Goal: Communication & Community: Answer question/provide support

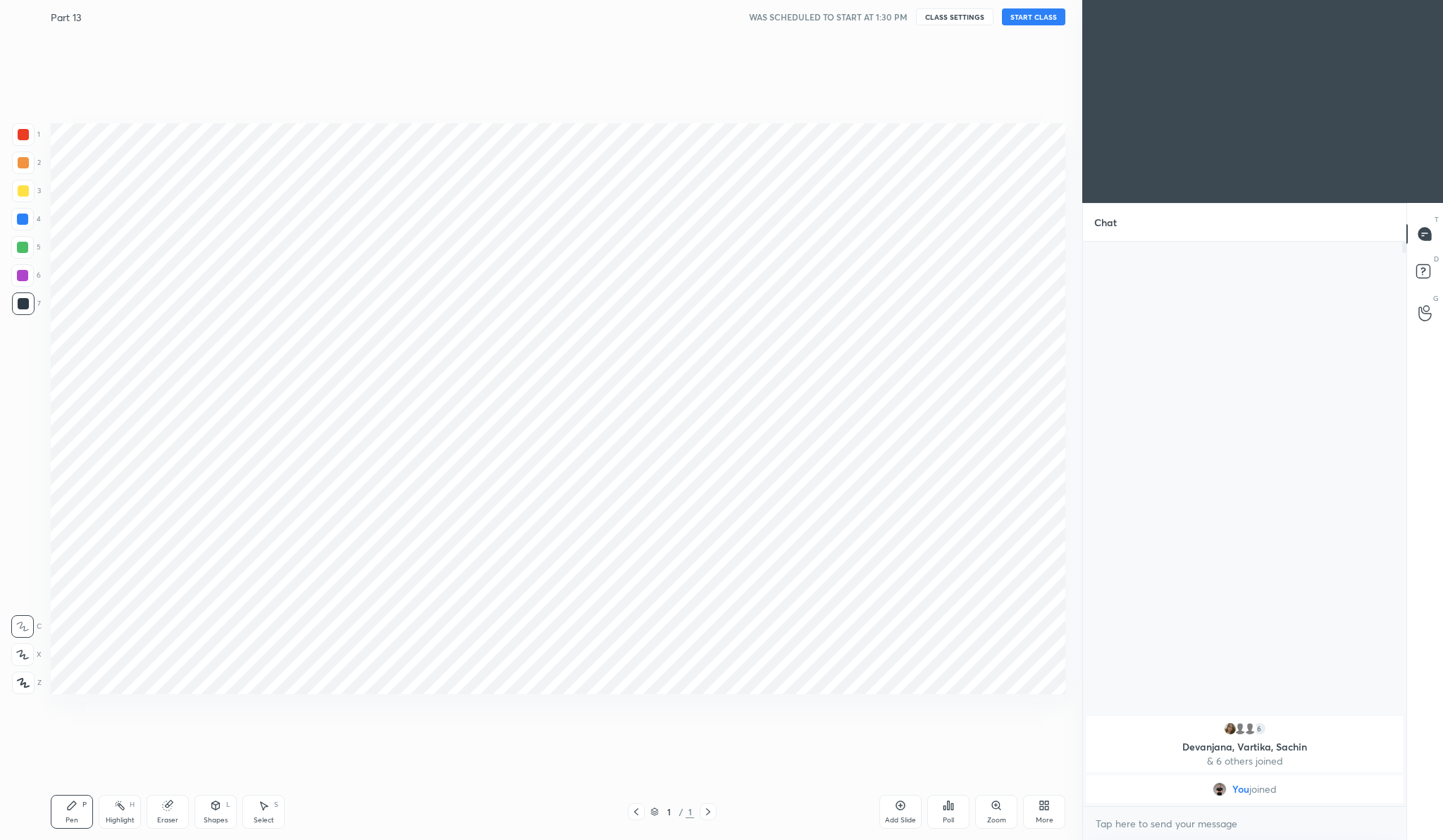
scroll to position [69698, 69451]
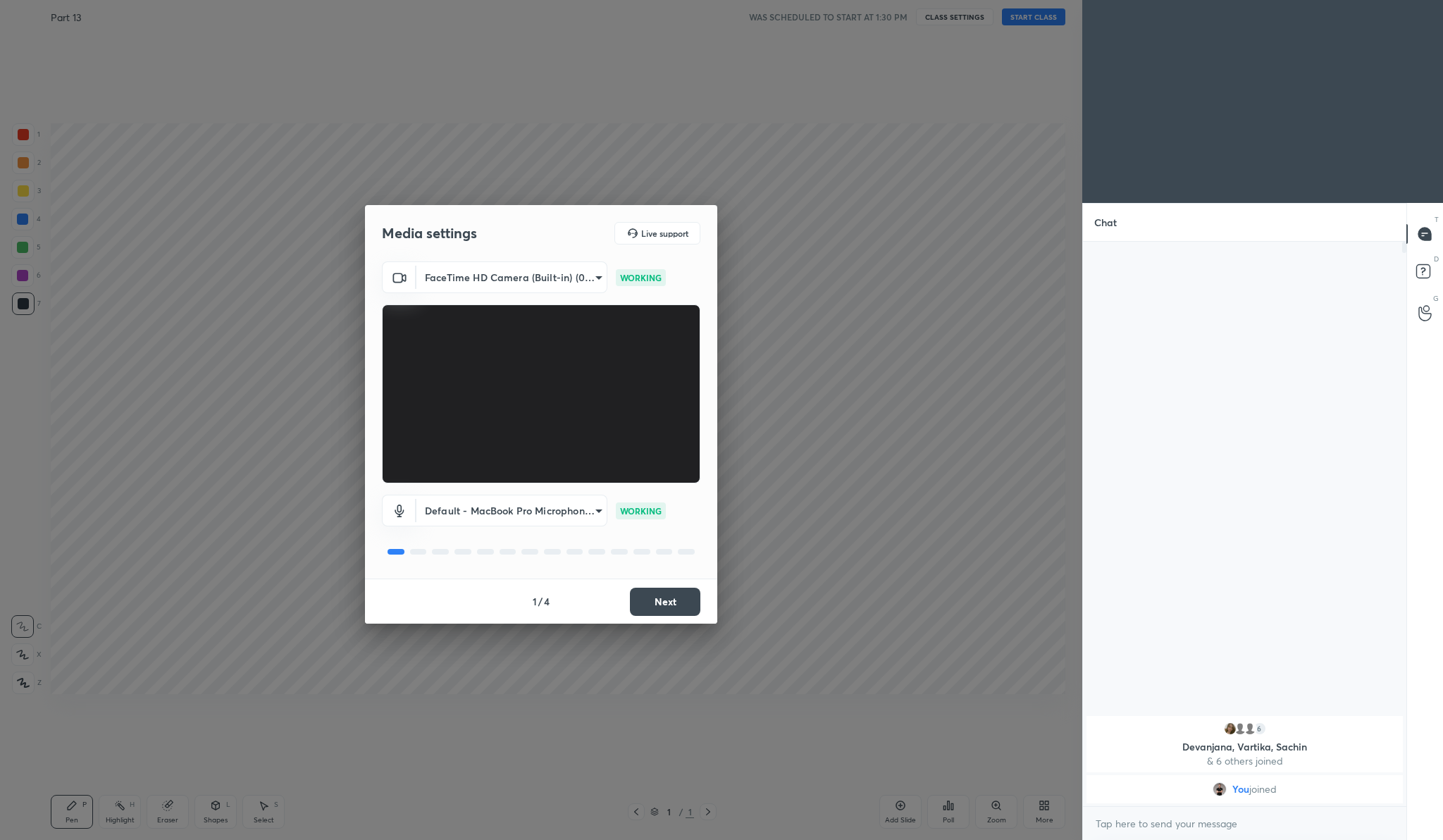
click at [670, 607] on button "Next" at bounding box center [665, 602] width 70 height 28
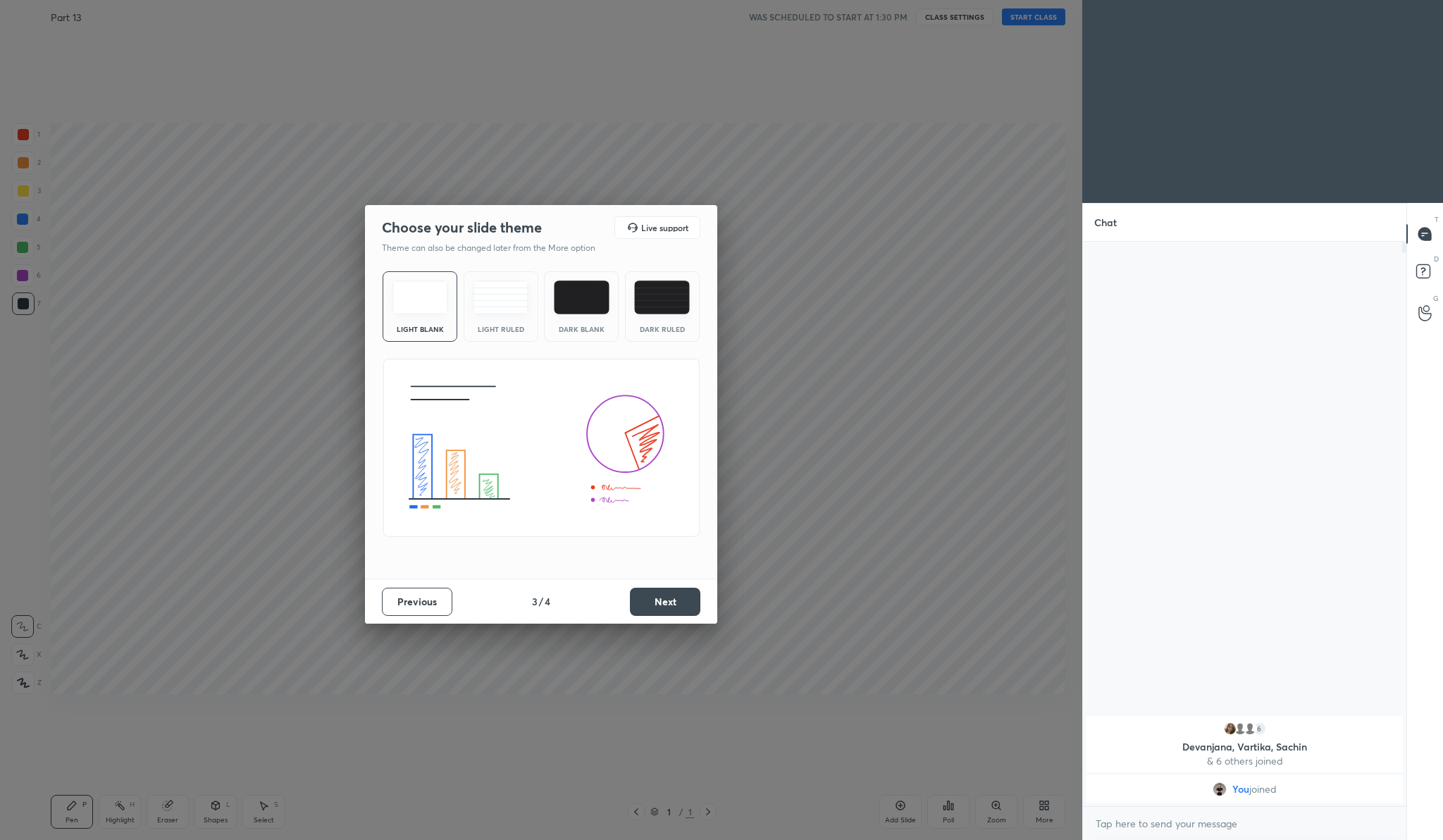
click at [670, 607] on button "Next" at bounding box center [665, 602] width 70 height 28
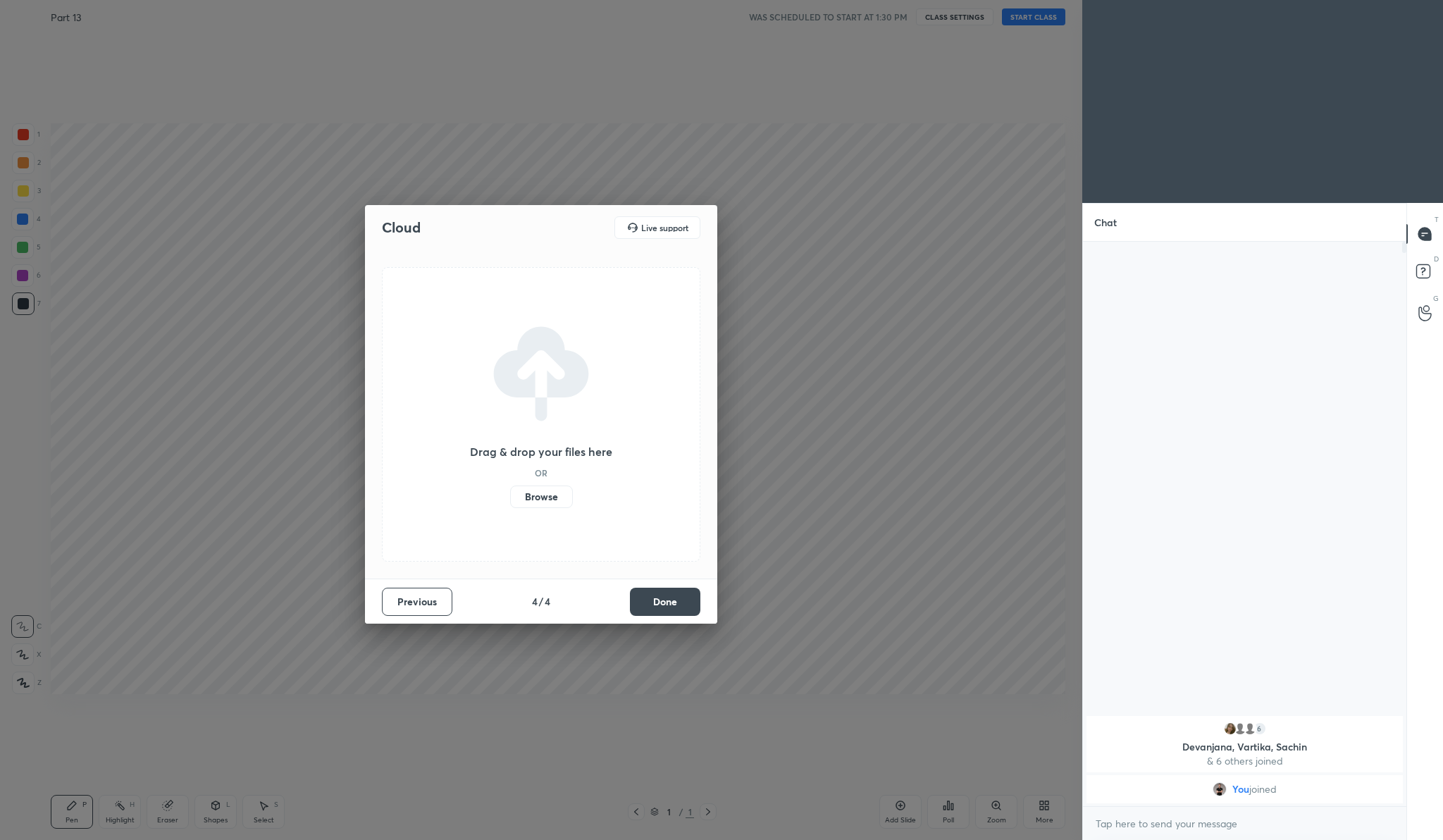
click at [668, 605] on button "Done" at bounding box center [665, 602] width 70 height 28
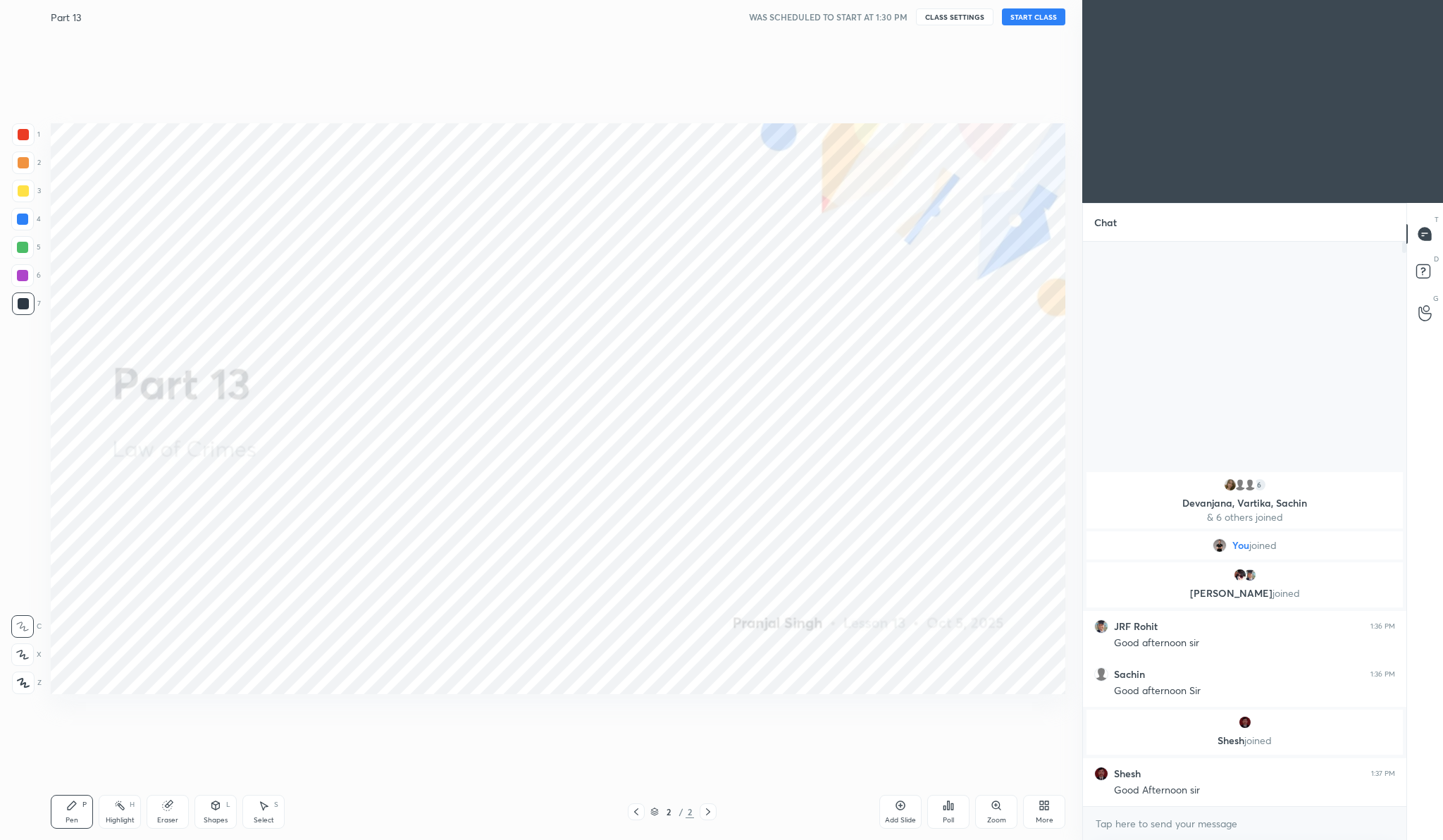
click at [1052, 21] on button "START CLASS" at bounding box center [1034, 17] width 64 height 17
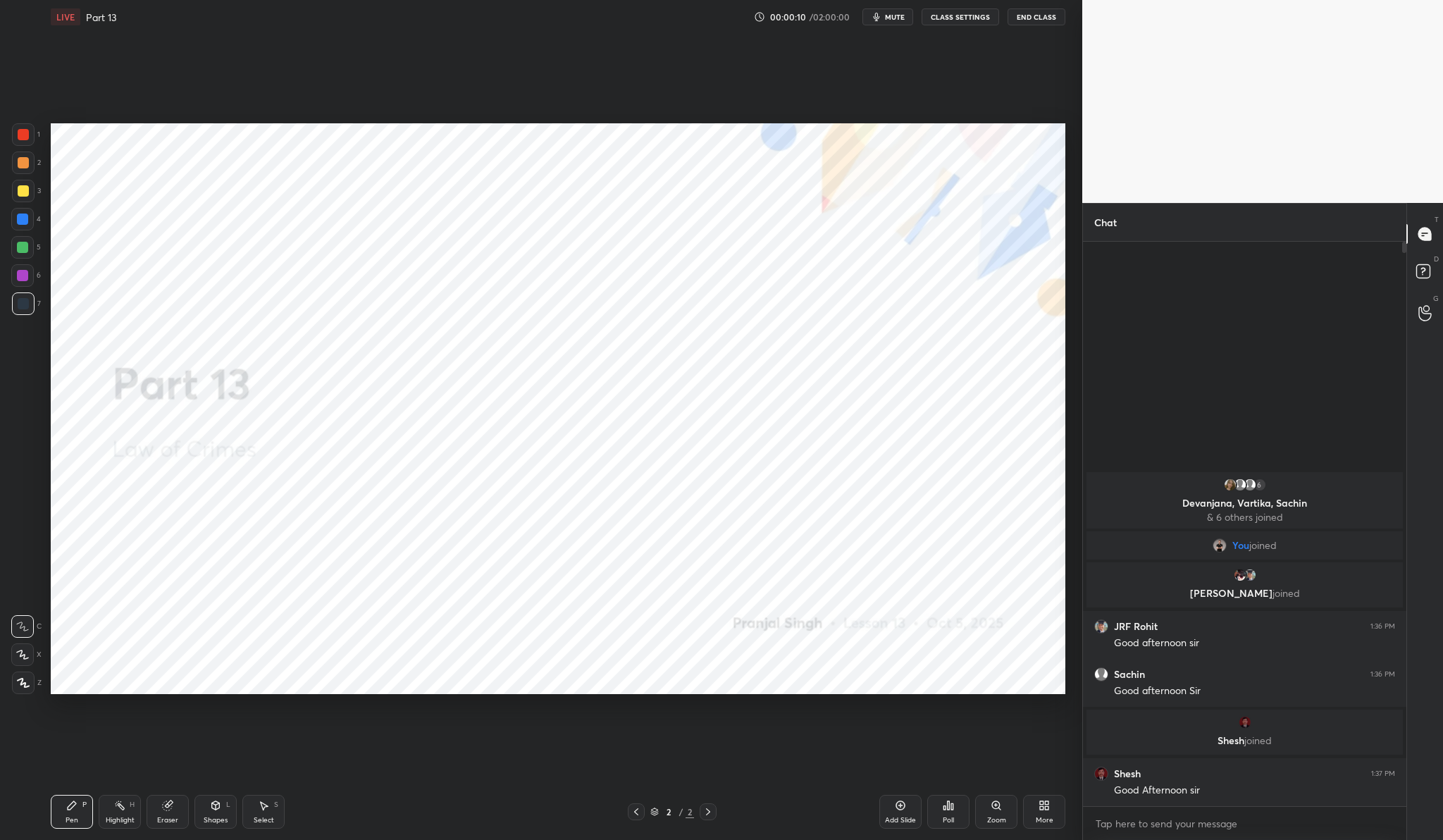
click at [1358, 446] on div "6 [PERSON_NAME], [PERSON_NAME], Sachin & 6 others joined You joined [PERSON_NAM…" at bounding box center [1245, 524] width 323 height 564
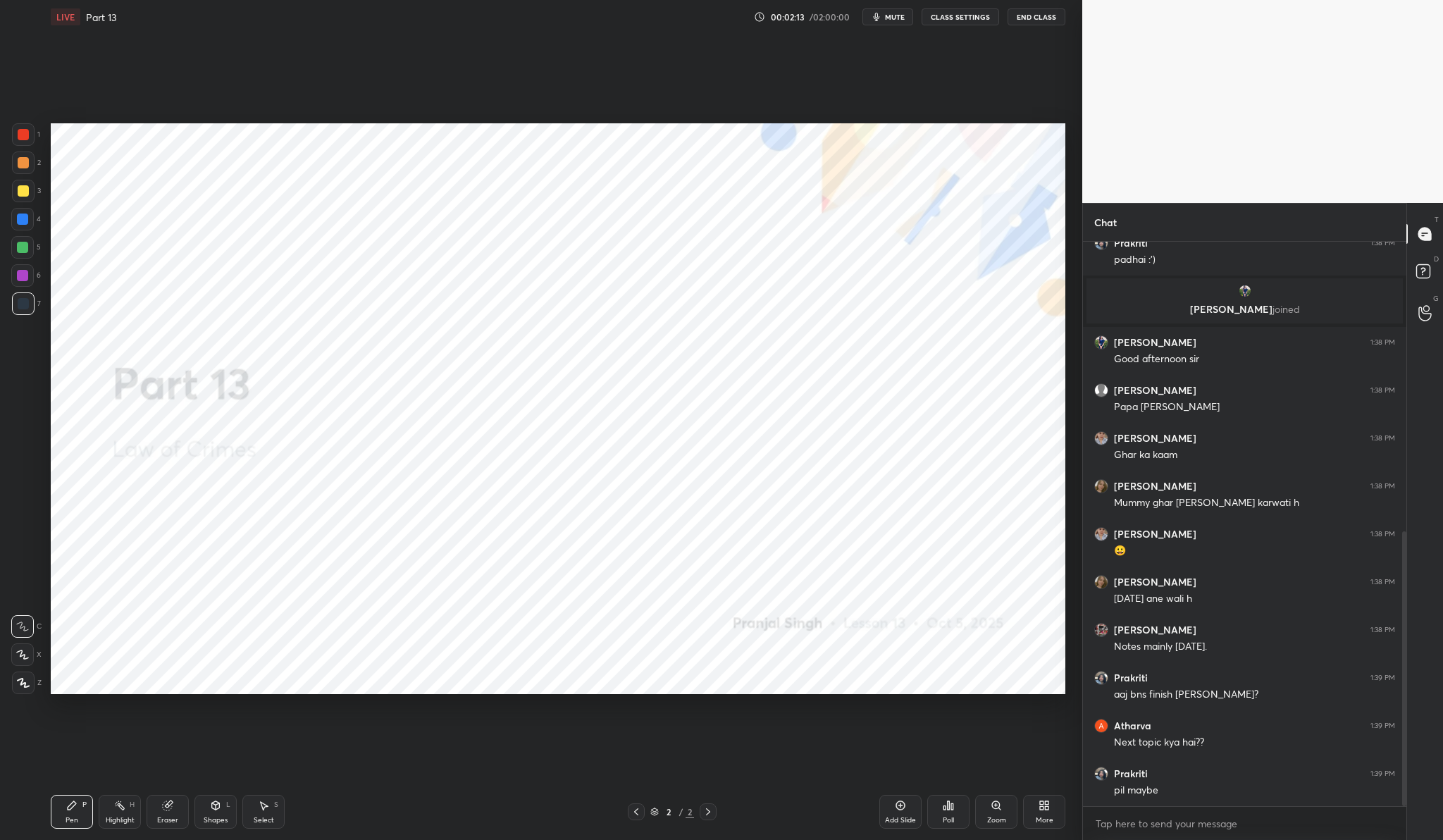
scroll to position [594, 0]
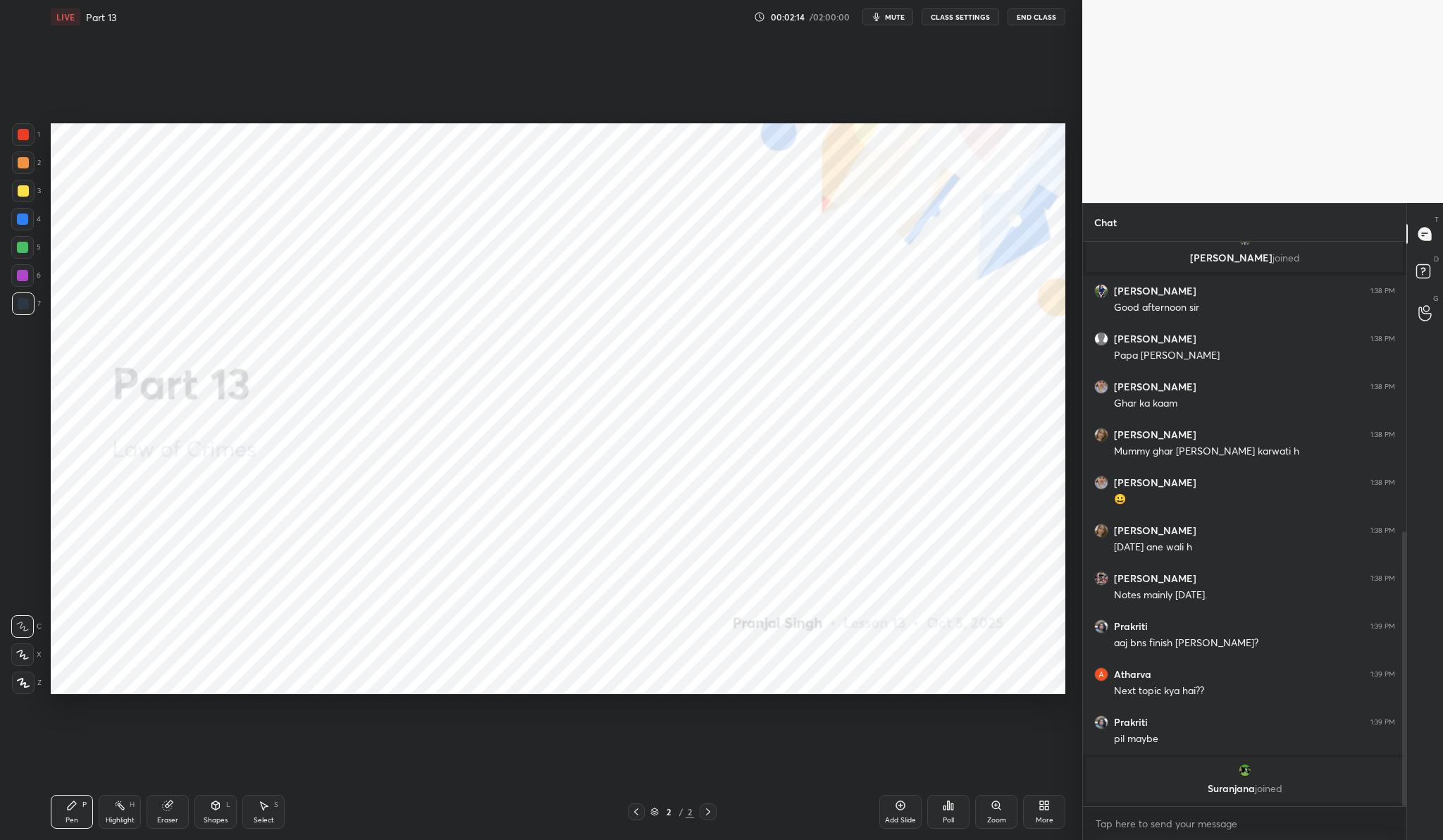
click at [1054, 816] on div "More" at bounding box center [1045, 812] width 43 height 33
click at [959, 664] on div "Upload File" at bounding box center [964, 664] width 56 height 33
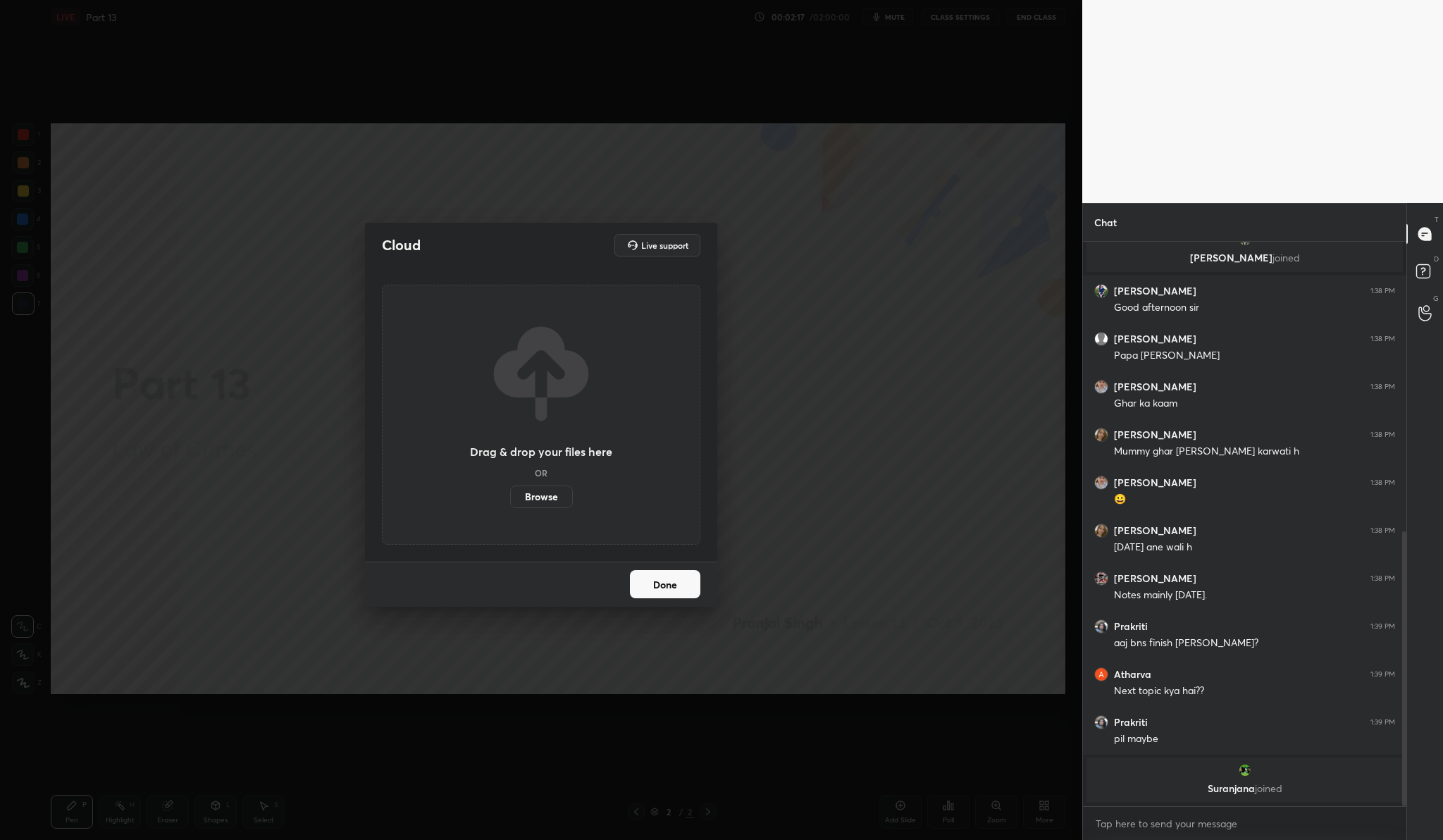
click at [526, 487] on label "Browse" at bounding box center [542, 496] width 63 height 23
click at [511, 487] on input "Browse" at bounding box center [511, 496] width 0 height 23
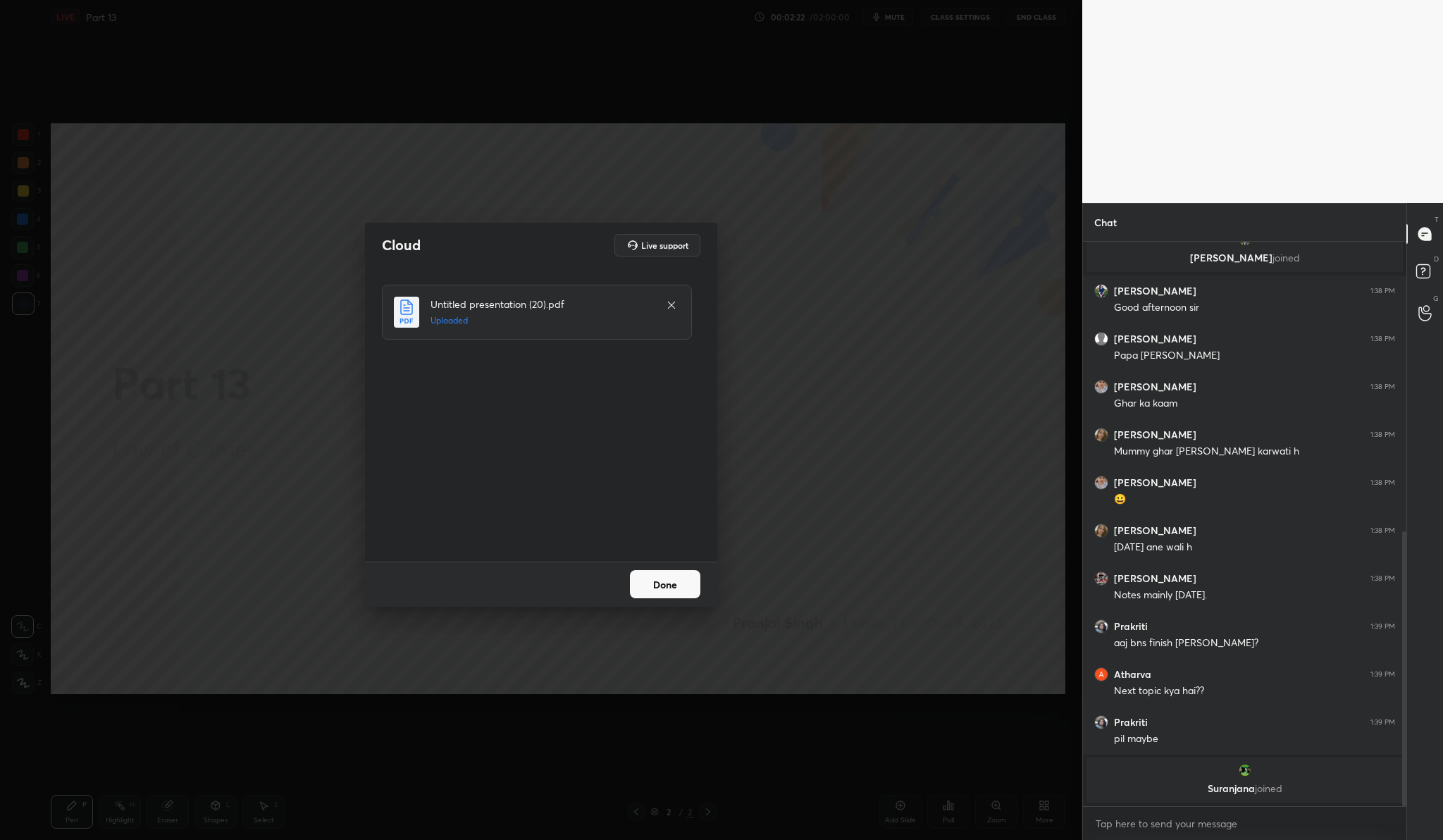
click at [670, 589] on button "Done" at bounding box center [665, 584] width 70 height 28
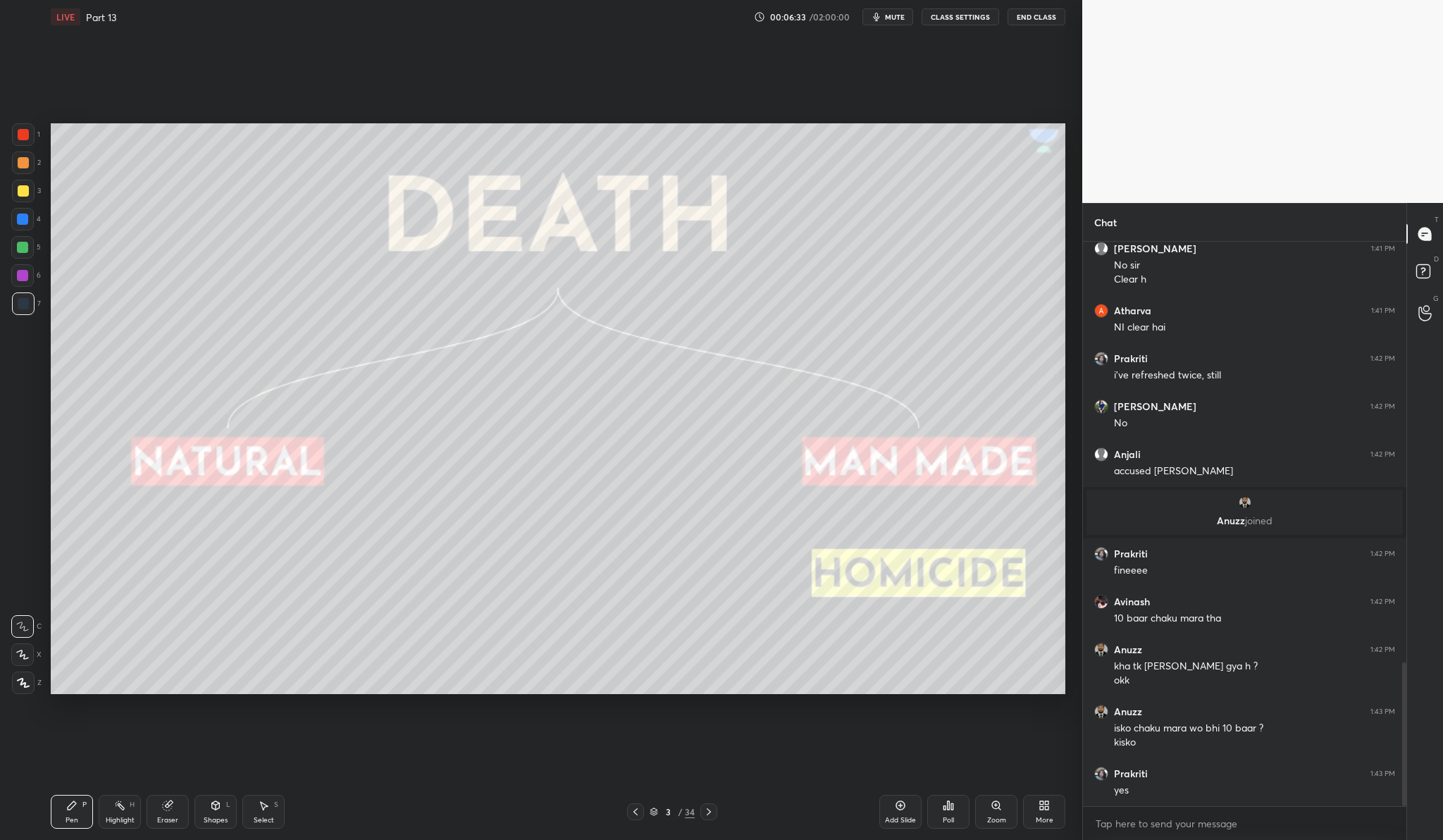
scroll to position [1652, 0]
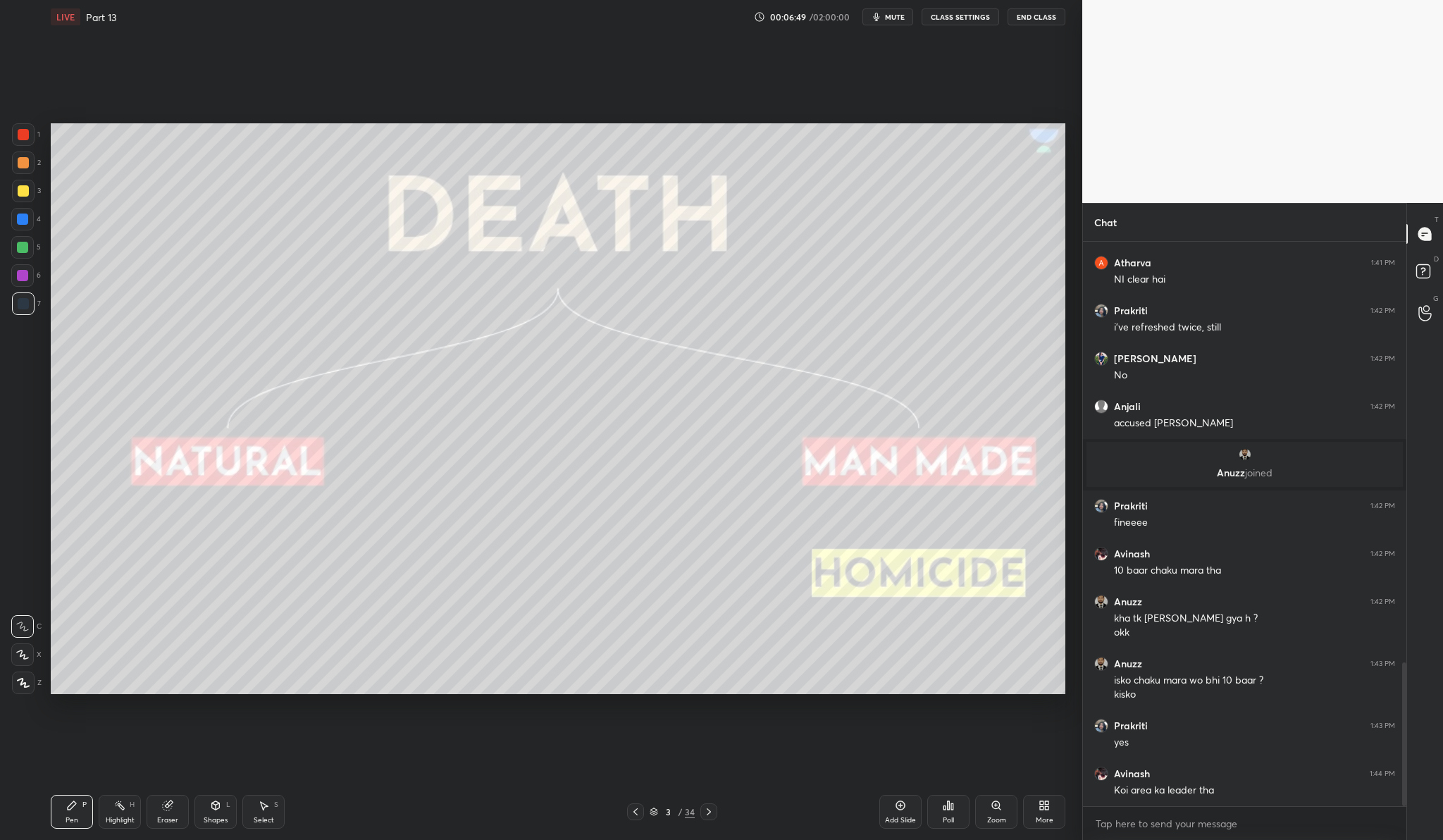
drag, startPoint x: 20, startPoint y: 684, endPoint x: 10, endPoint y: 679, distance: 11.2
click at [20, 684] on icon at bounding box center [23, 683] width 11 height 8
click at [25, 194] on div at bounding box center [23, 190] width 11 height 11
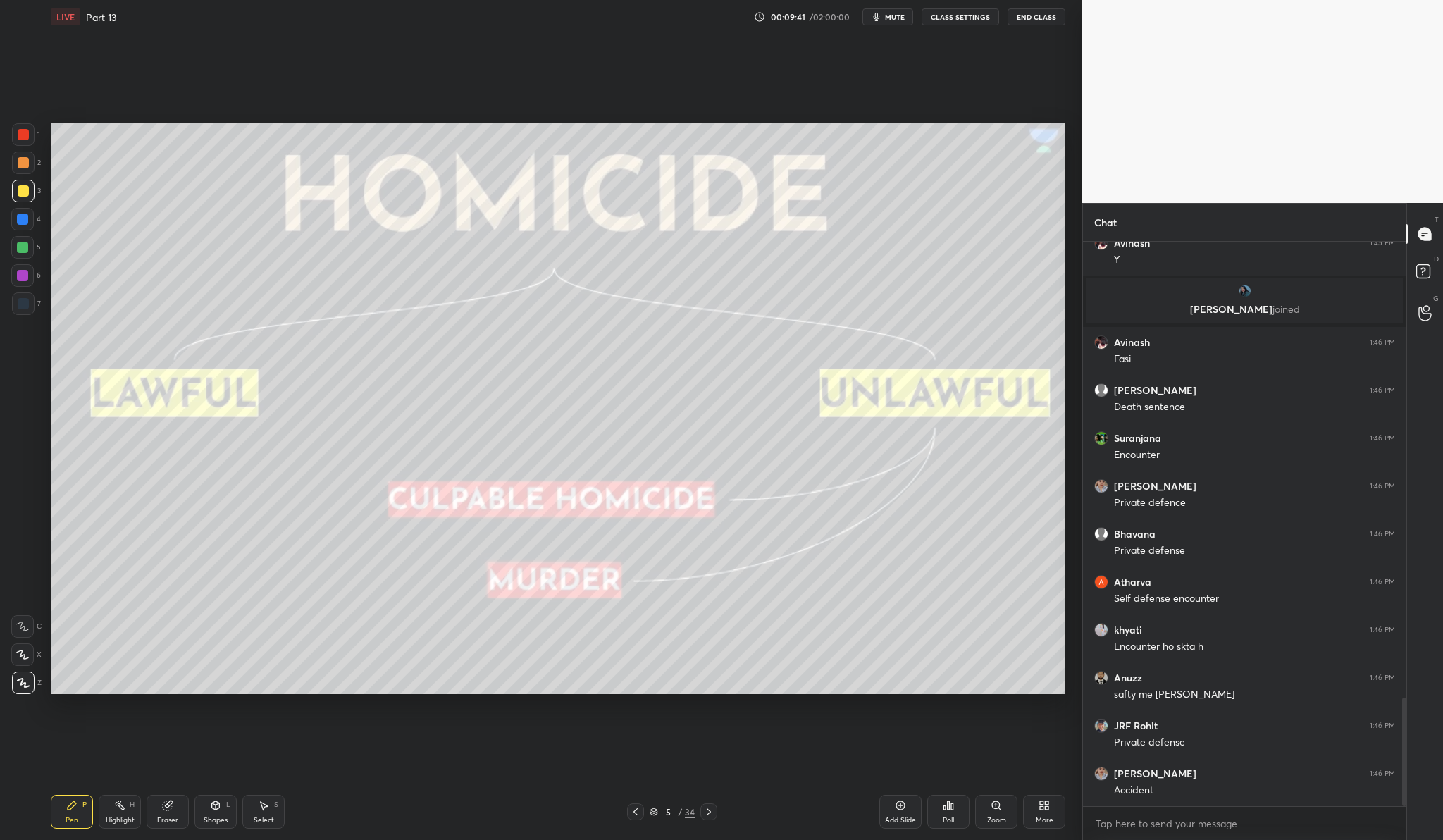
scroll to position [2420, 0]
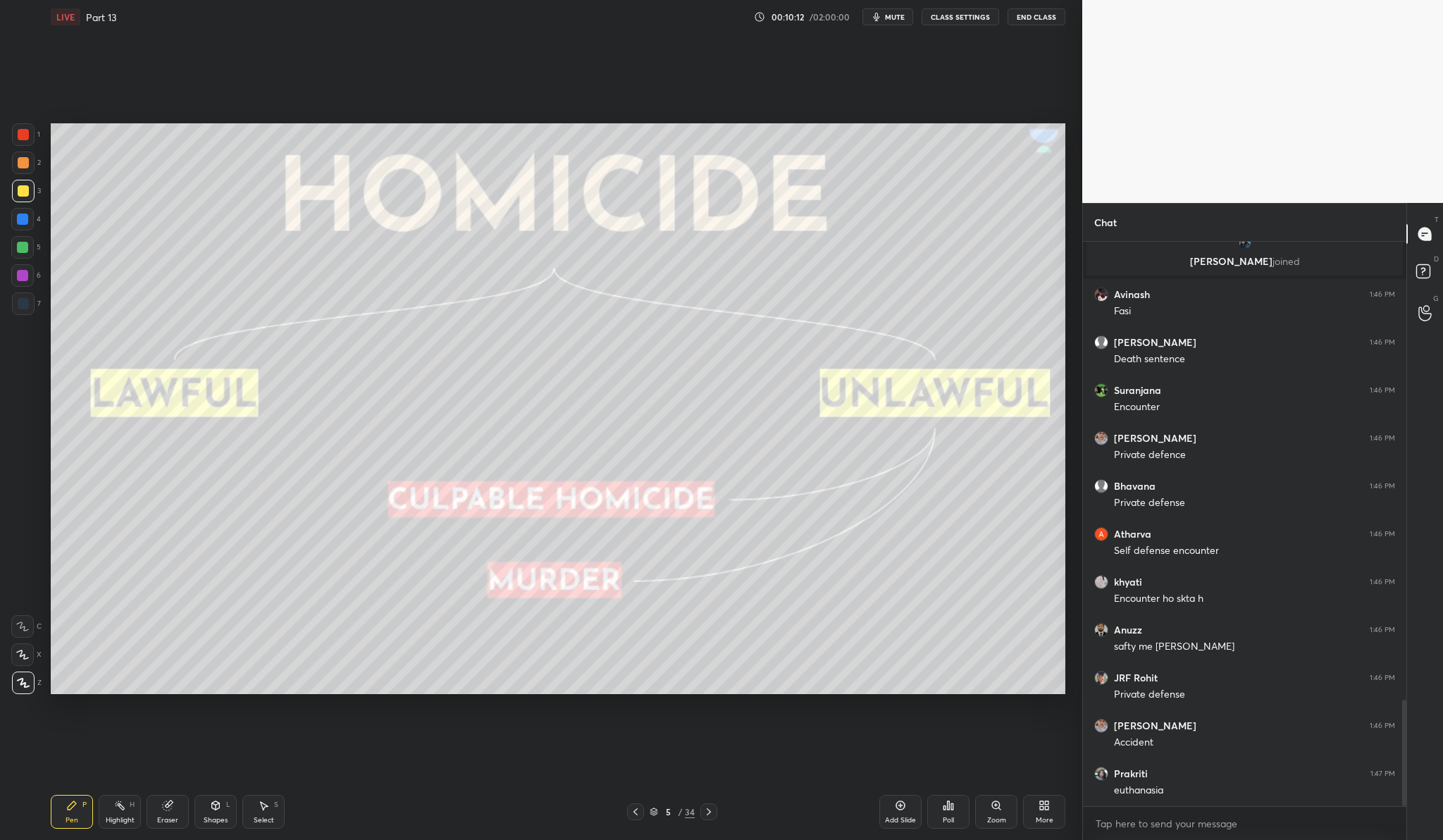
click at [905, 817] on div "Add Slide" at bounding box center [901, 820] width 31 height 7
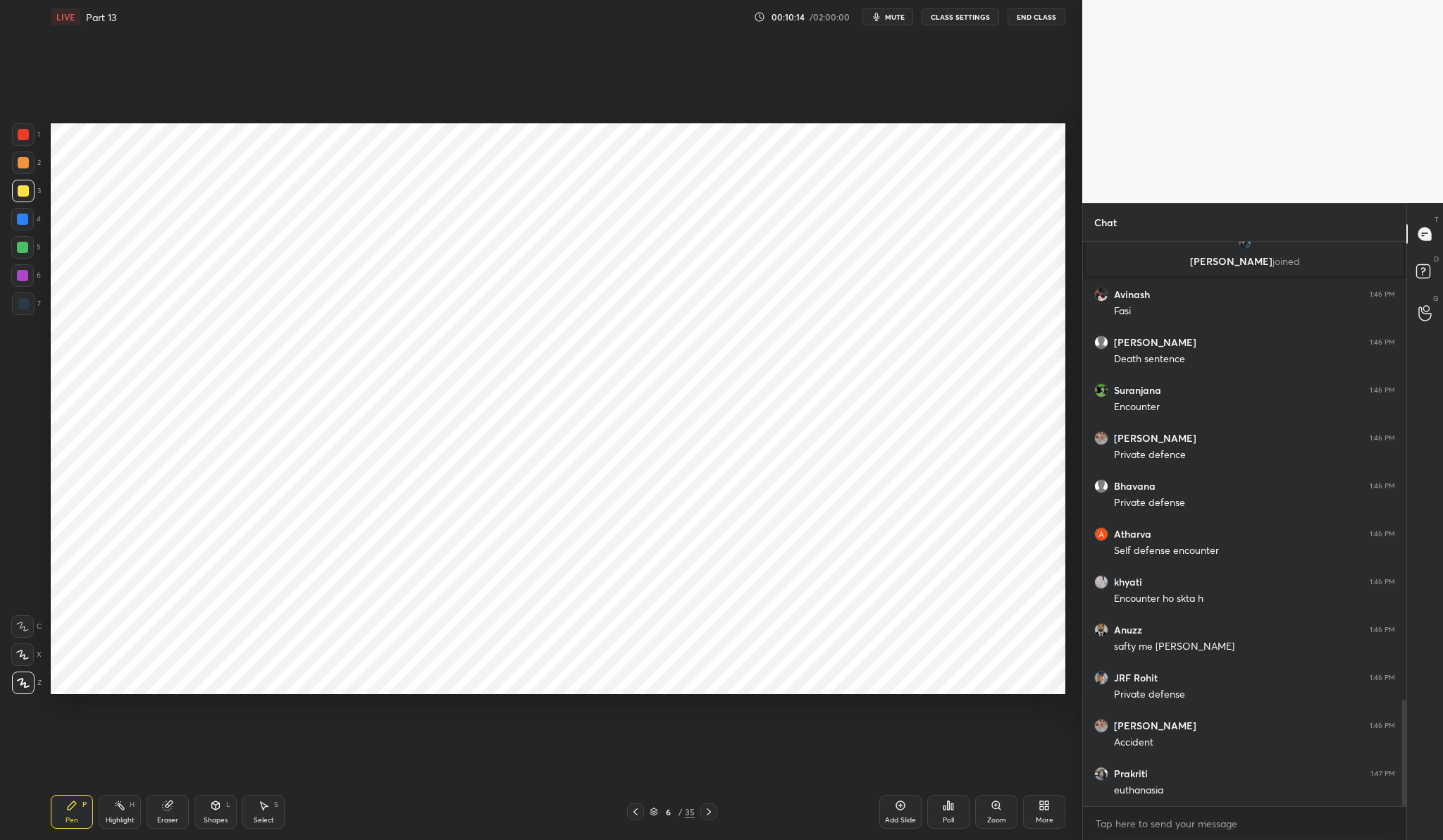
click at [32, 139] on div at bounding box center [23, 134] width 23 height 23
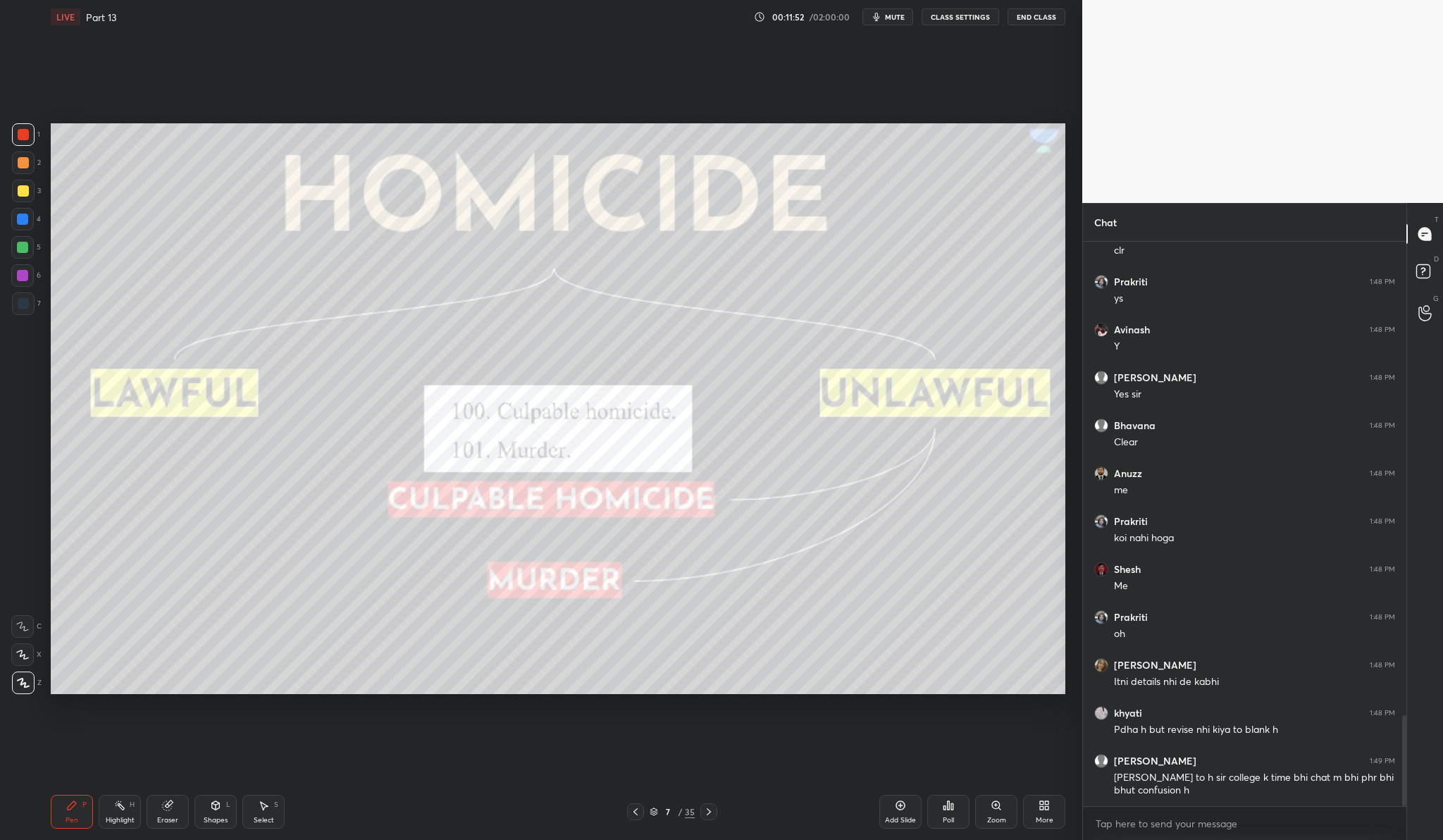
scroll to position [2937, 0]
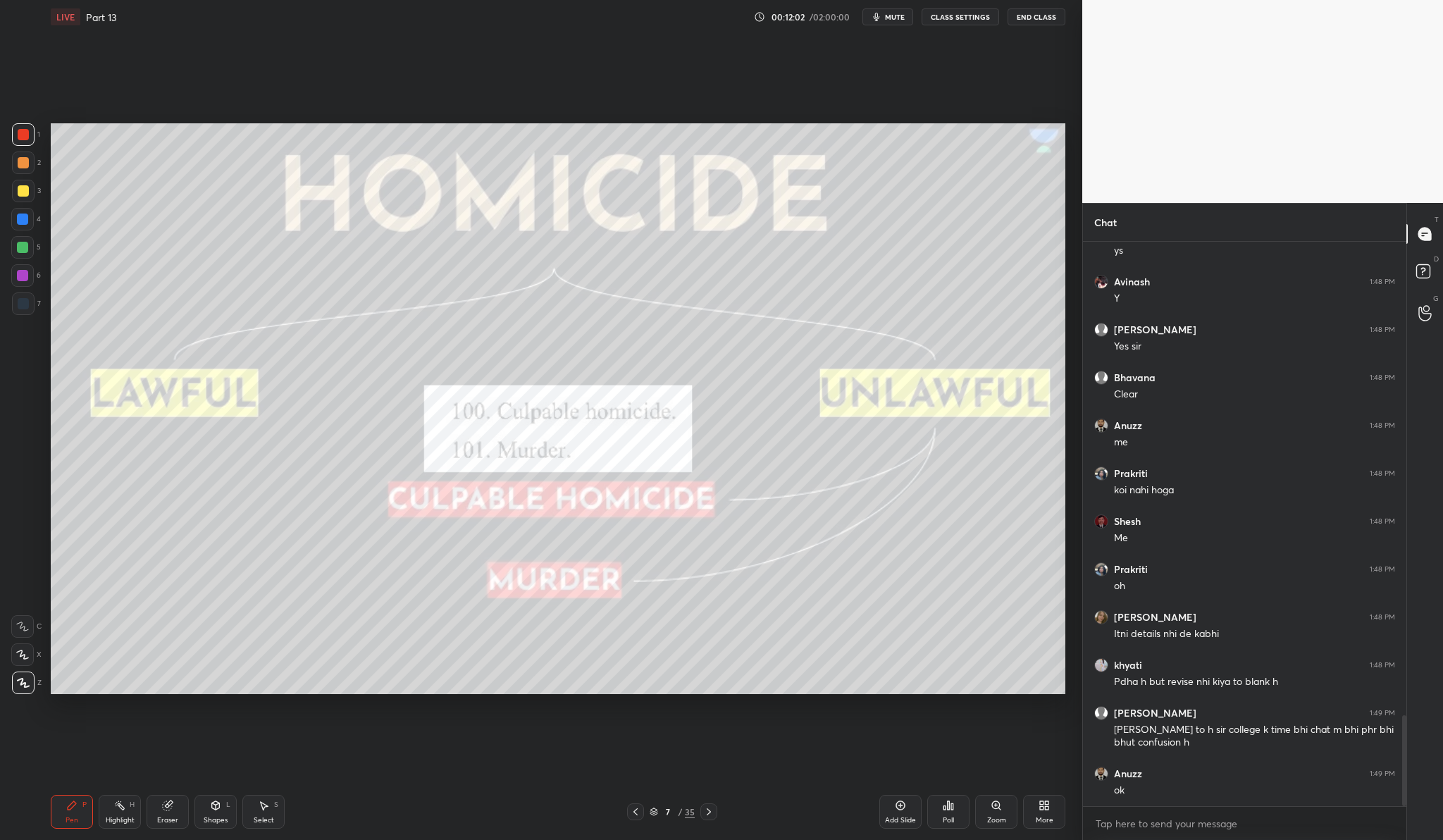
click at [898, 818] on div "Add Slide" at bounding box center [901, 820] width 31 height 7
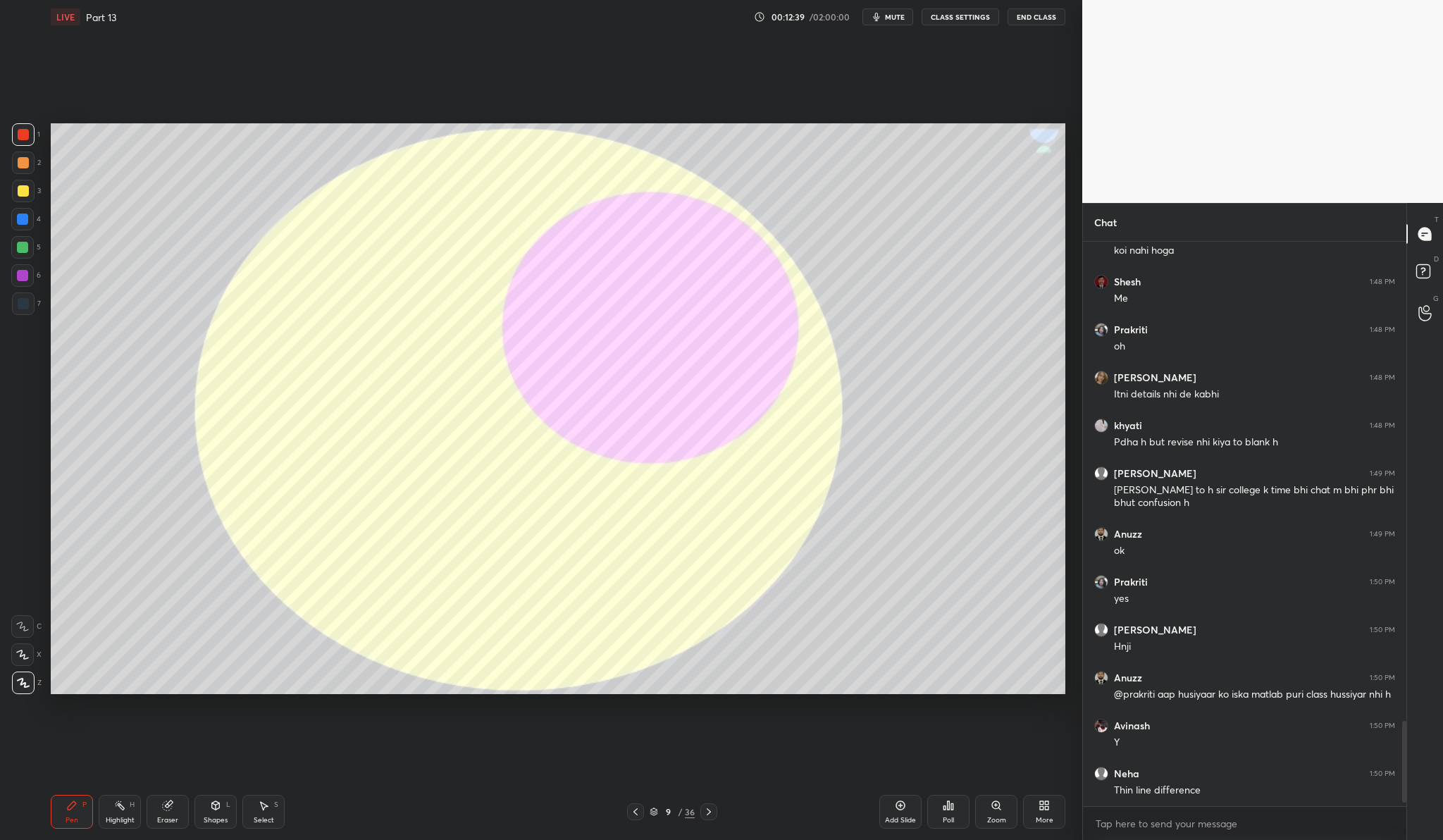
scroll to position [3224, 0]
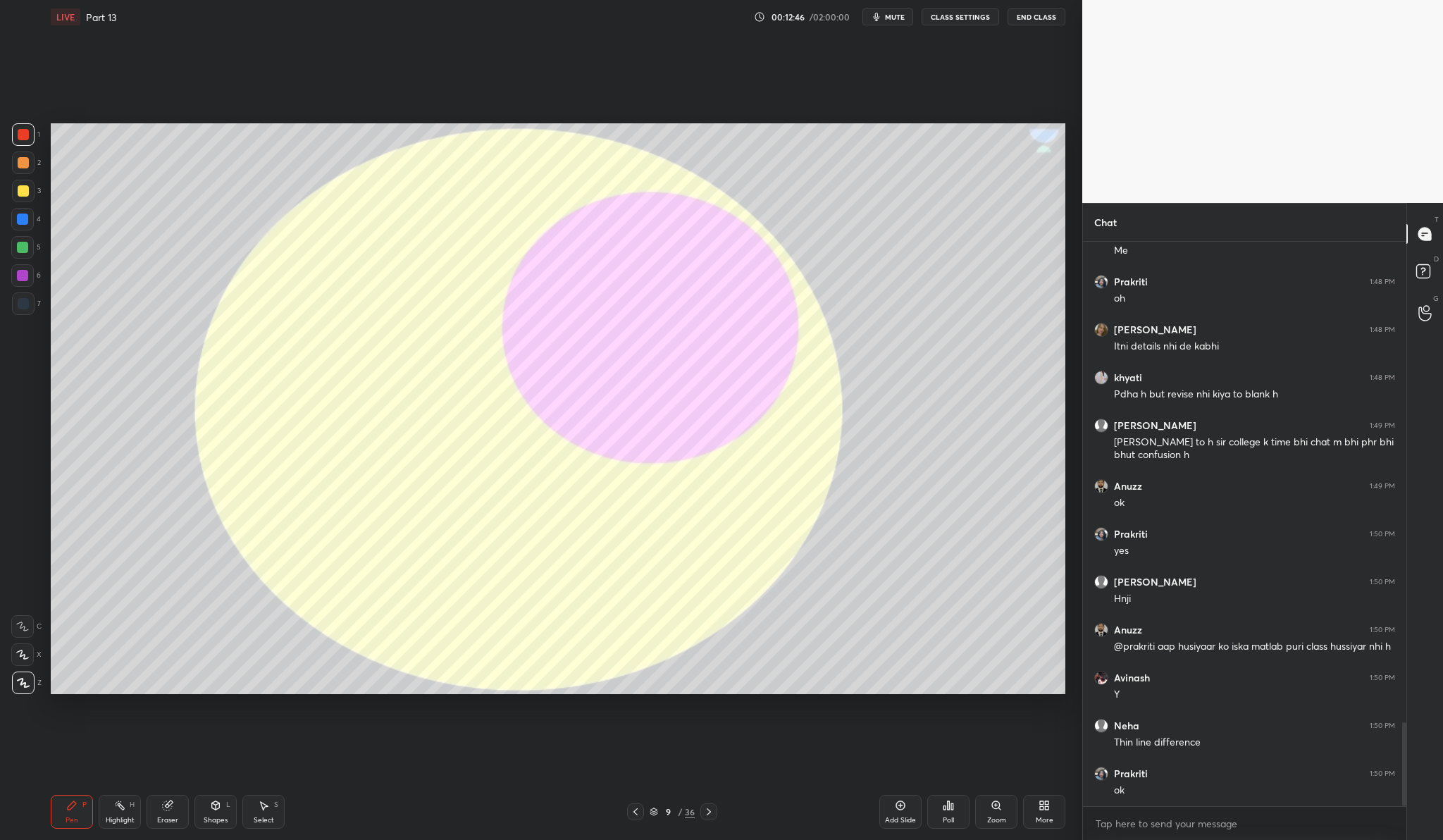
click at [25, 305] on div at bounding box center [23, 303] width 11 height 11
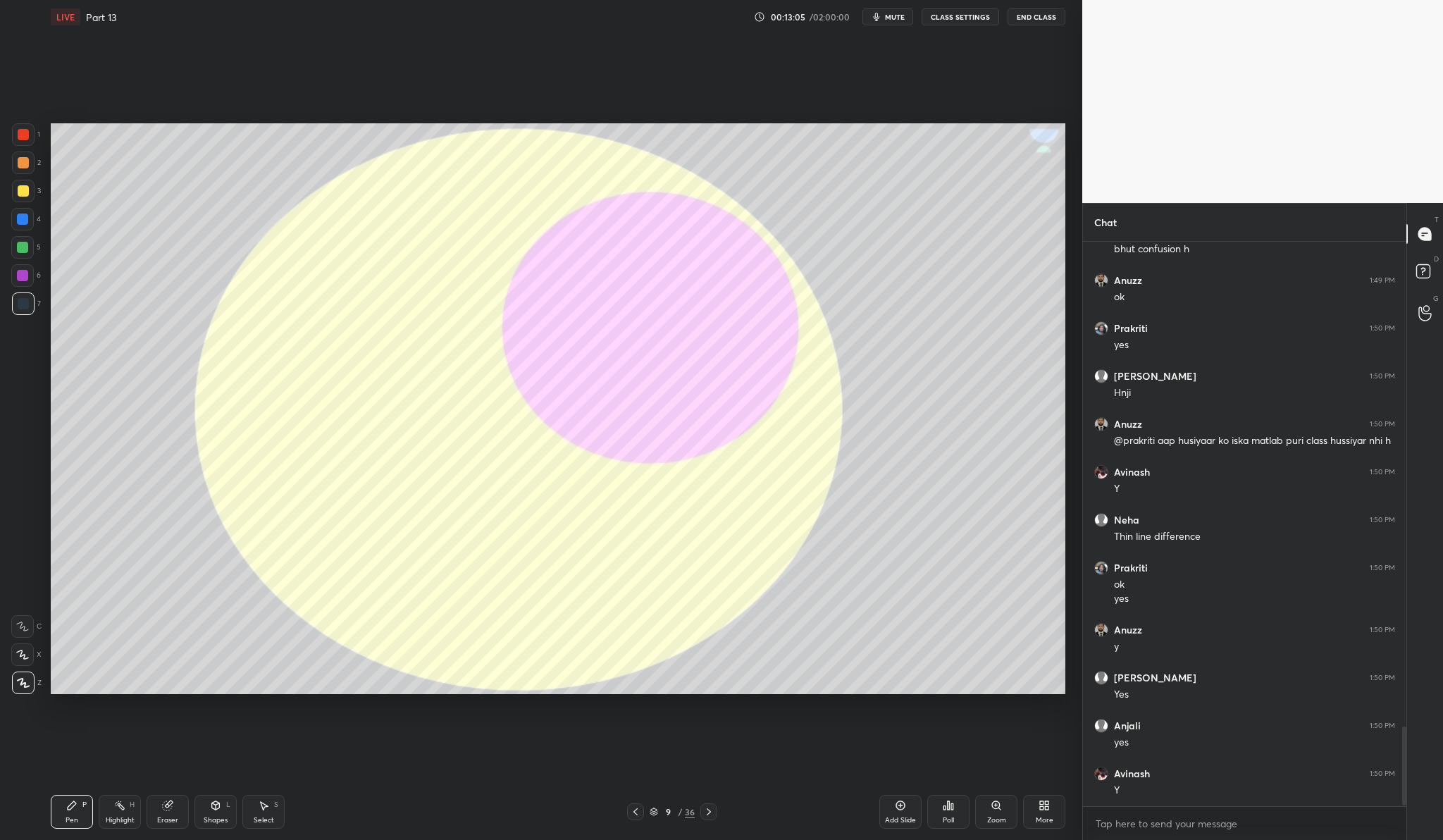
scroll to position [3477, 0]
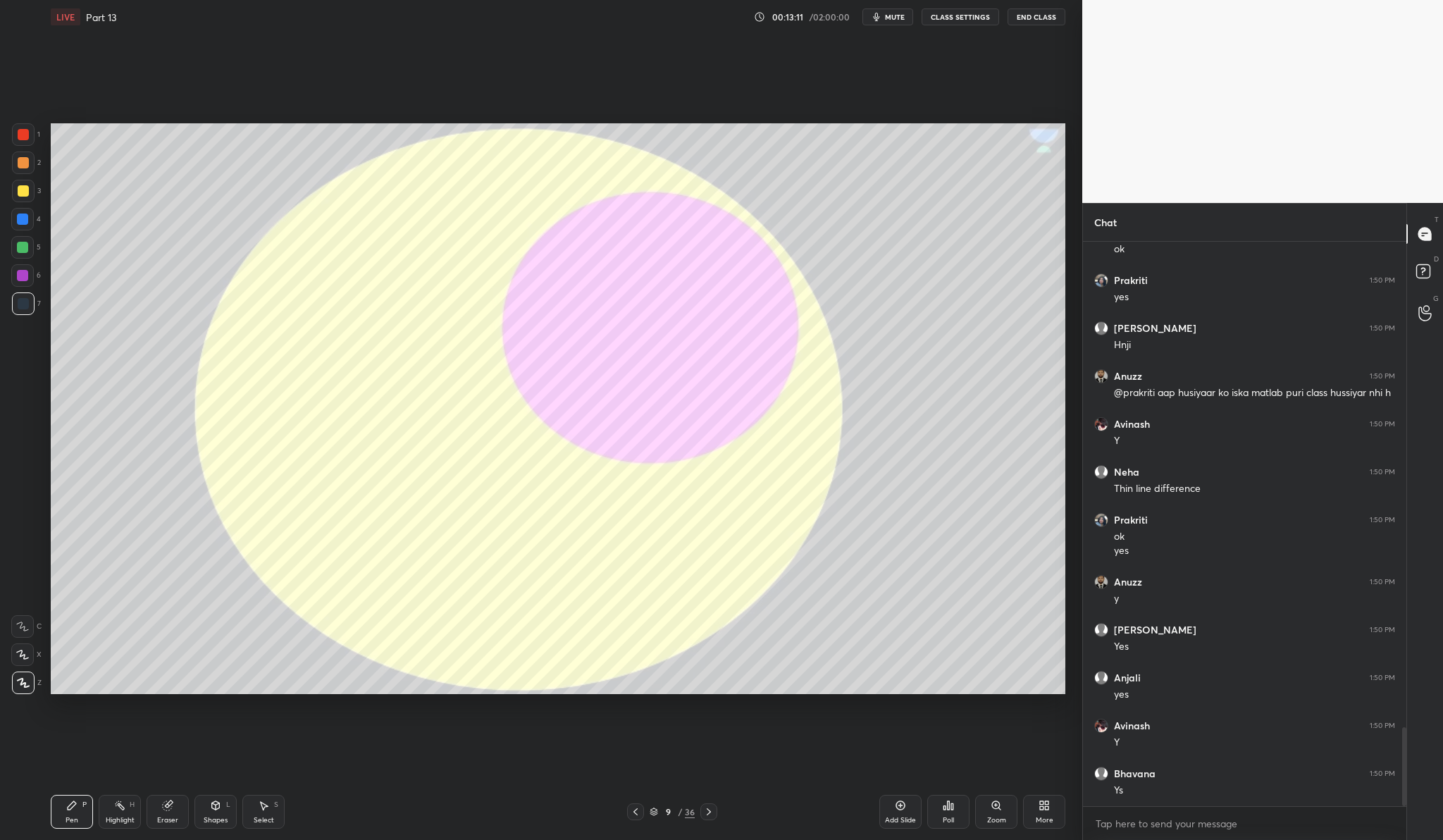
click at [20, 194] on div at bounding box center [23, 190] width 11 height 11
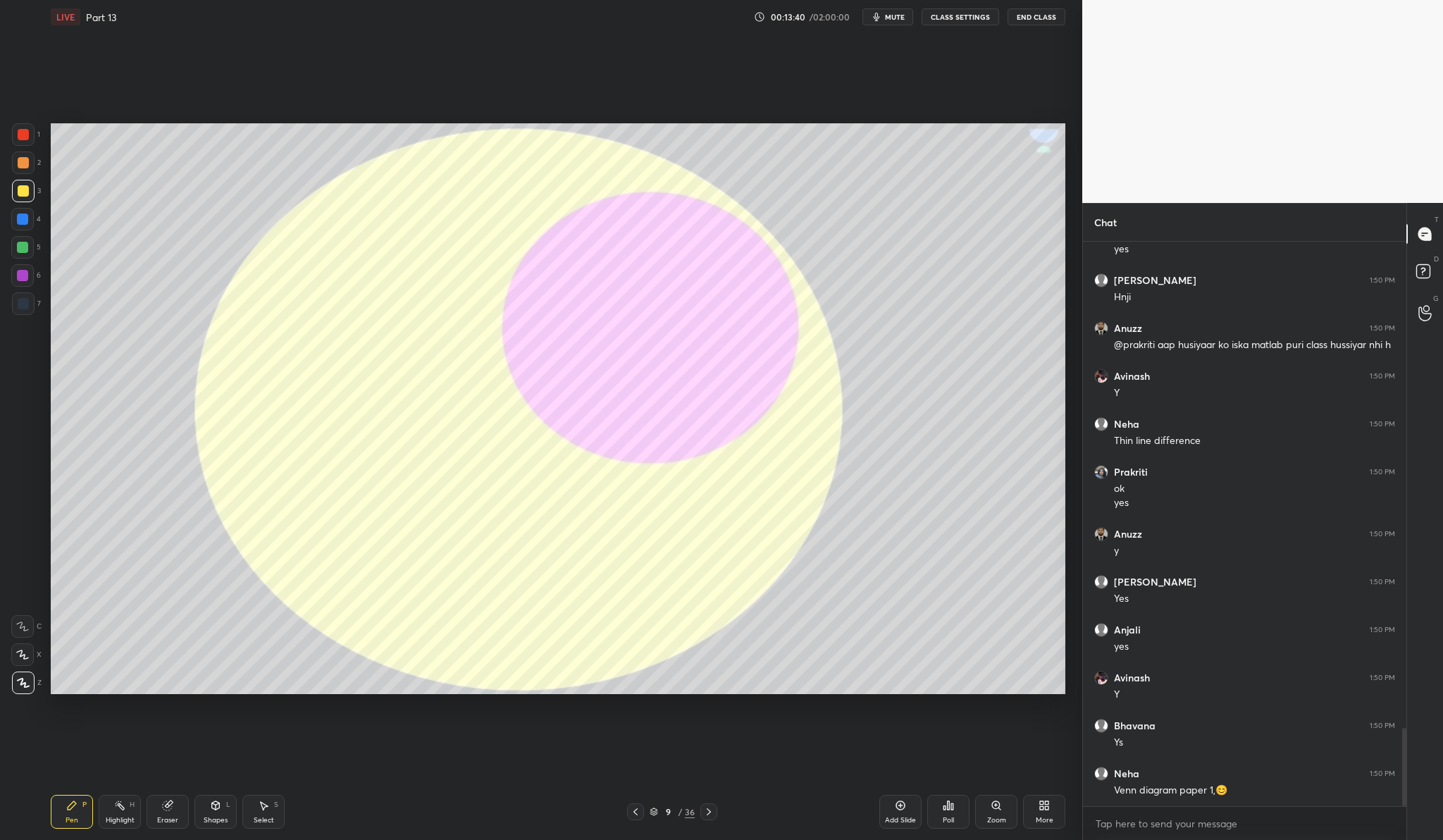
scroll to position [3573, 0]
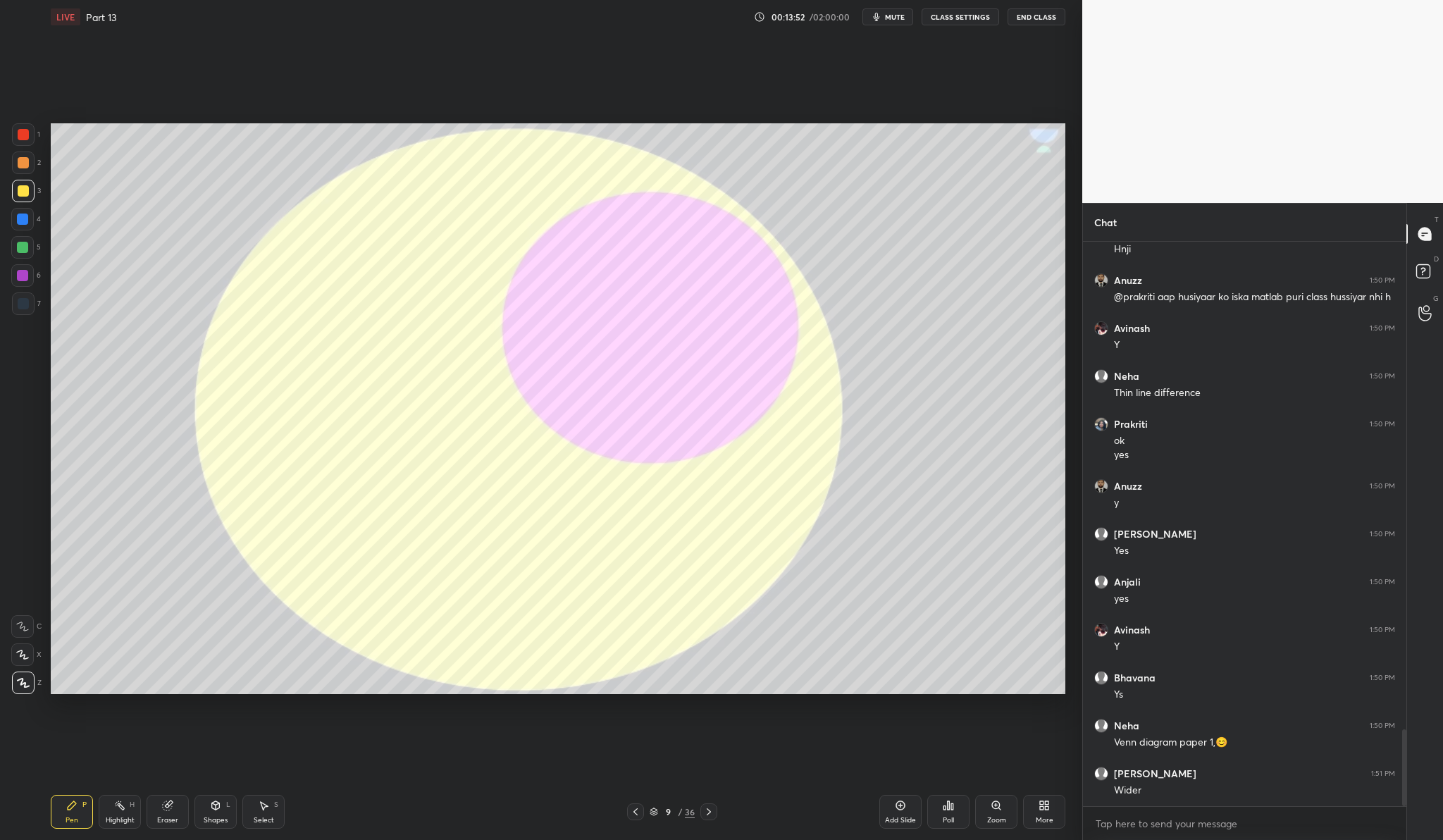
click at [29, 303] on div at bounding box center [23, 303] width 23 height 23
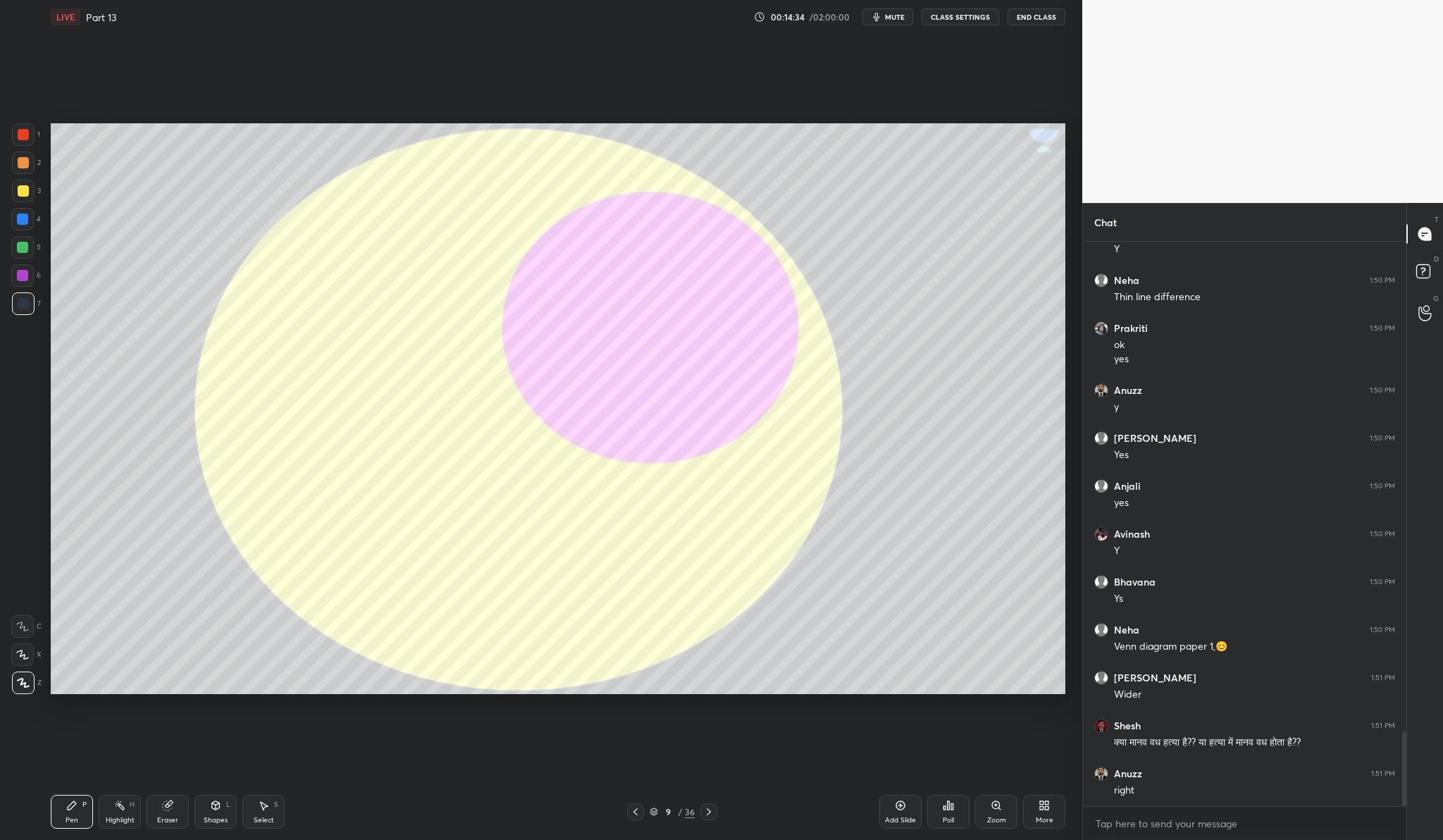
scroll to position [3716, 0]
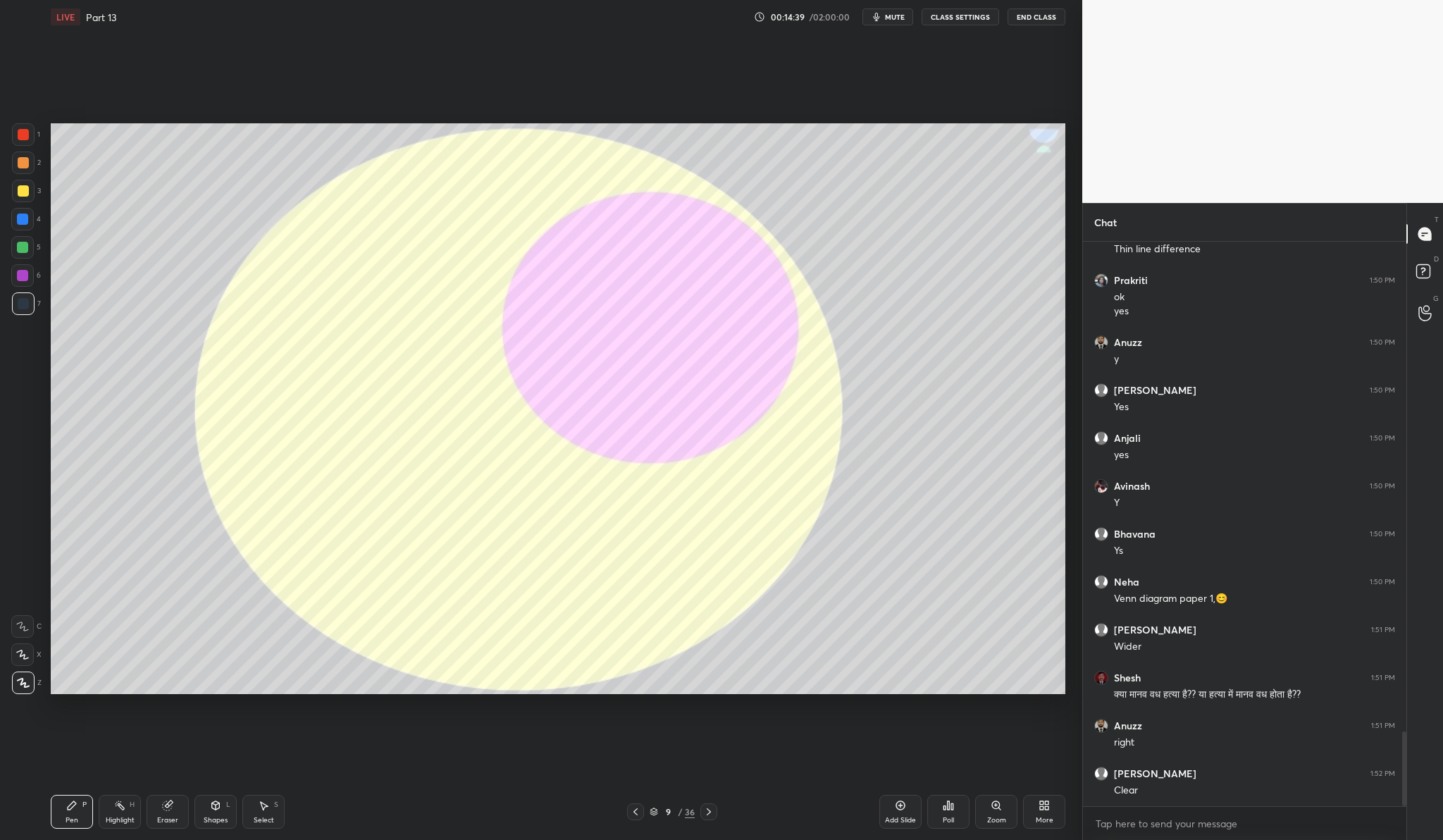
click at [893, 809] on div "Add Slide" at bounding box center [901, 812] width 43 height 33
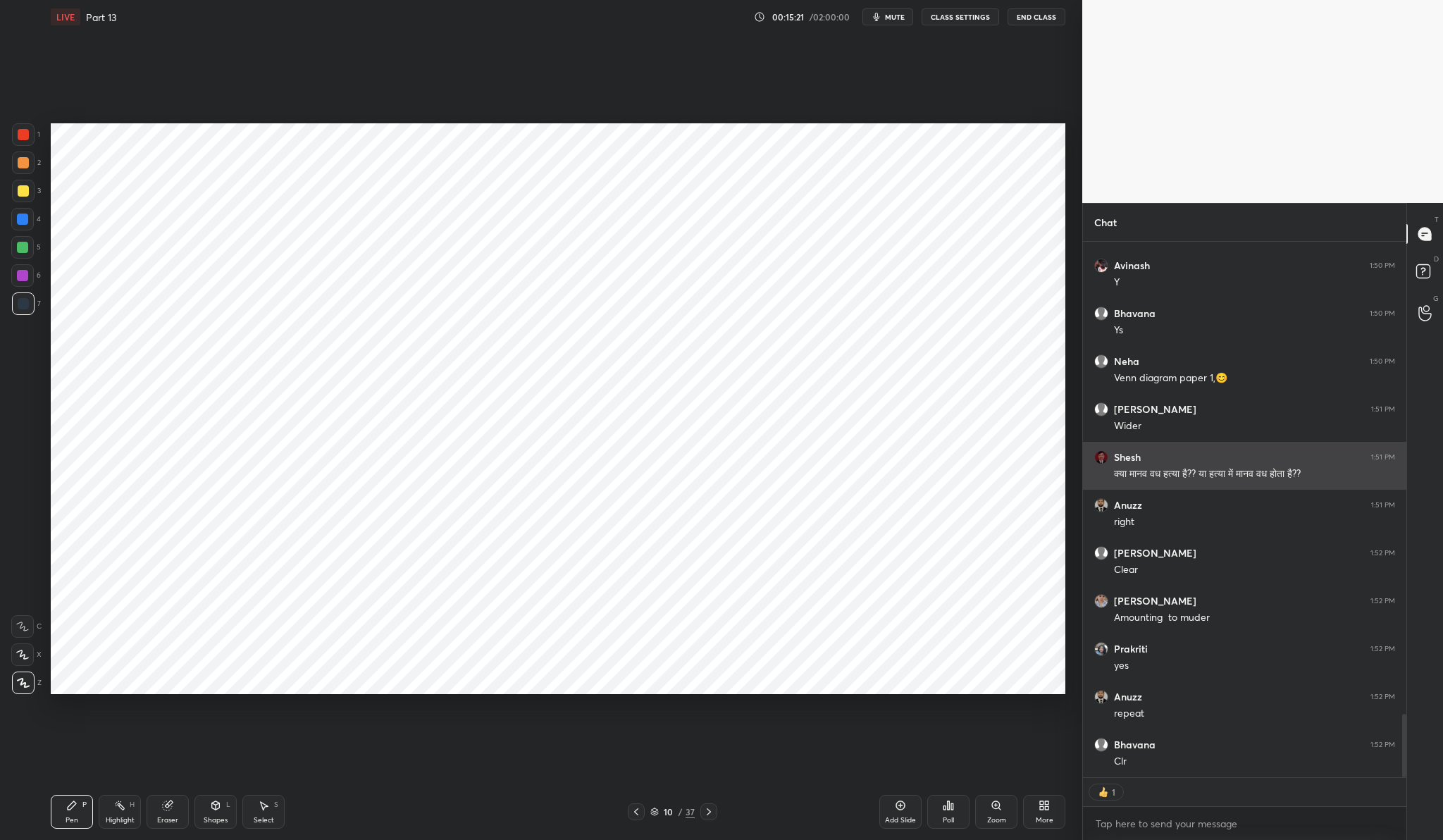
scroll to position [3985, 0]
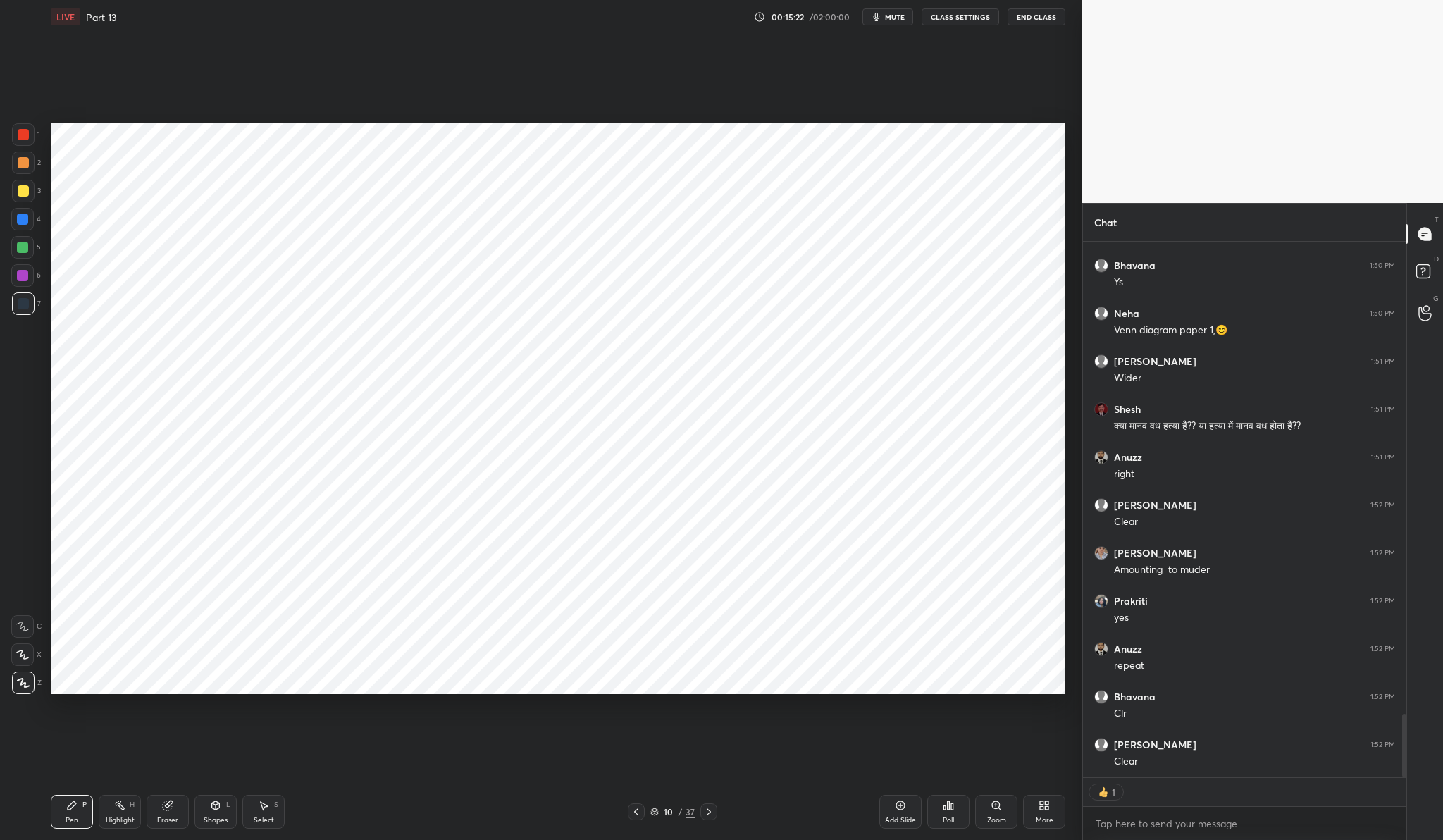
click at [885, 813] on div "Add Slide" at bounding box center [901, 812] width 43 height 33
click at [23, 125] on div at bounding box center [23, 134] width 23 height 23
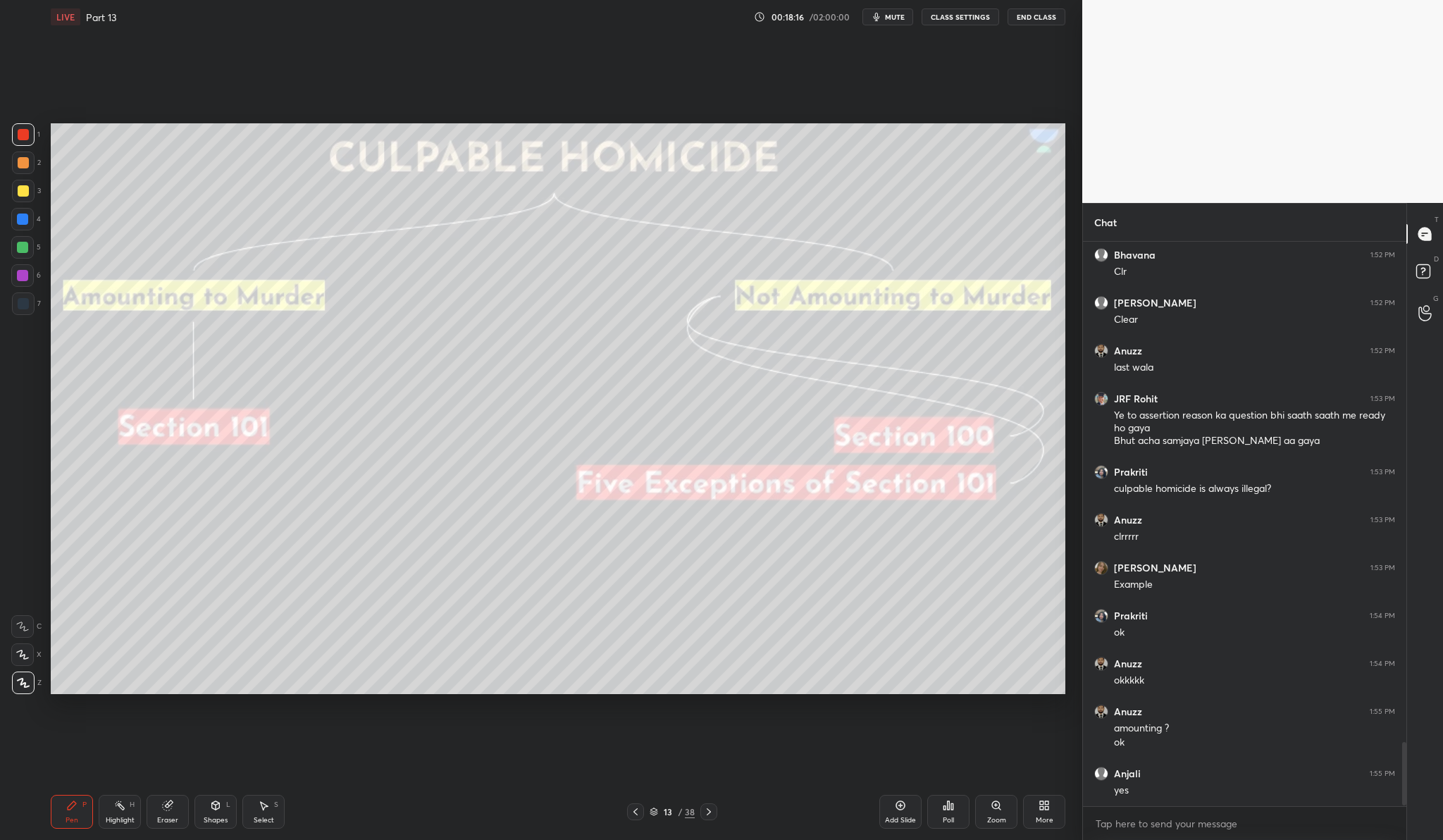
scroll to position [4474, 0]
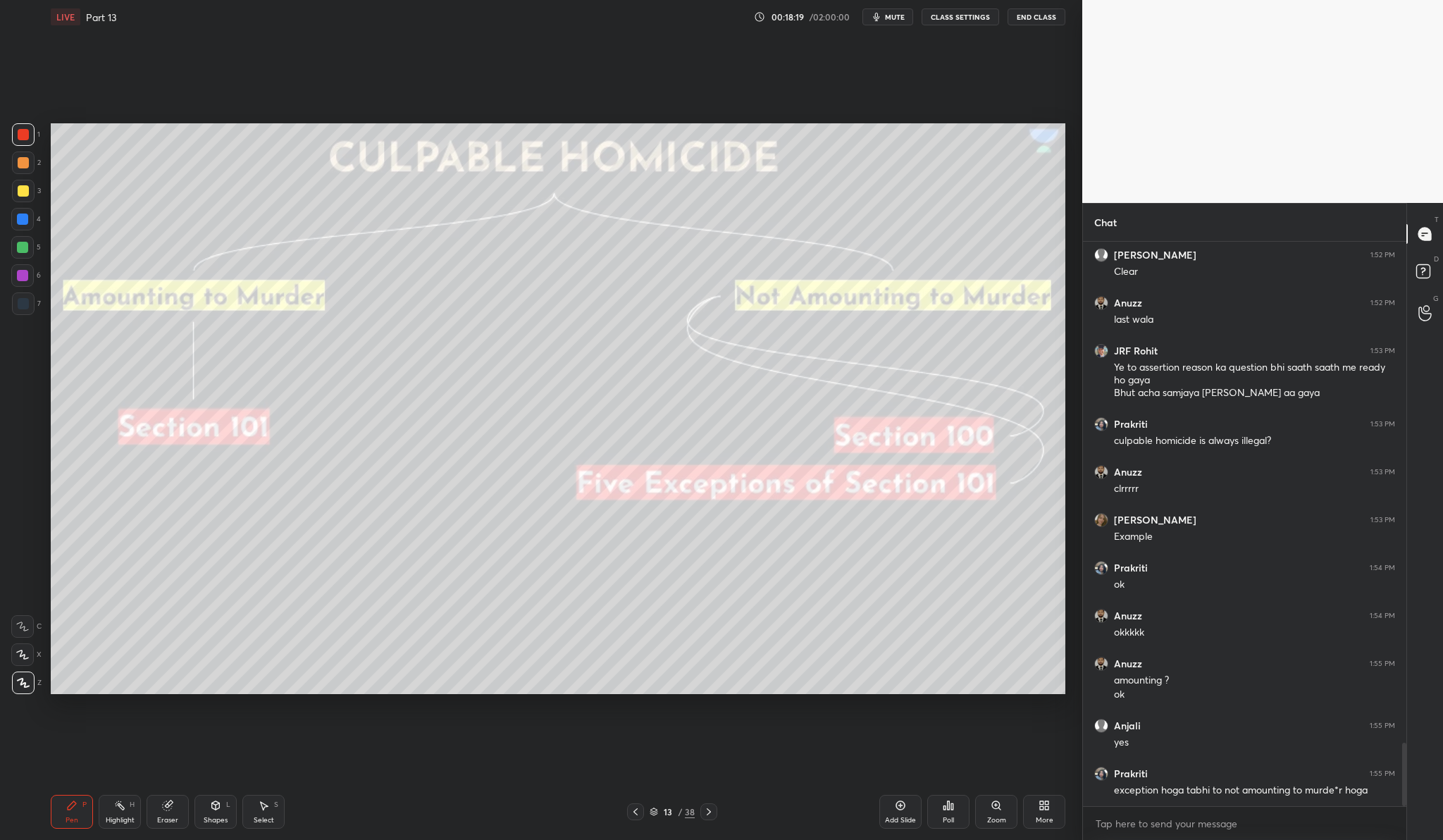
click at [902, 817] on div "Add Slide" at bounding box center [901, 820] width 31 height 7
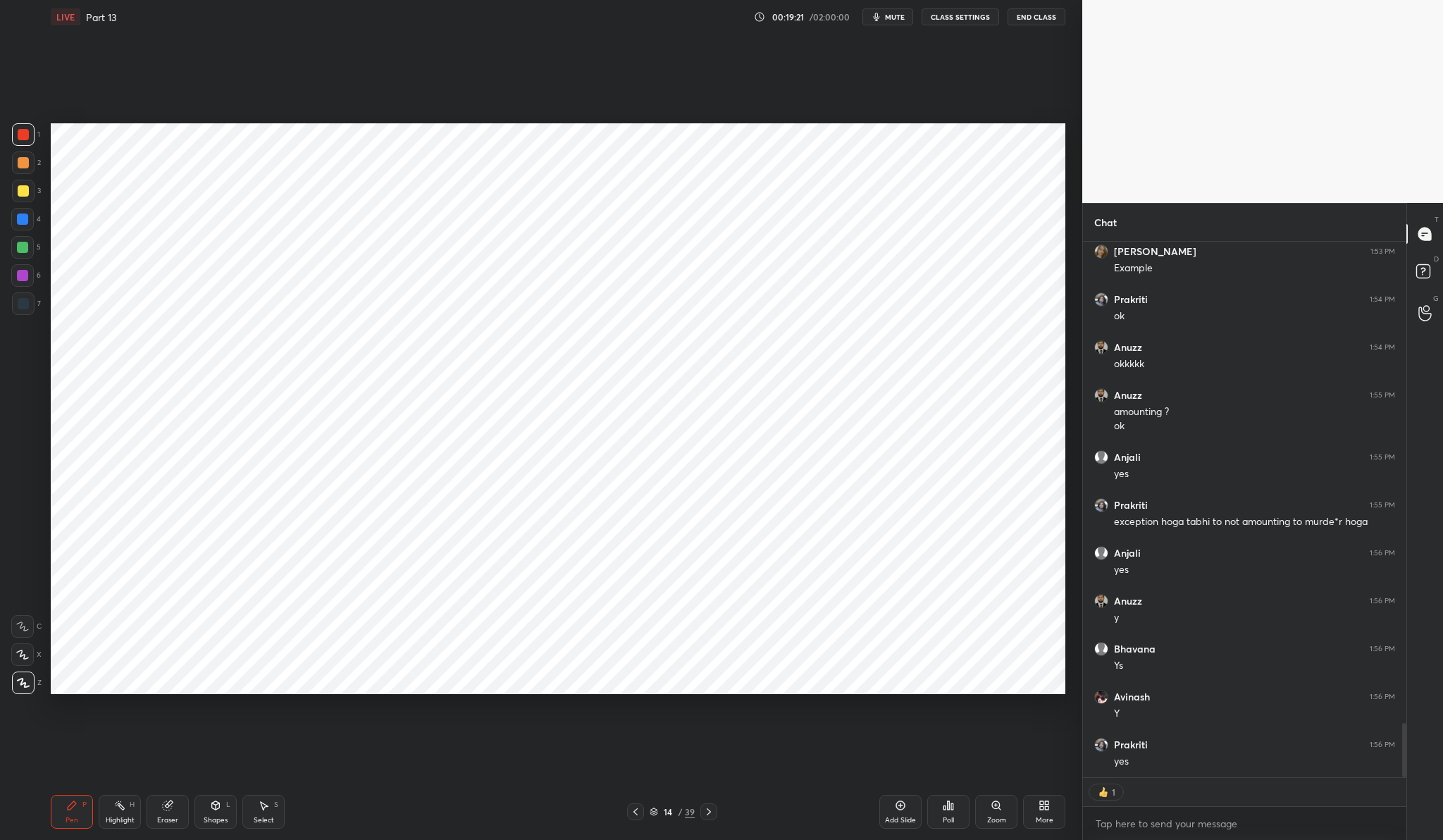
scroll to position [4715, 0]
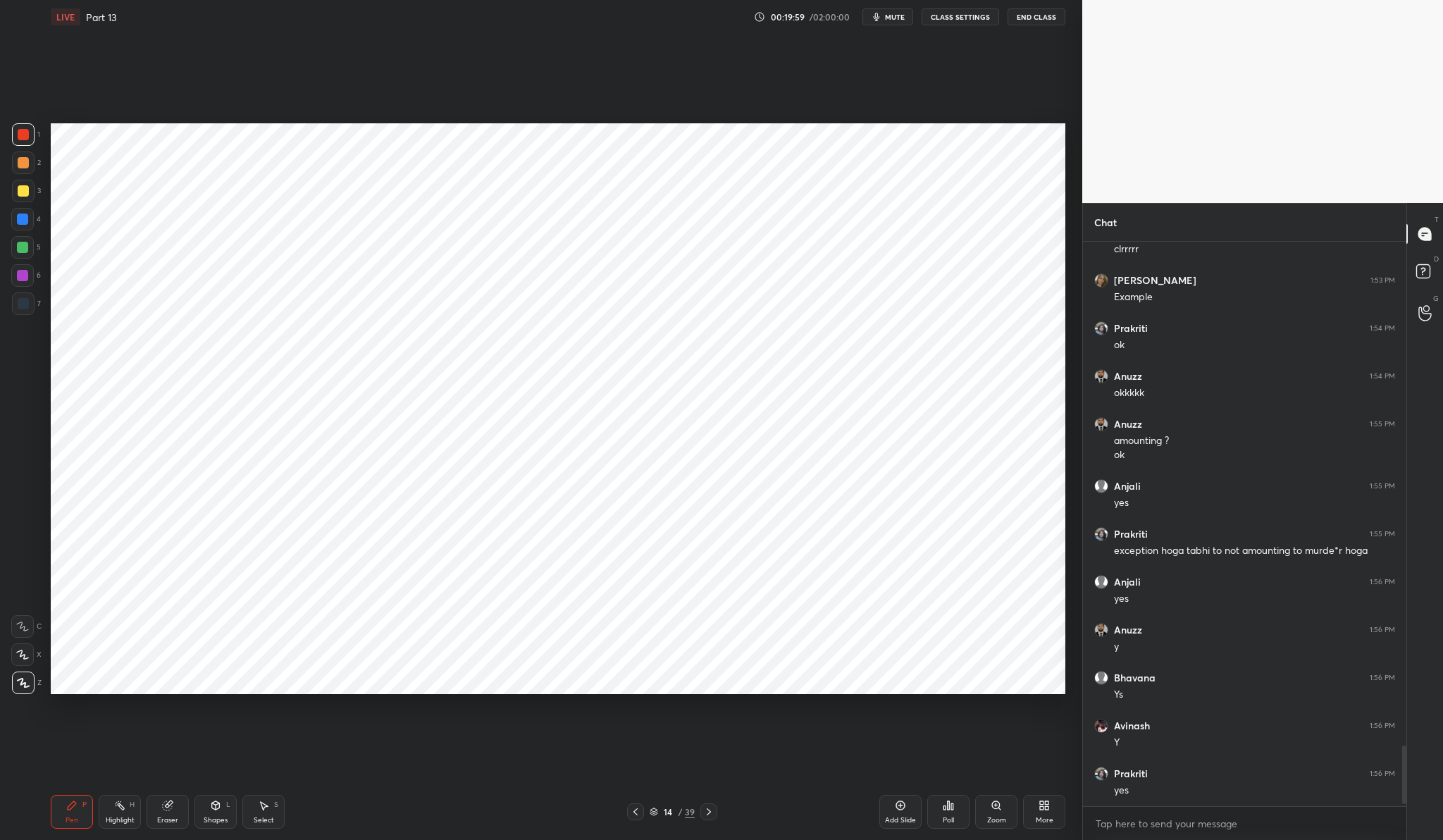
click at [899, 813] on div "Add Slide" at bounding box center [901, 812] width 43 height 33
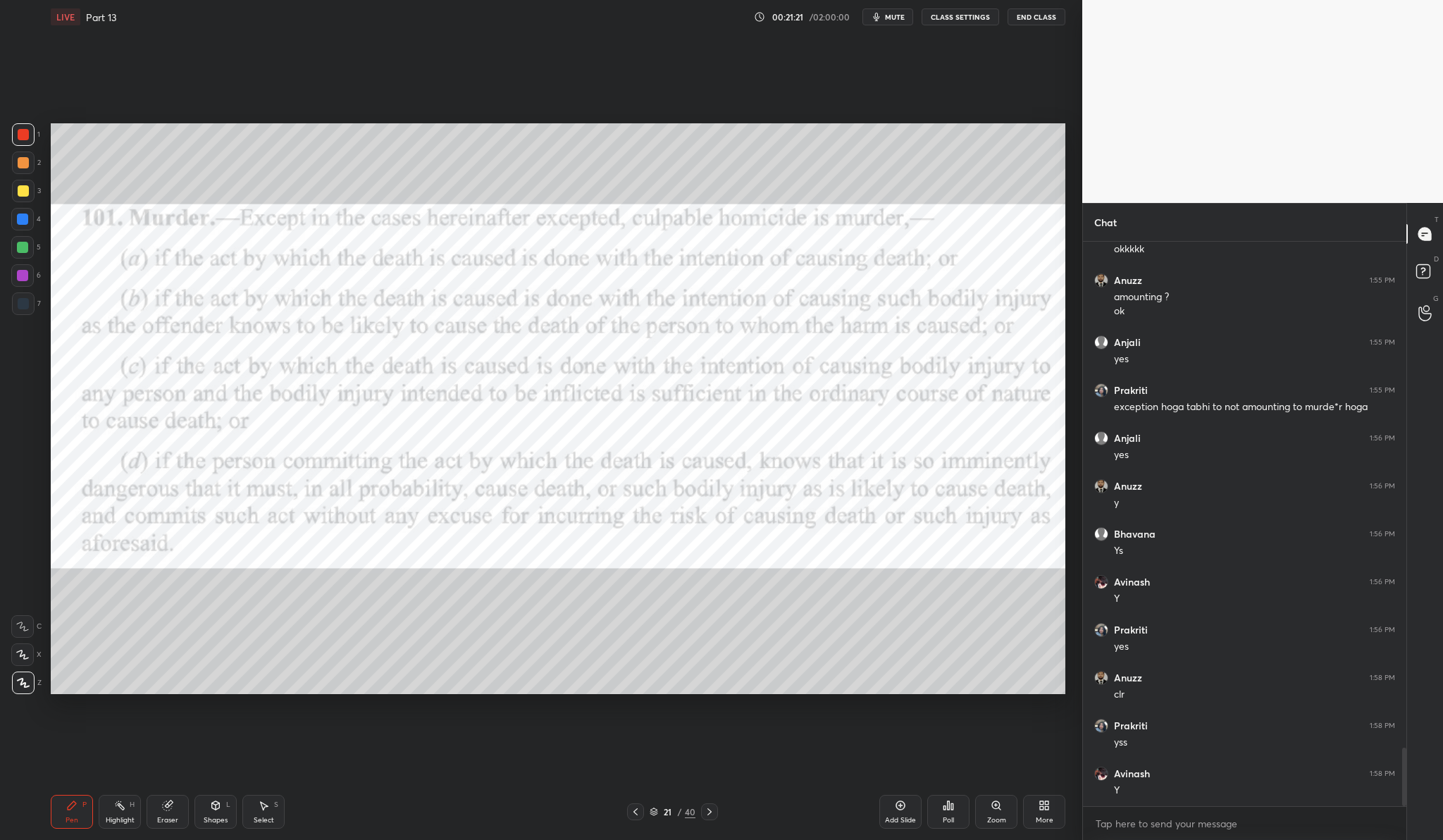
scroll to position [4906, 0]
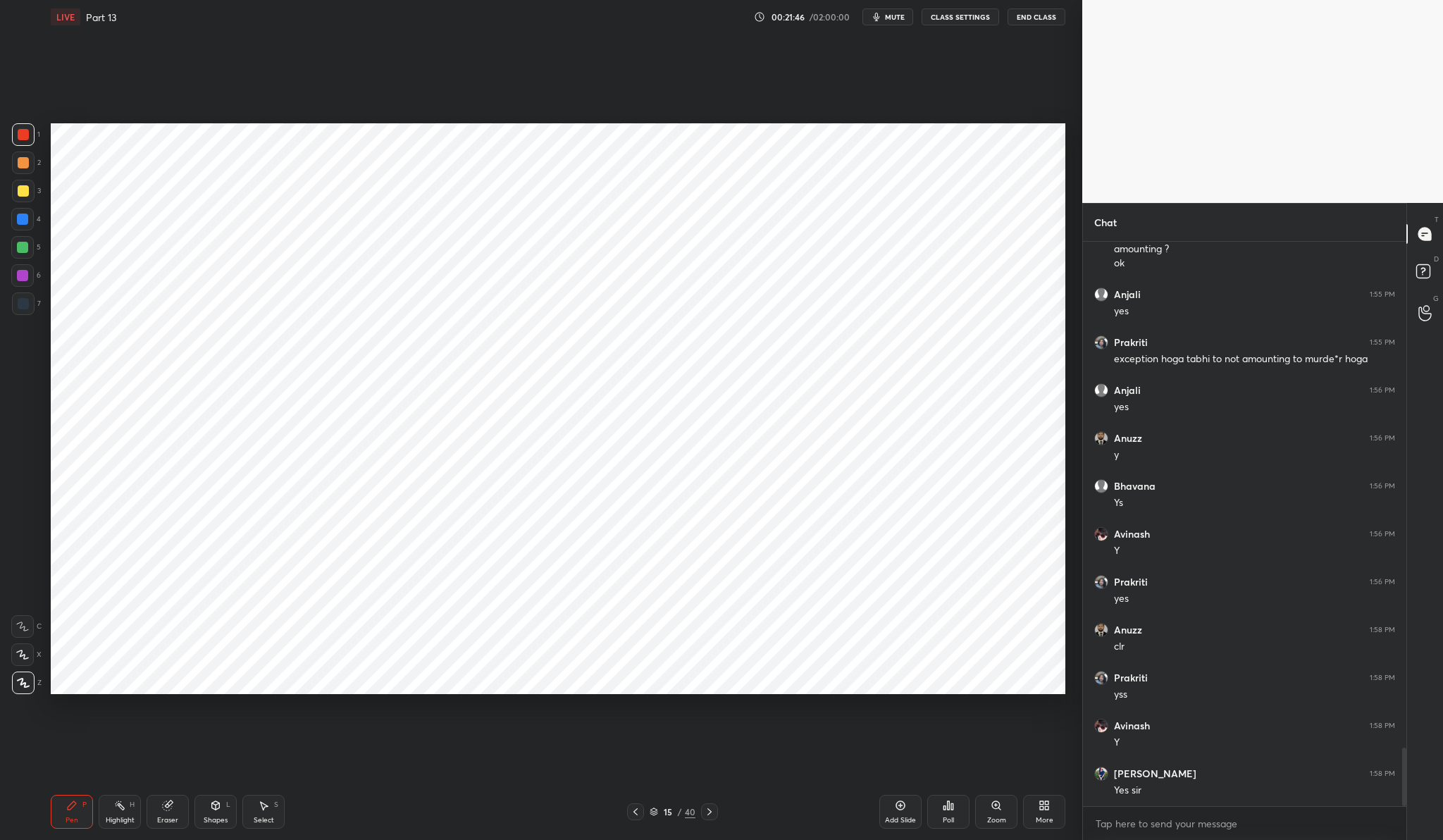
click at [896, 800] on icon at bounding box center [900, 805] width 11 height 11
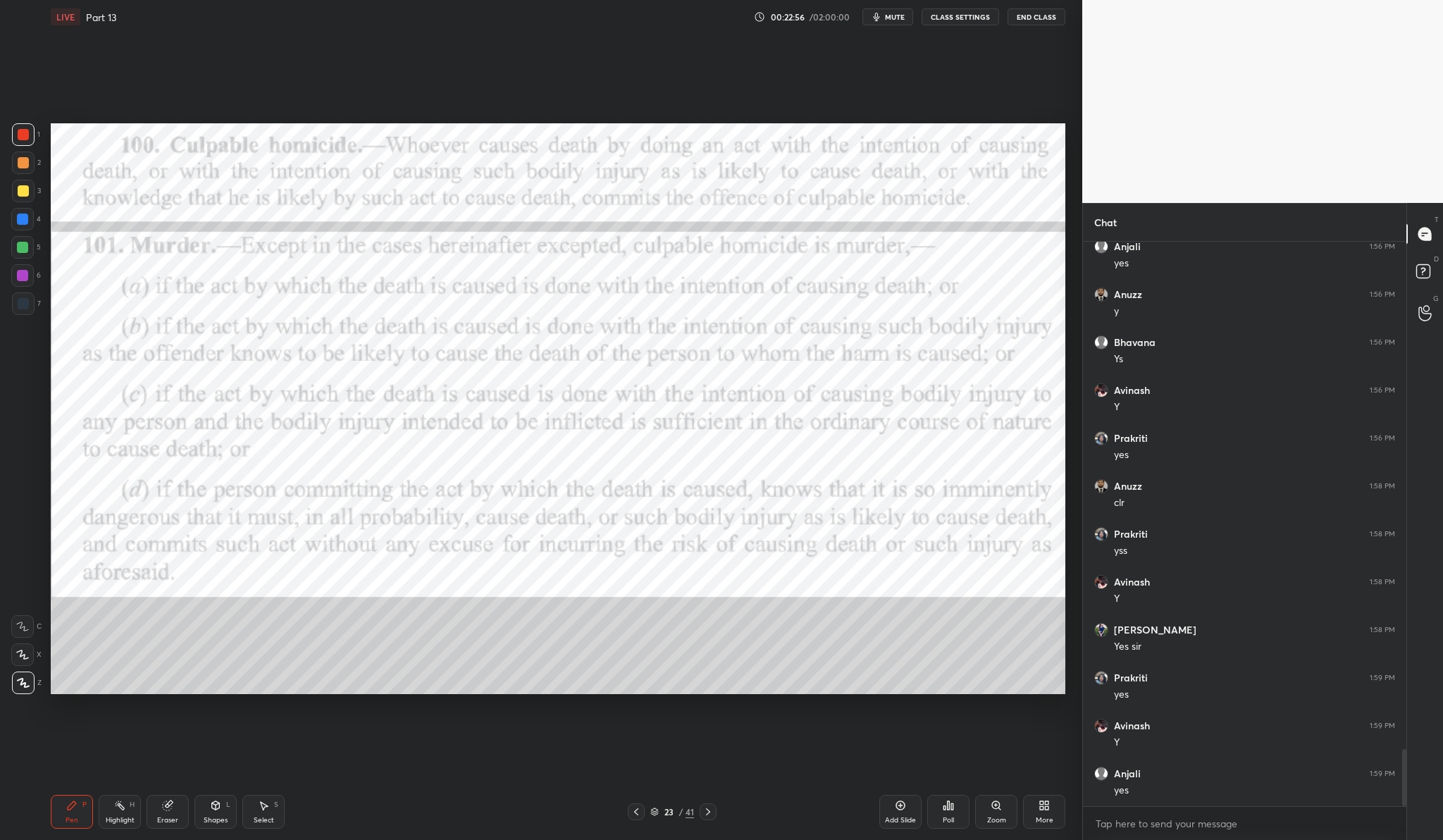
click at [911, 131] on div "Setting up your live class Poll for secs No correct answer Start poll" at bounding box center [558, 408] width 1026 height 750
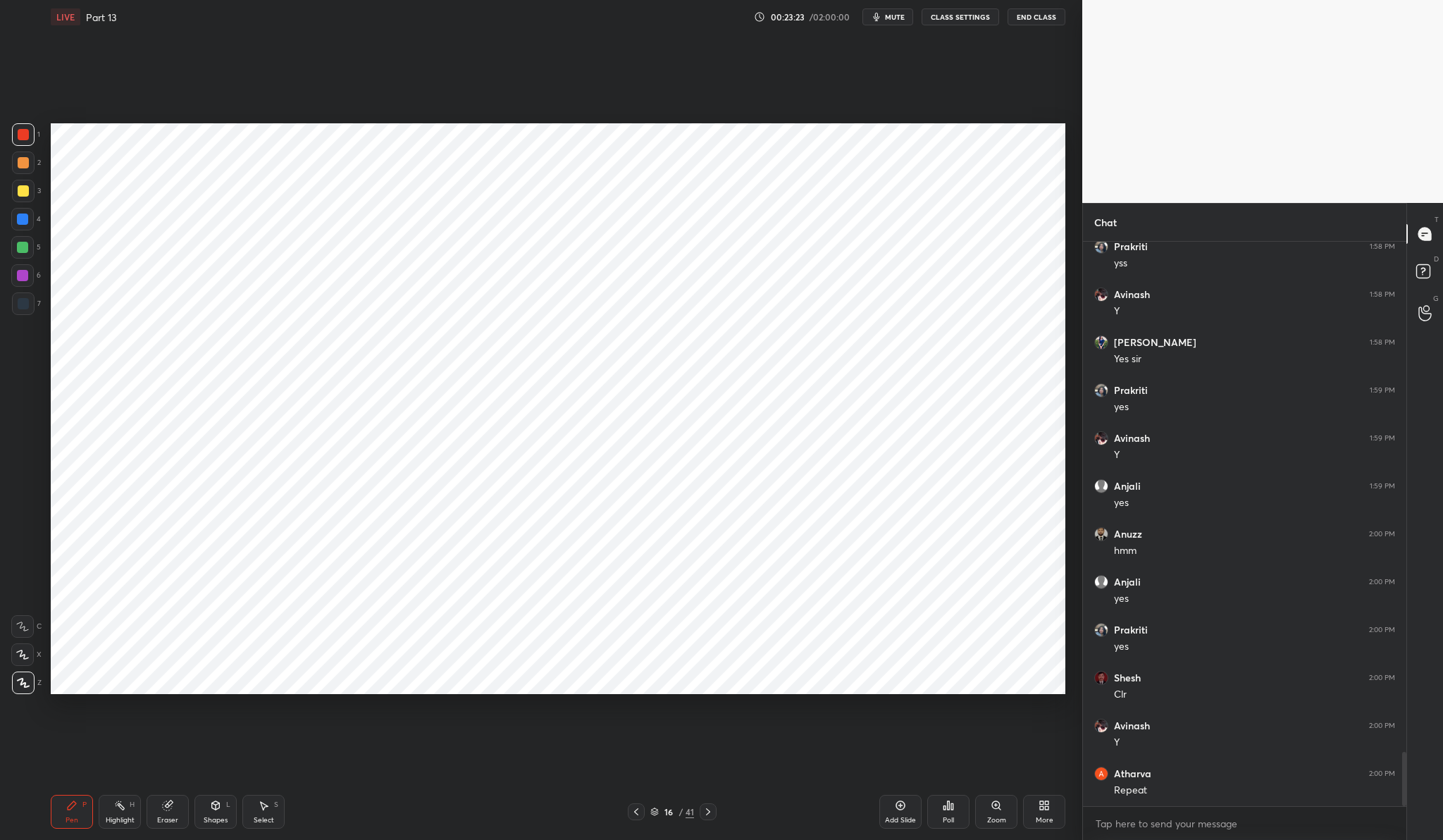
scroll to position [5385, 0]
click at [900, 822] on div "Add Slide" at bounding box center [901, 820] width 31 height 7
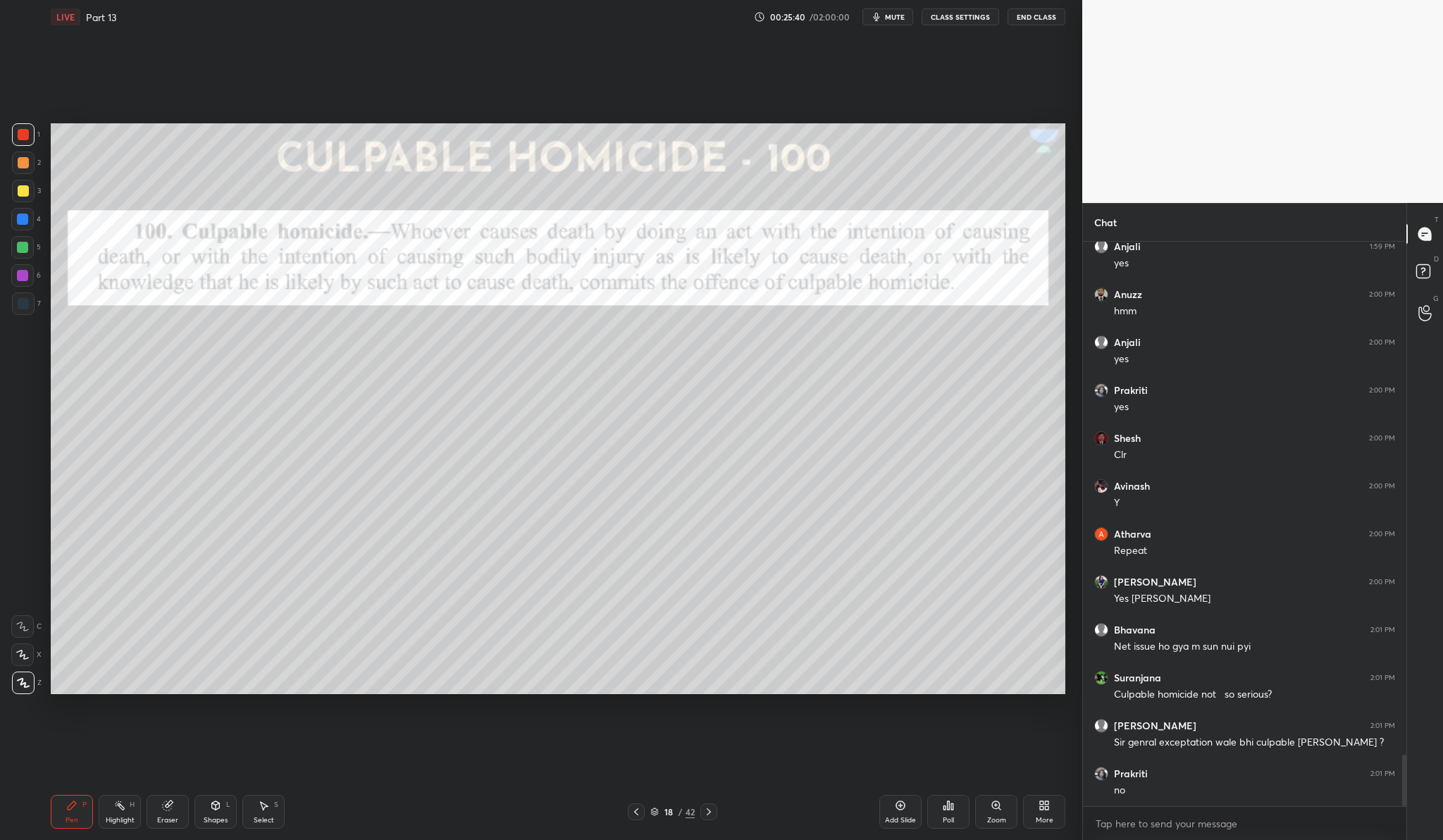
scroll to position [5625, 0]
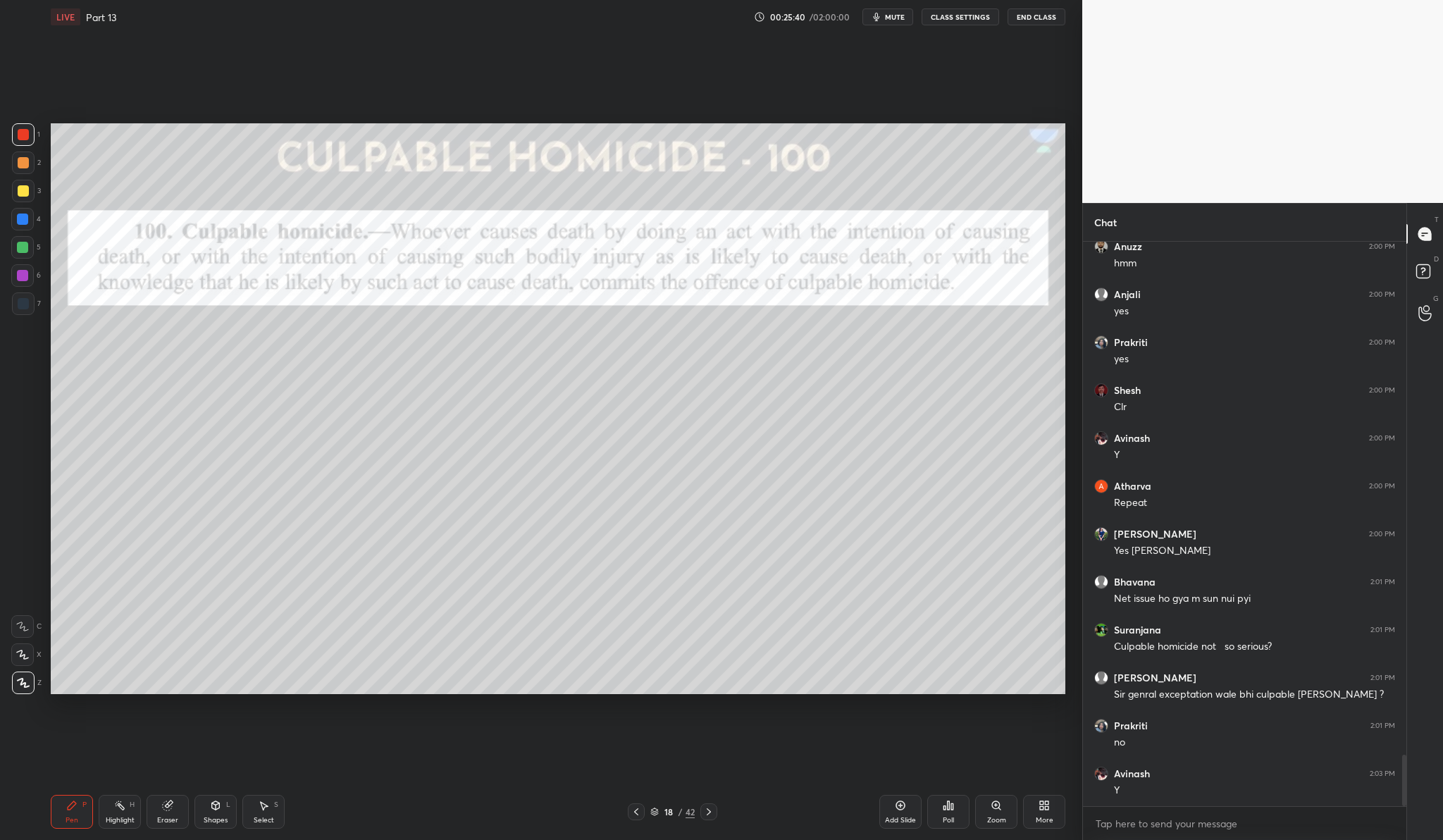
click at [912, 806] on div "Add Slide" at bounding box center [901, 812] width 43 height 33
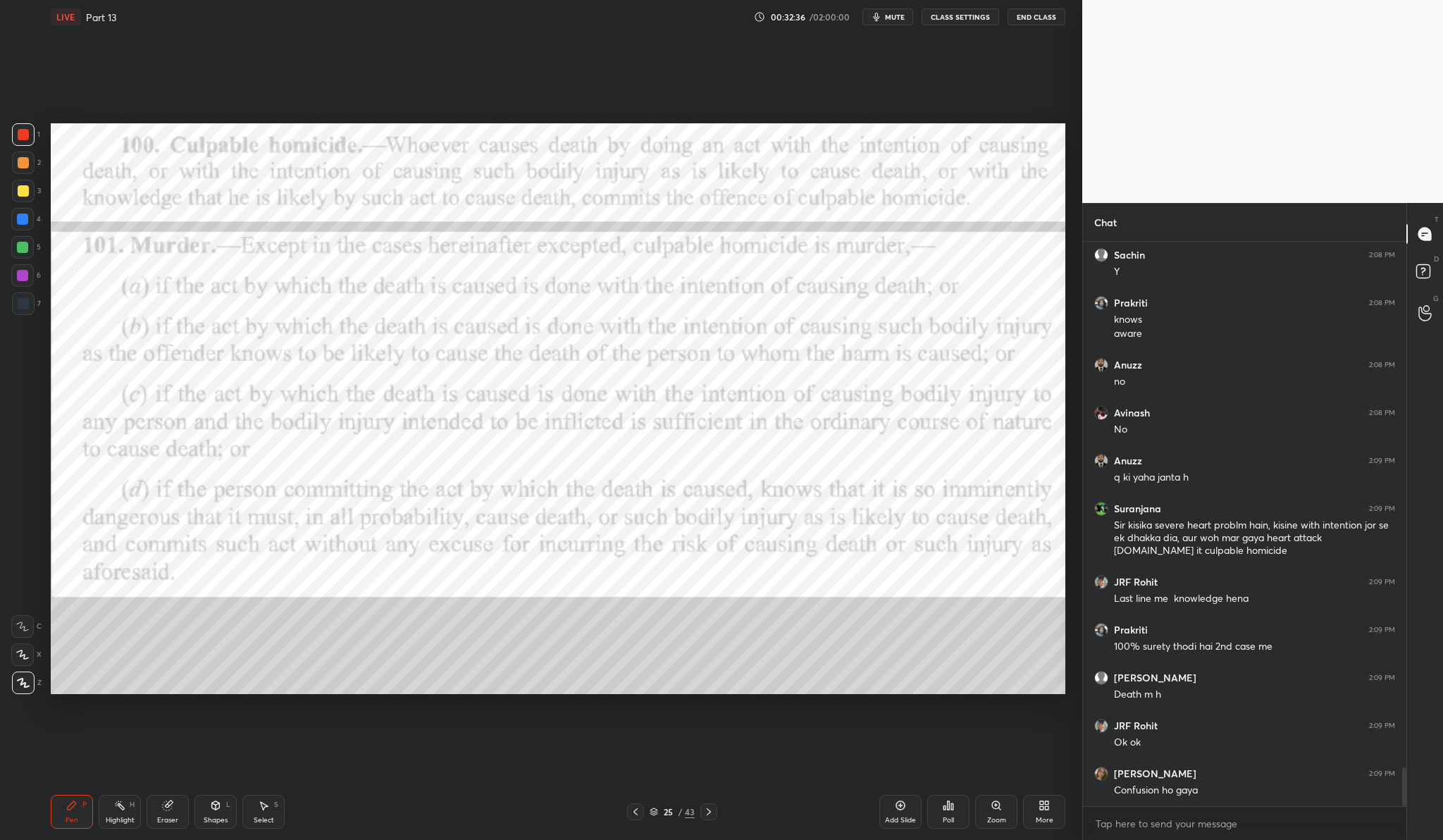
scroll to position [7628, 0]
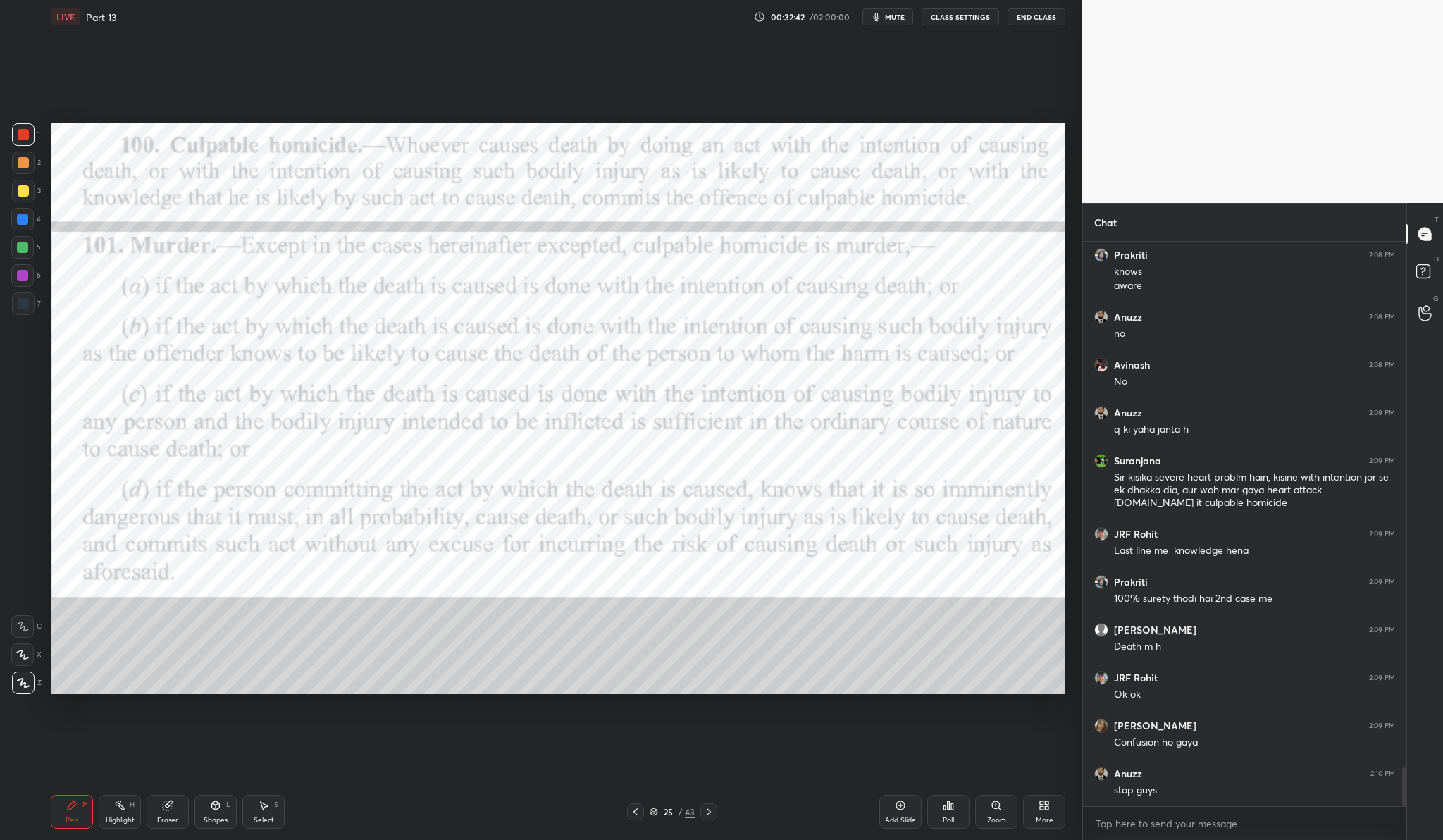
drag, startPoint x: 886, startPoint y: 117, endPoint x: 891, endPoint y: 123, distance: 7.8
click at [891, 123] on div "Setting up your live class Poll for secs No correct answer Start poll" at bounding box center [558, 408] width 1026 height 750
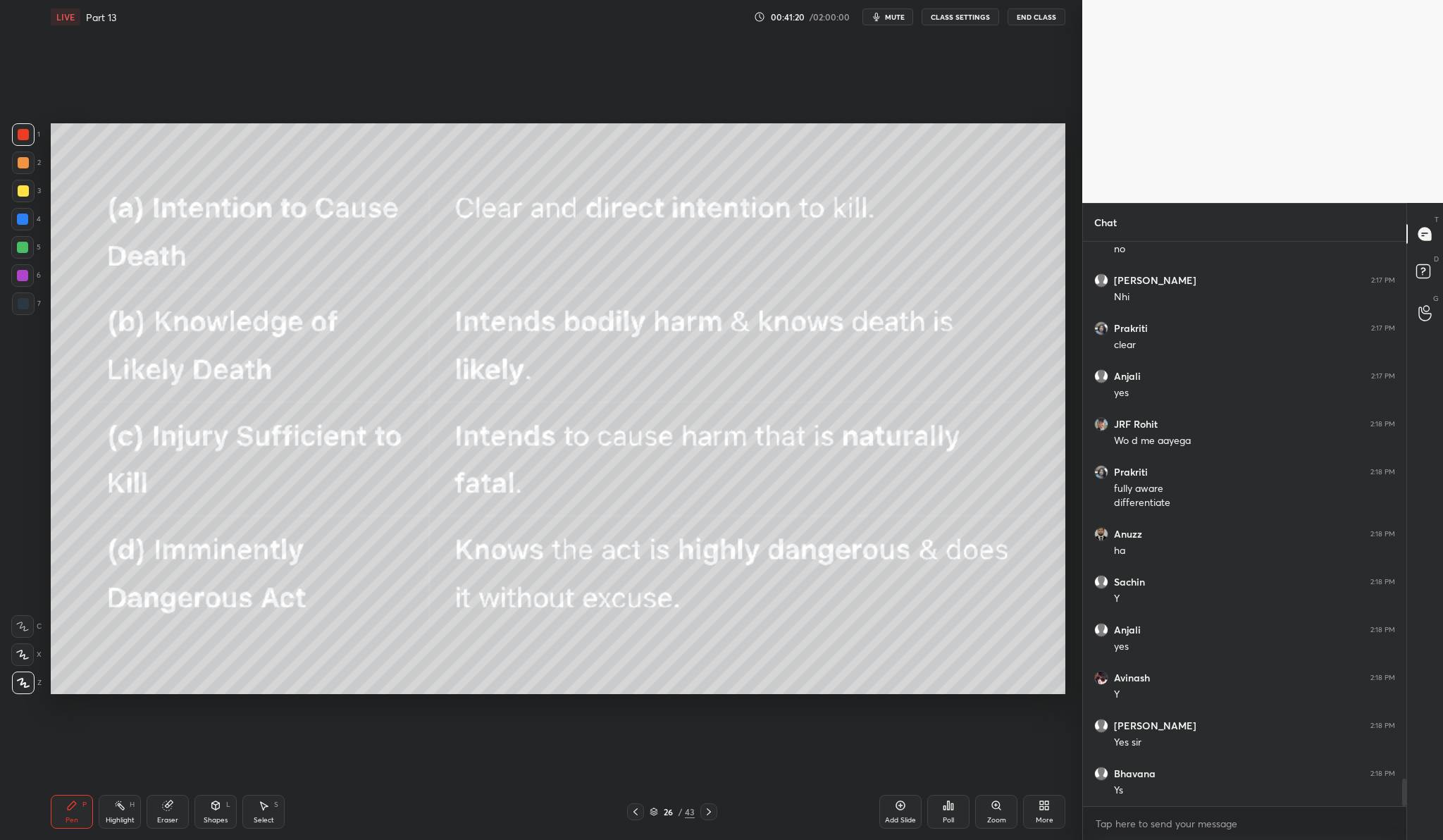
scroll to position [11092, 0]
click at [905, 812] on div "Add Slide" at bounding box center [901, 812] width 43 height 33
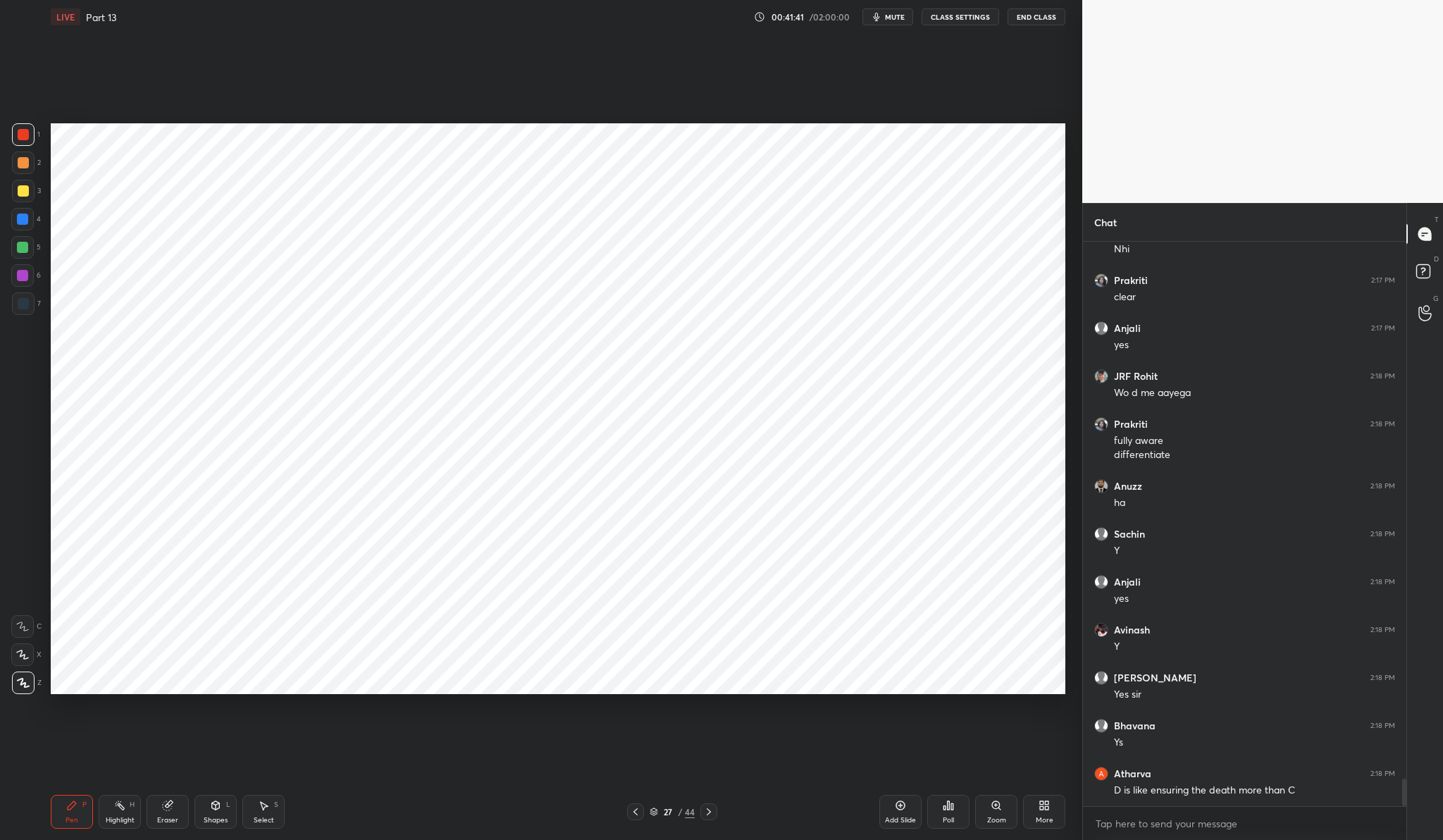
click at [549, 778] on div "Setting up your live class Poll for secs No correct answer Start poll" at bounding box center [558, 408] width 1026 height 750
click at [221, 808] on icon at bounding box center [215, 805] width 11 height 11
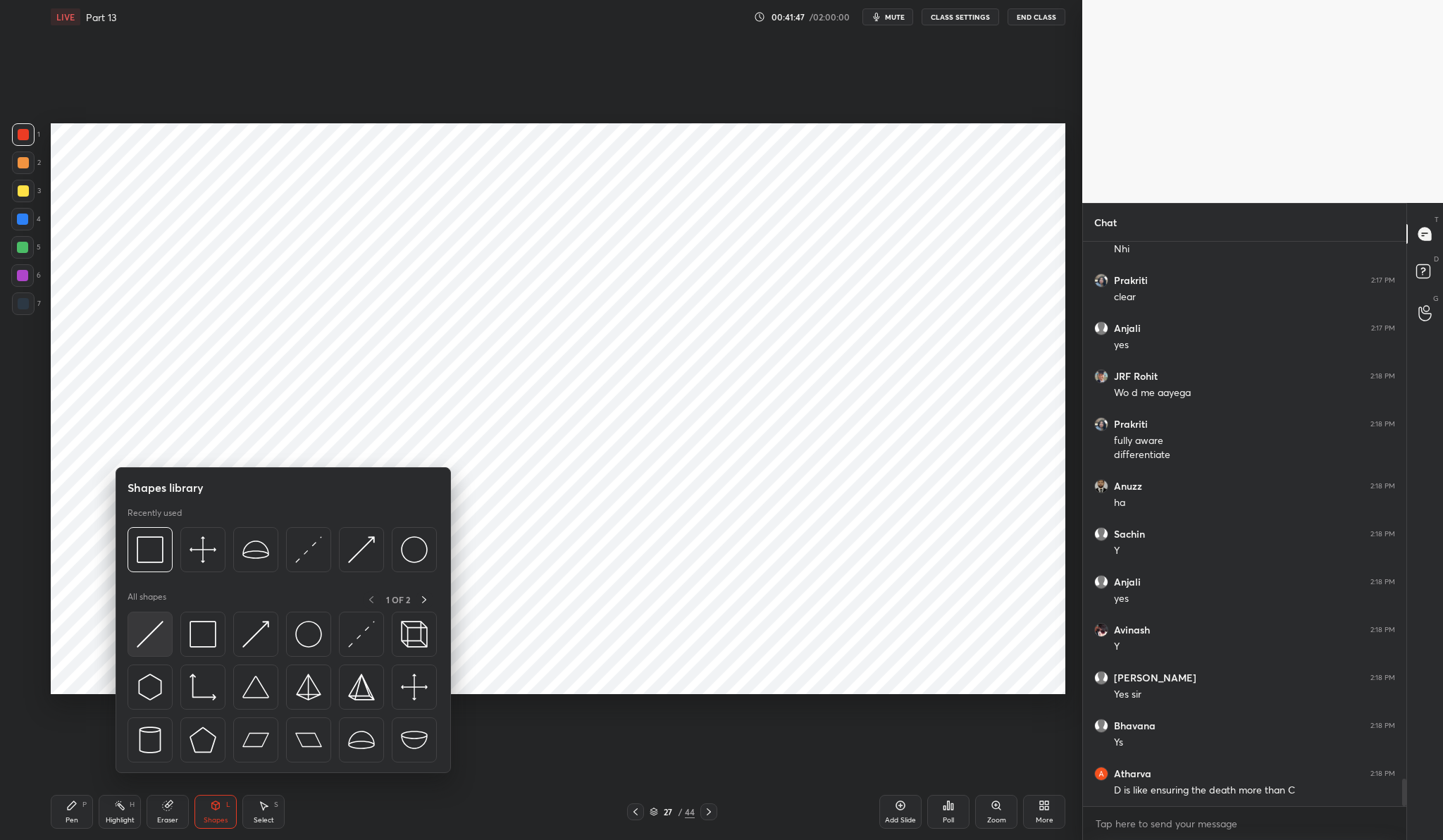
click at [157, 635] on img at bounding box center [150, 634] width 27 height 27
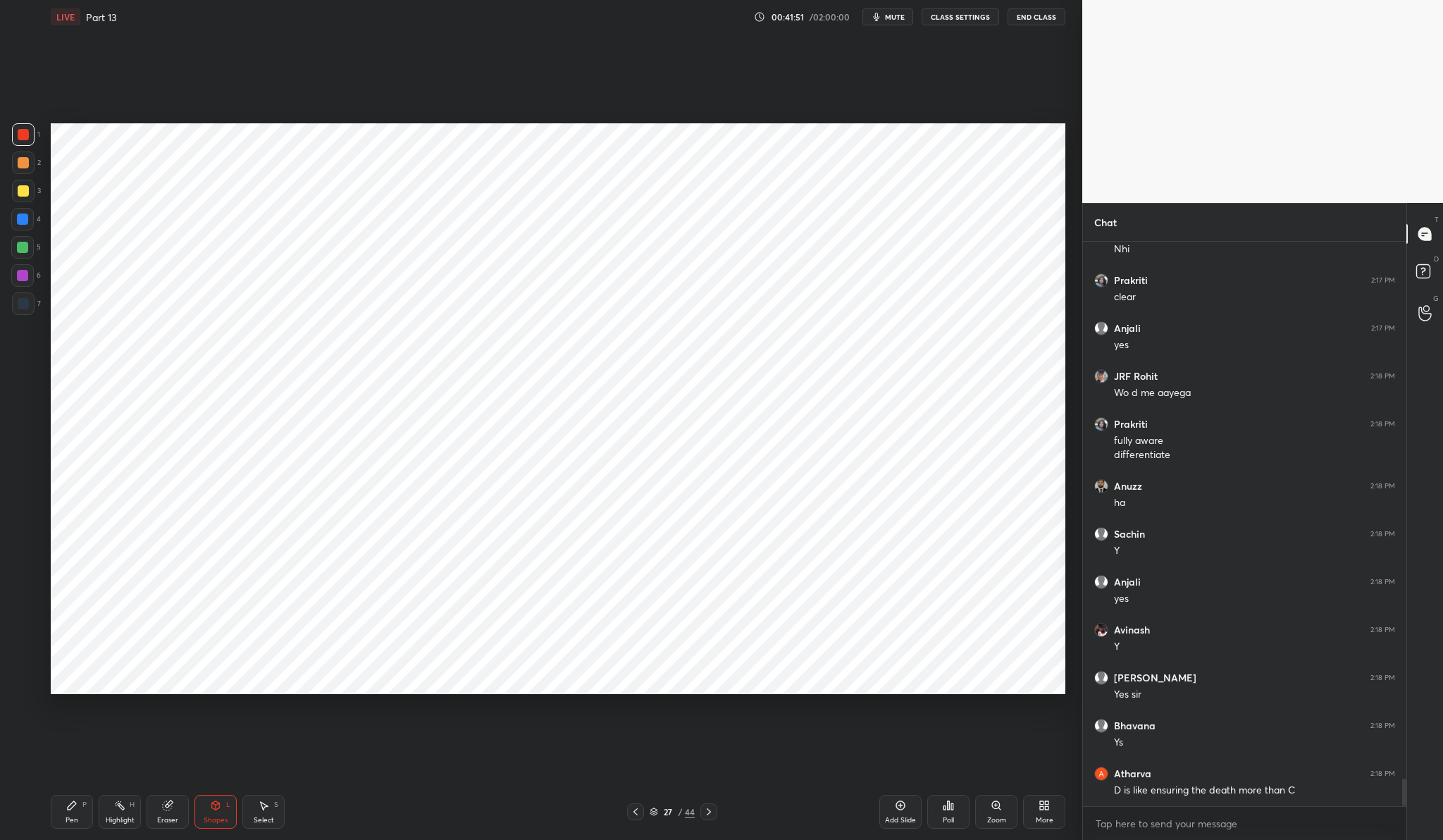
click at [78, 816] on div "Pen P" at bounding box center [72, 812] width 43 height 33
click at [23, 228] on div at bounding box center [22, 218] width 23 height 23
click at [29, 276] on div at bounding box center [22, 275] width 23 height 23
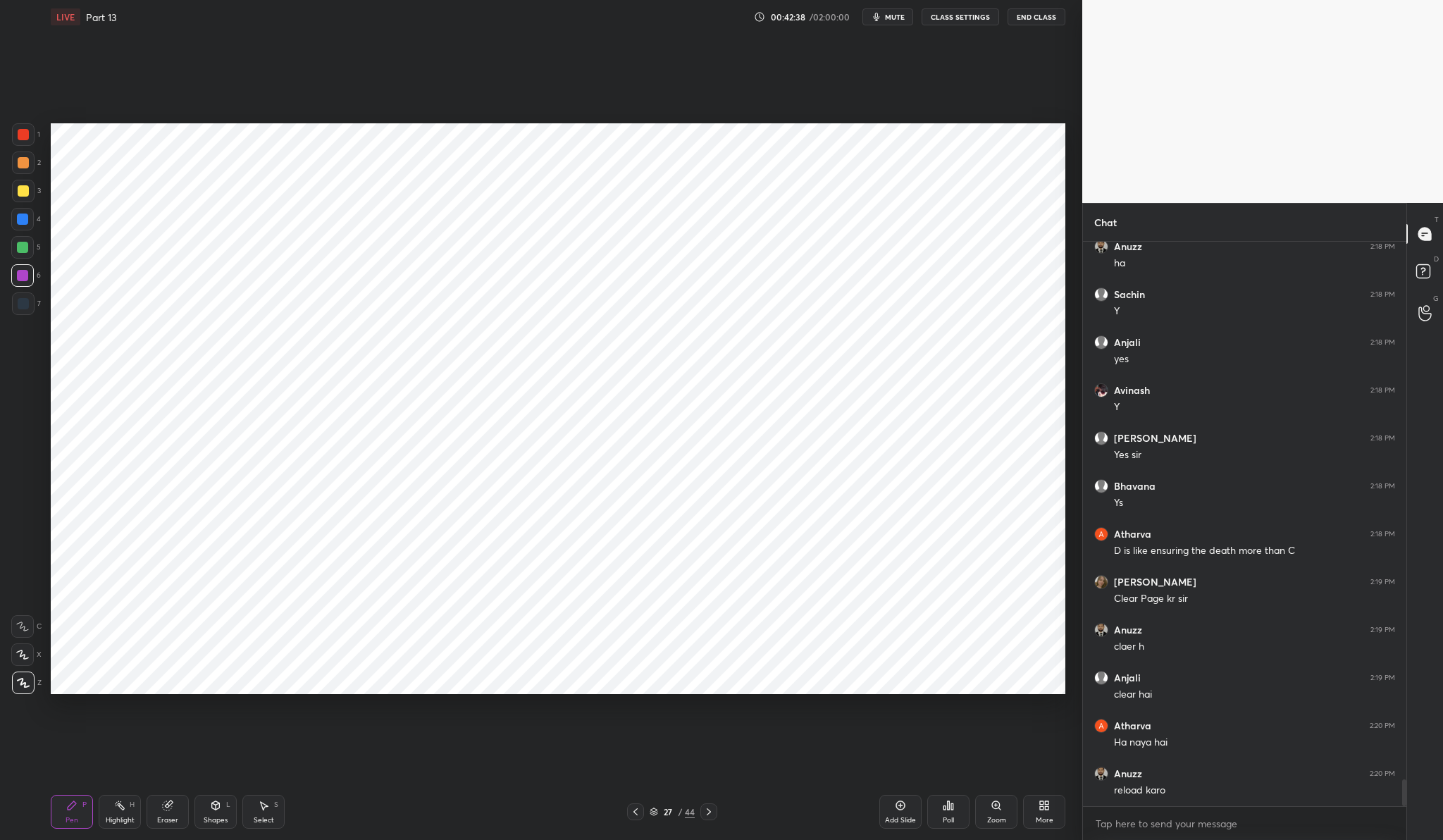
scroll to position [11378, 0]
click at [161, 817] on div "Eraser" at bounding box center [167, 820] width 21 height 7
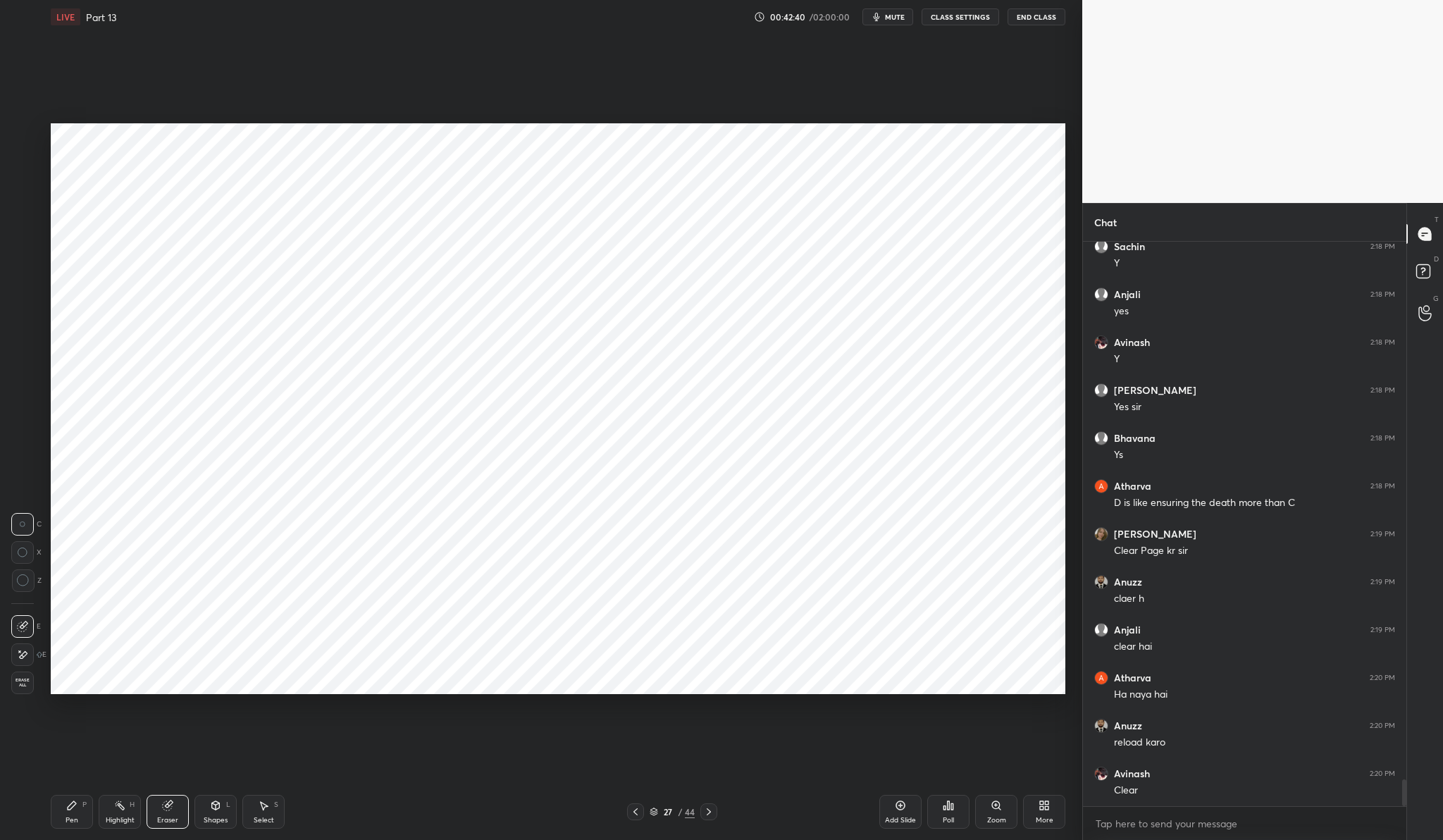
scroll to position [11426, 0]
click at [80, 808] on div "Pen P" at bounding box center [72, 812] width 43 height 33
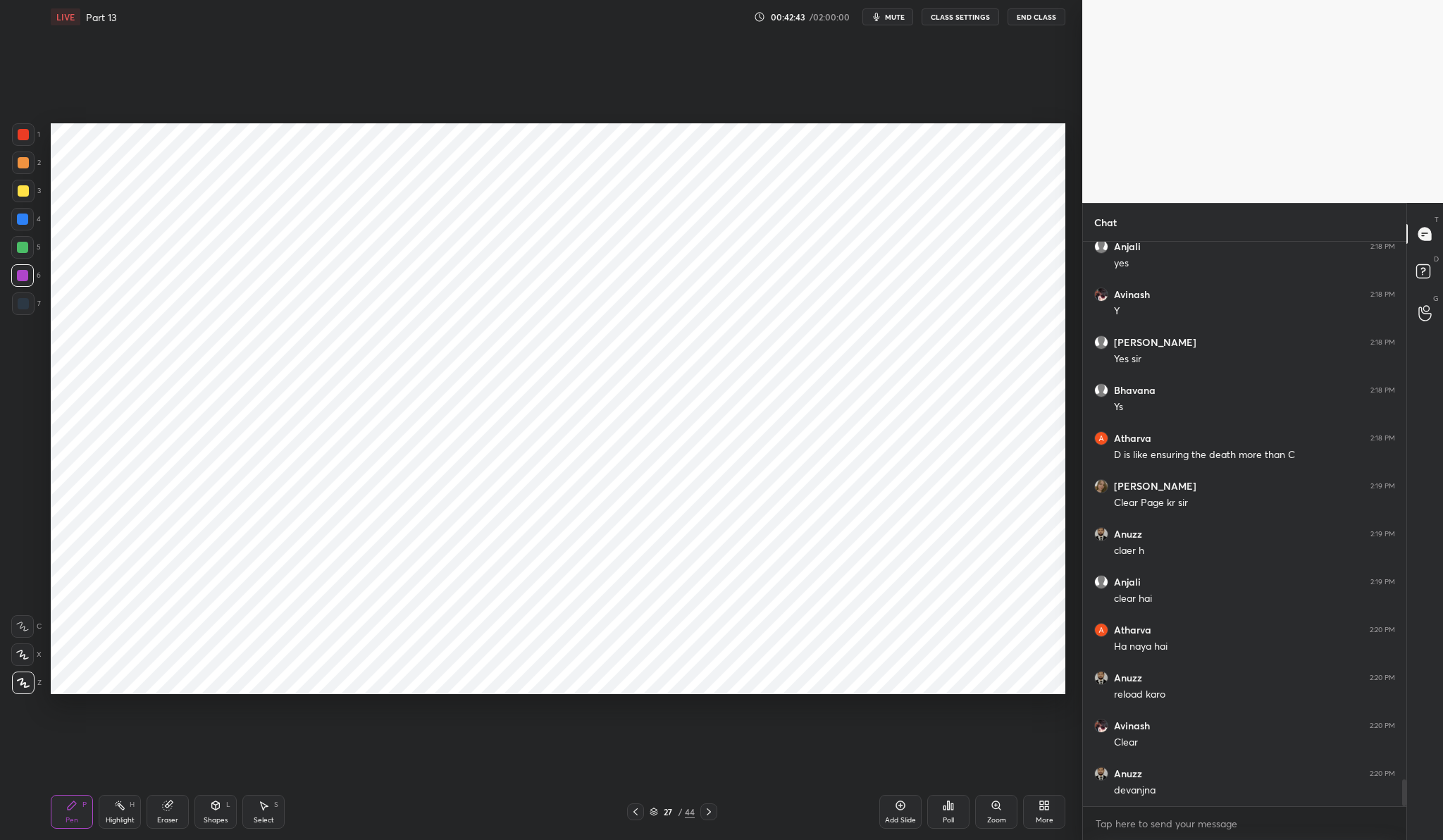
scroll to position [11475, 0]
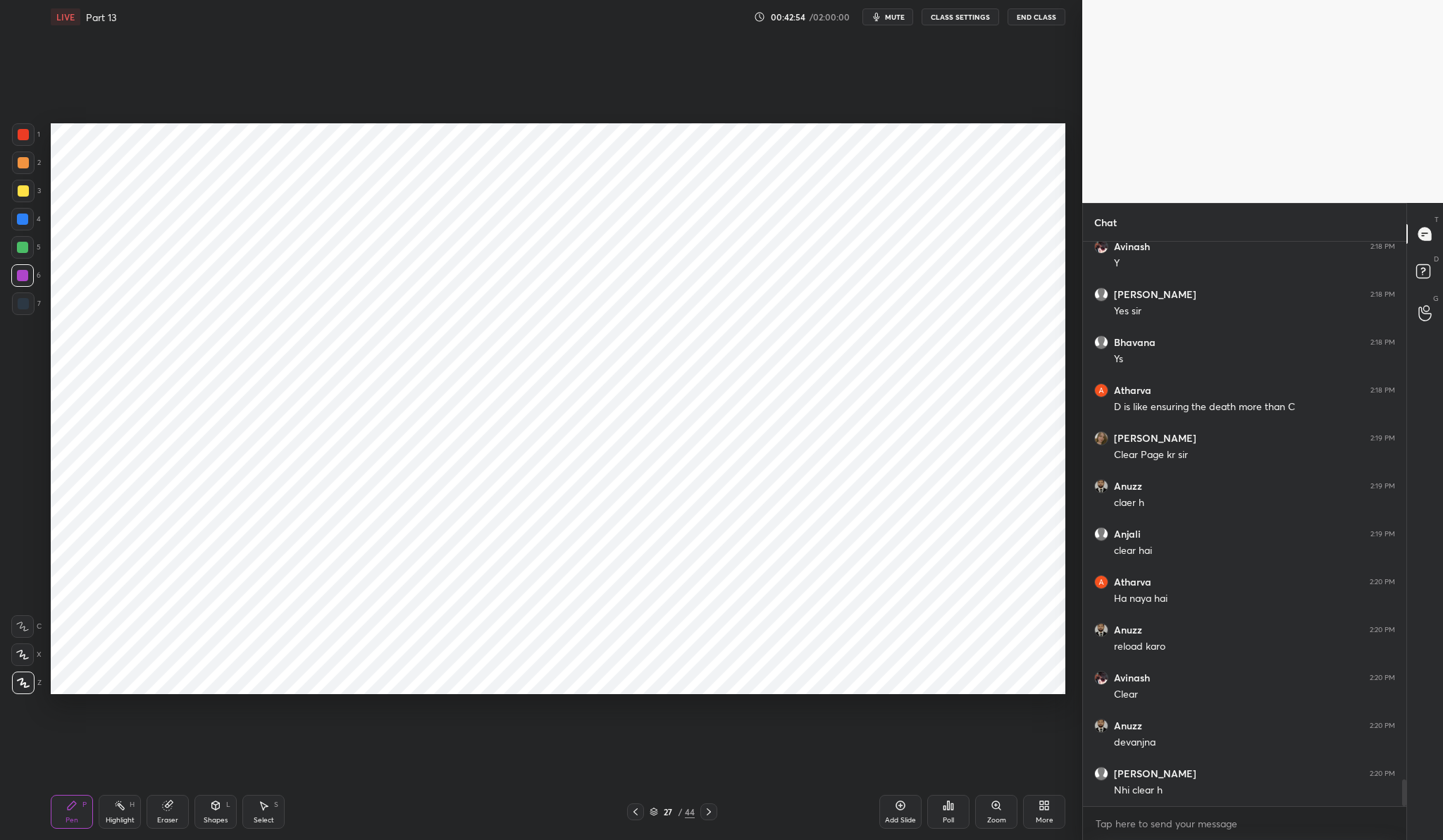
click at [23, 216] on div at bounding box center [22, 218] width 11 height 11
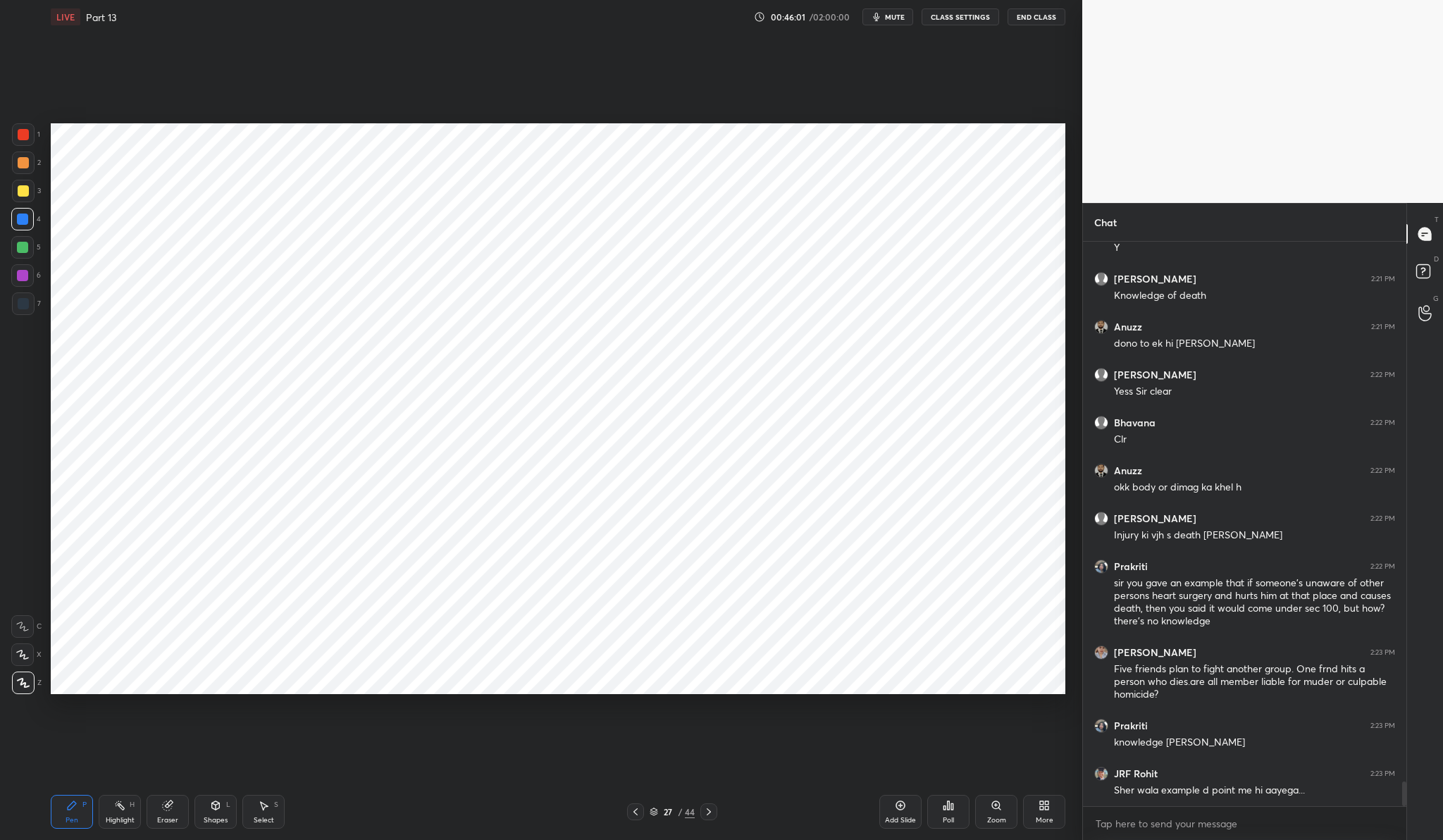
scroll to position [12256, 0]
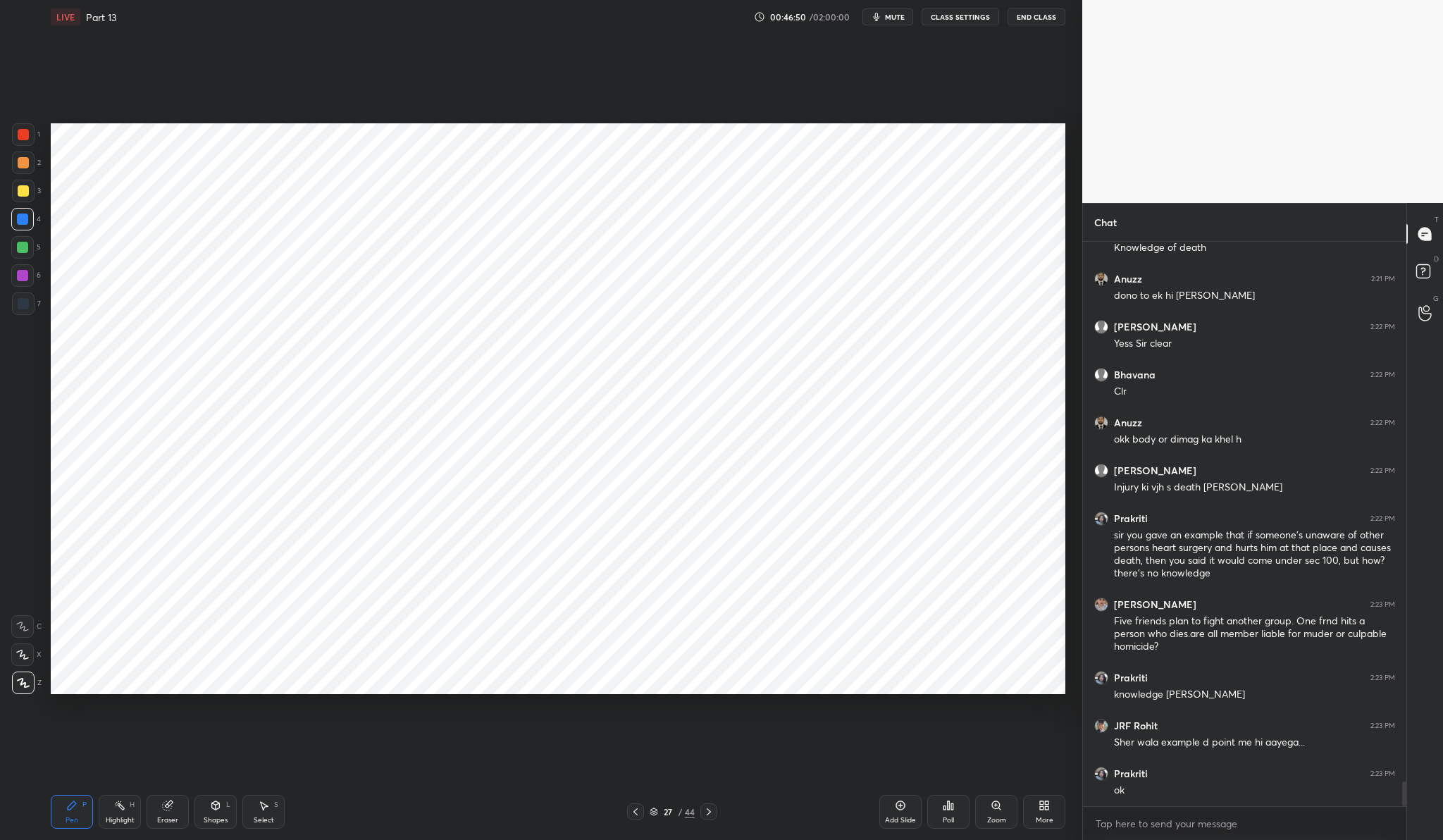
click at [18, 274] on div at bounding box center [22, 275] width 23 height 23
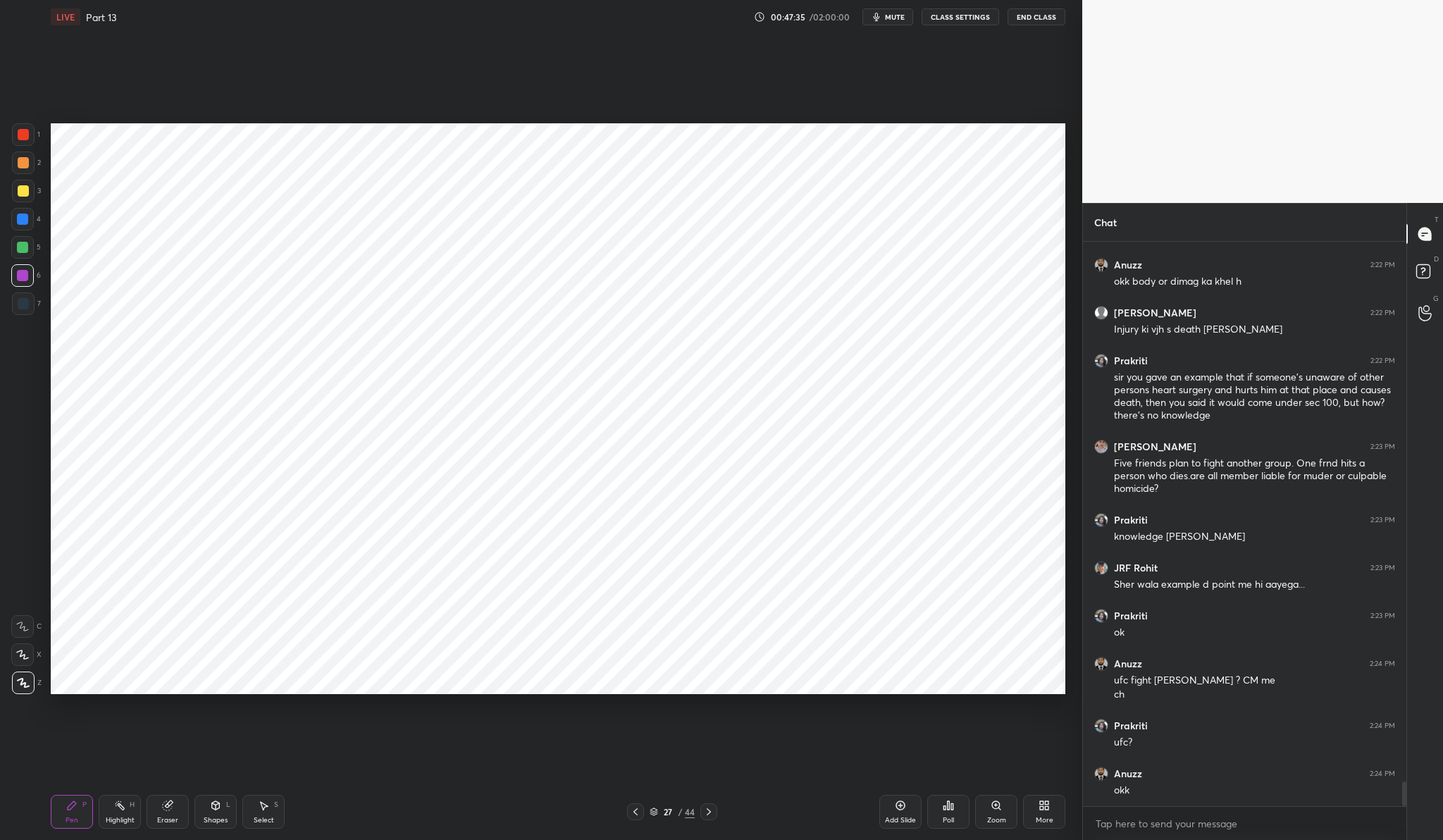
scroll to position [12462, 0]
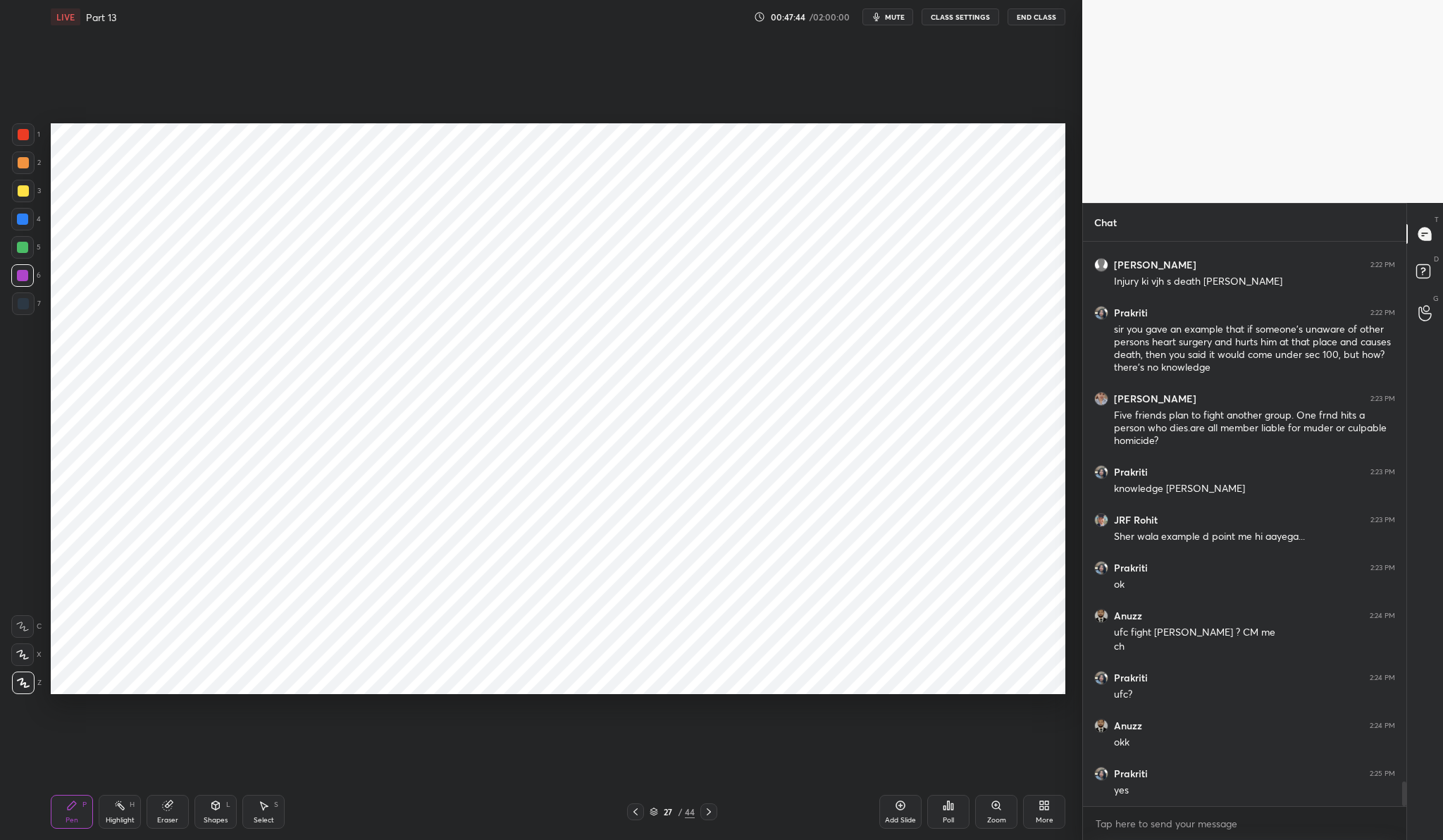
click at [15, 312] on div at bounding box center [23, 303] width 23 height 23
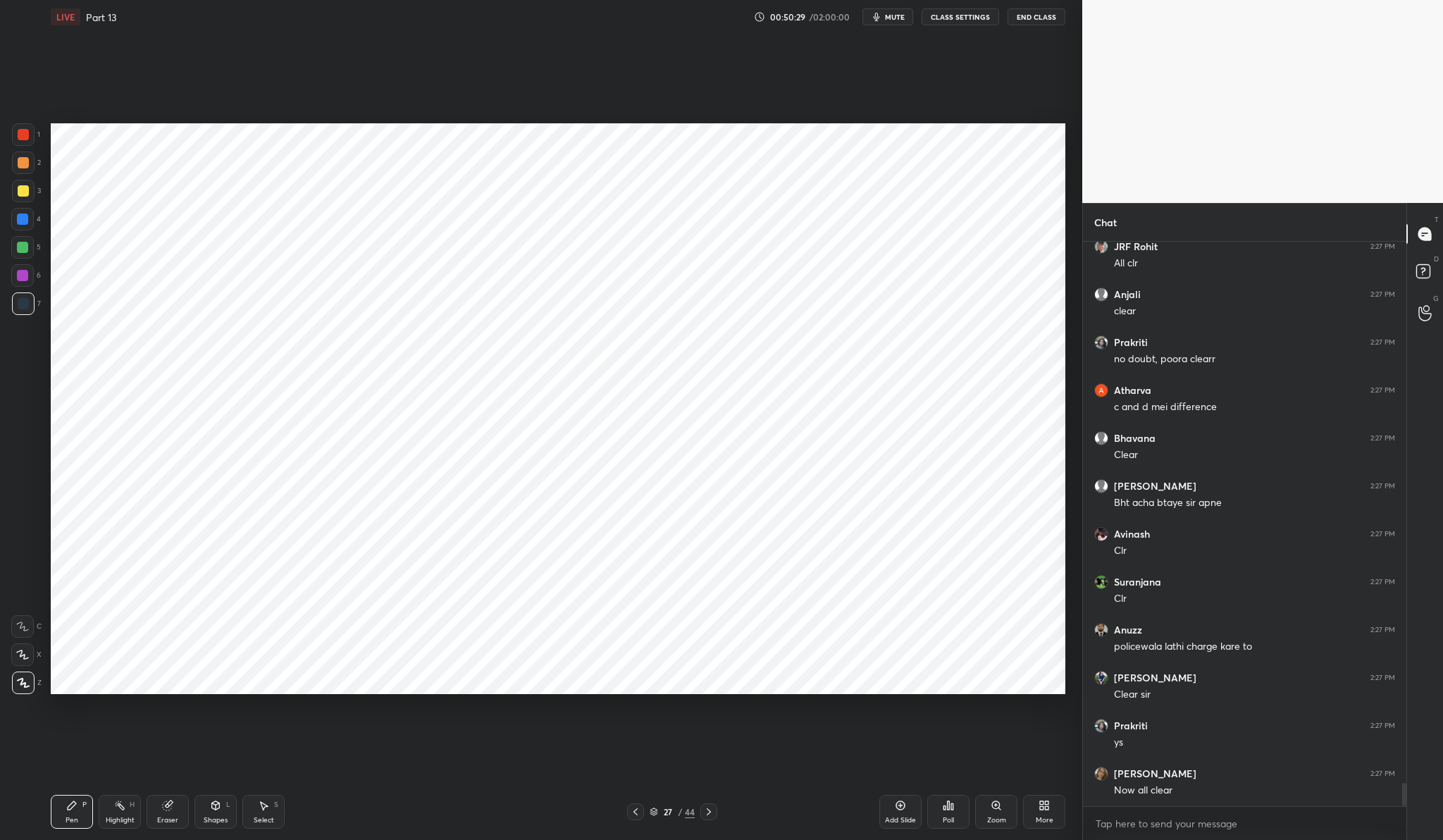
scroll to position [13181, 0]
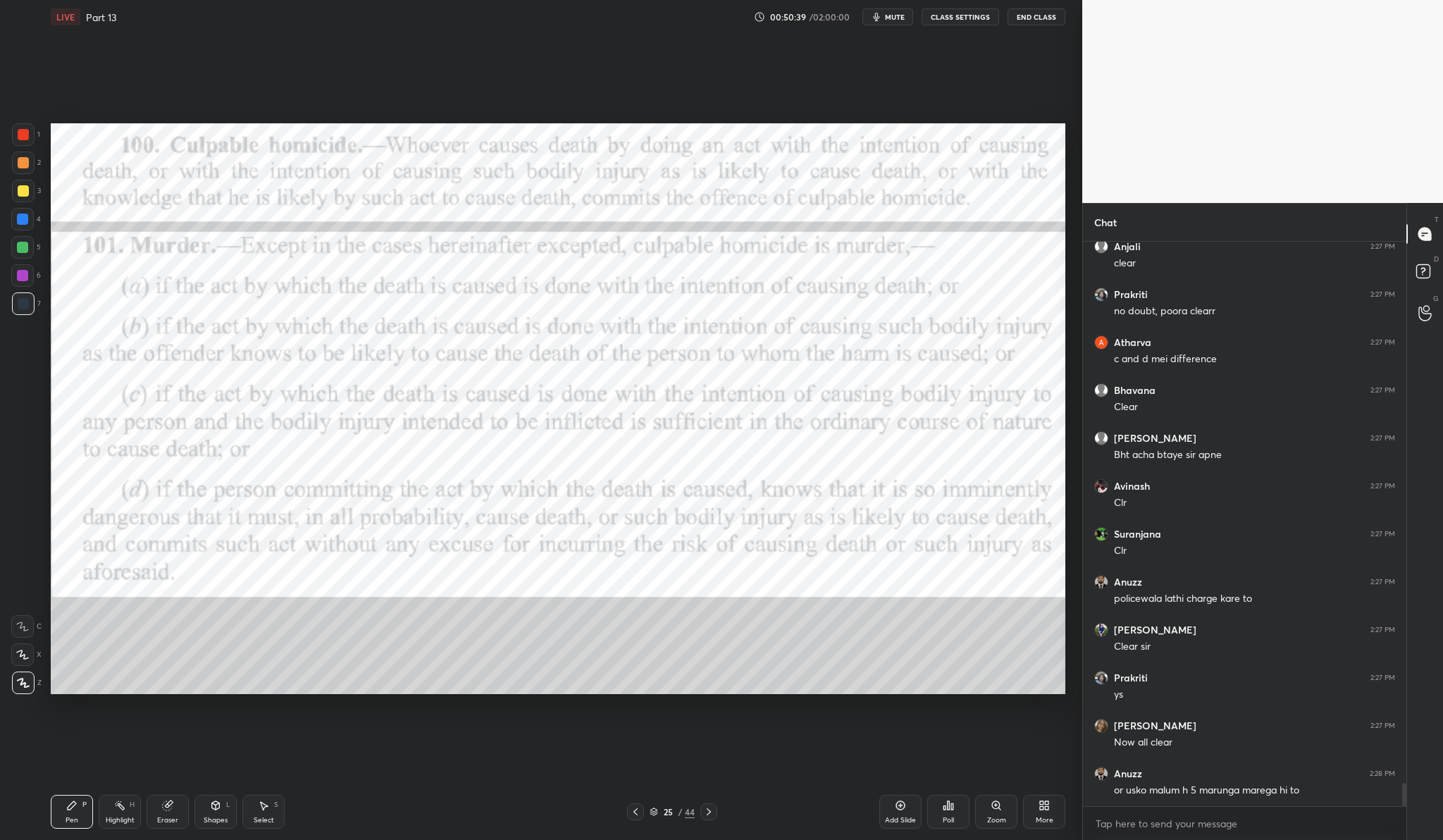
click at [170, 808] on icon at bounding box center [167, 805] width 9 height 9
click at [24, 657] on icon at bounding box center [22, 654] width 11 height 12
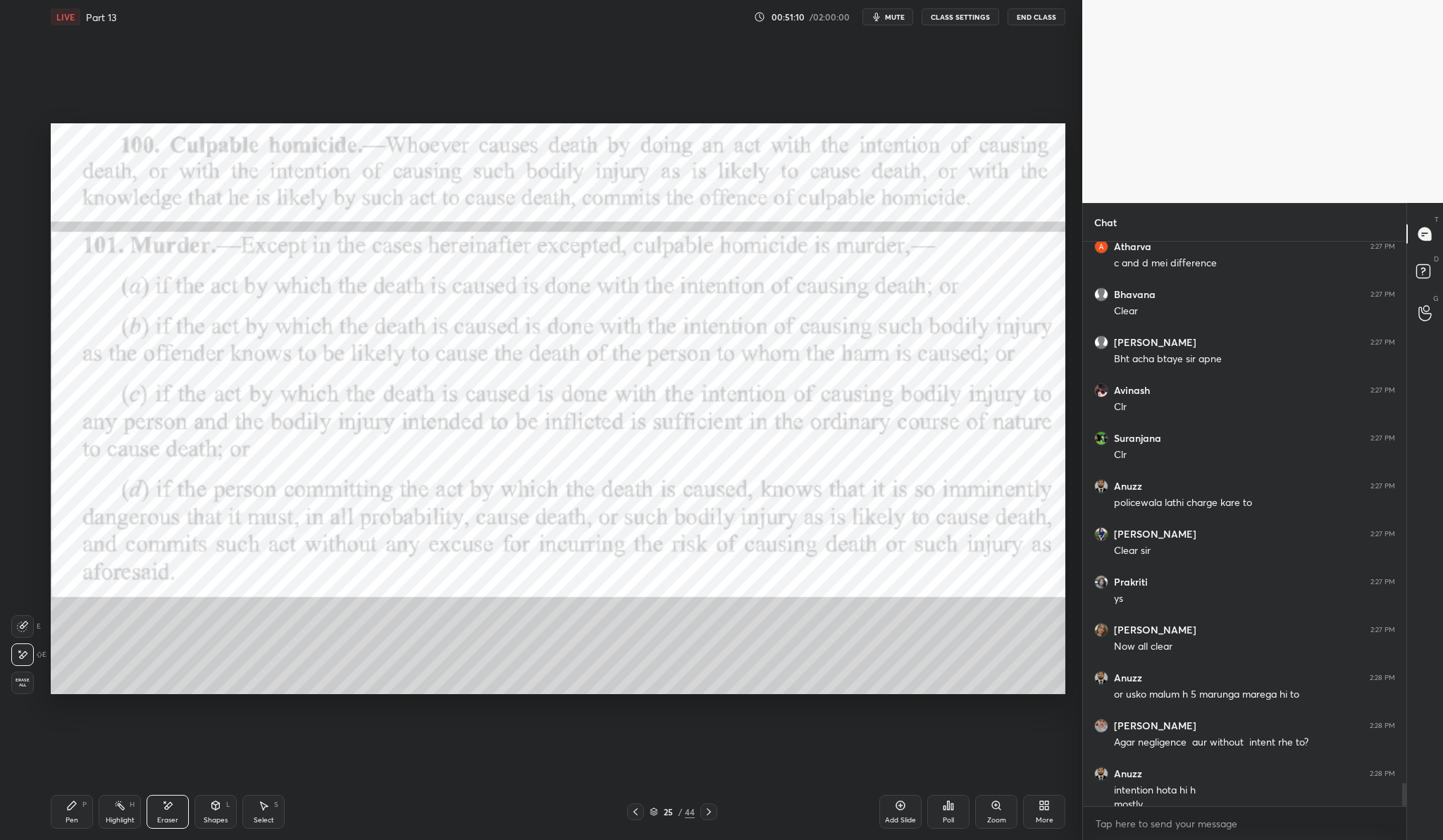
scroll to position [13290, 0]
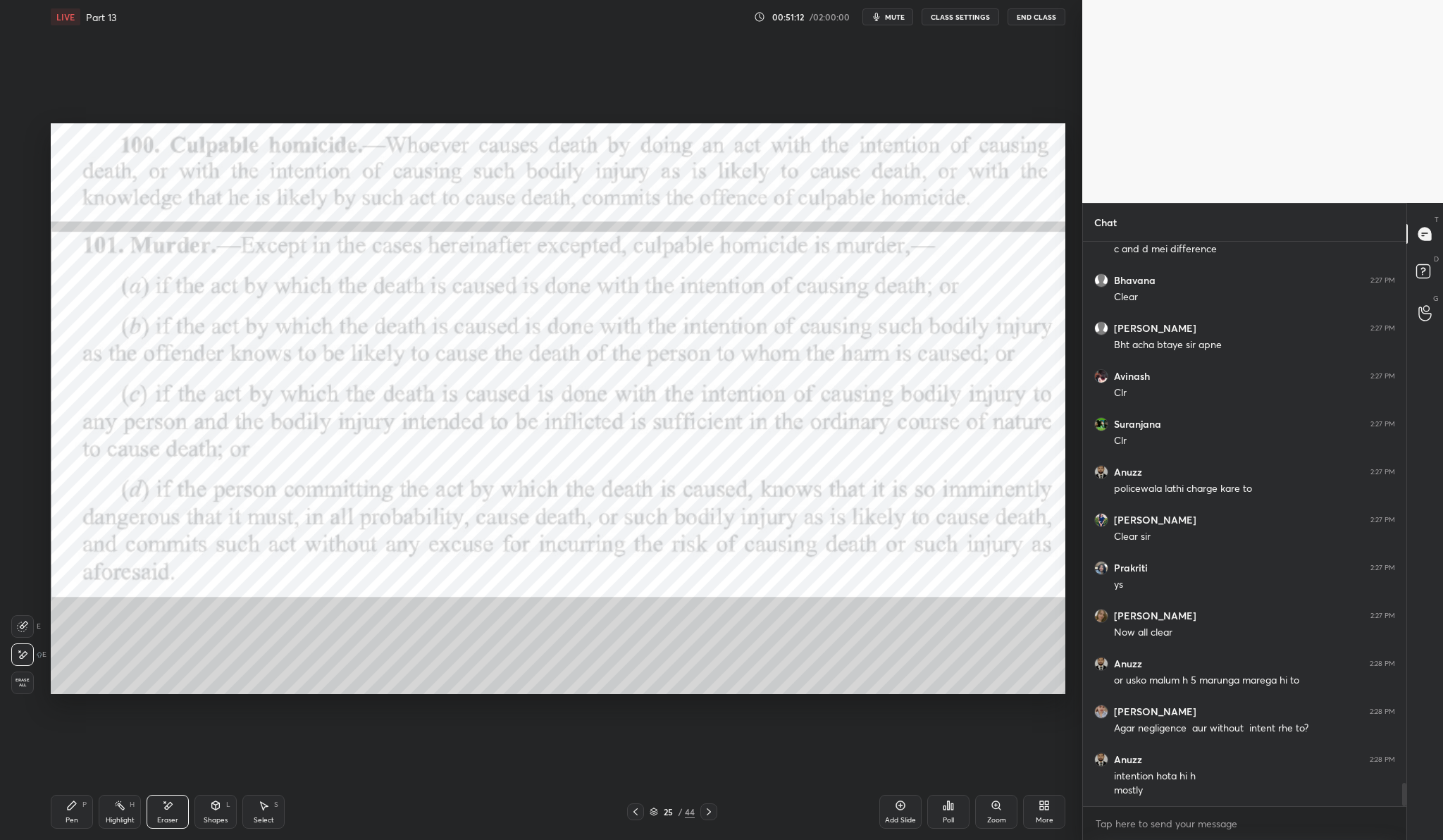
click at [69, 809] on icon at bounding box center [72, 805] width 8 height 8
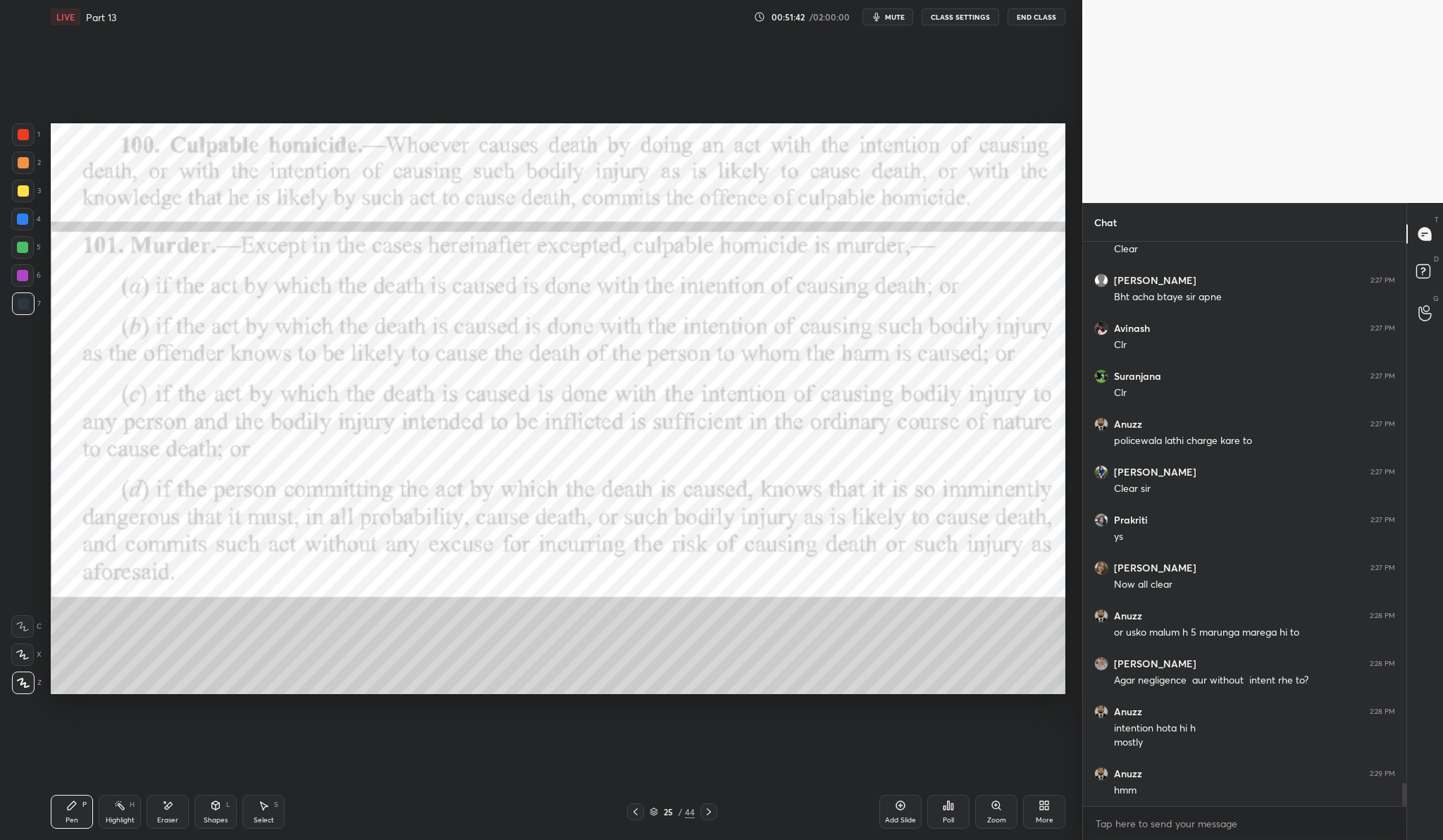
drag, startPoint x: 28, startPoint y: 131, endPoint x: 13, endPoint y: 142, distance: 18.6
click at [28, 133] on div at bounding box center [23, 134] width 11 height 11
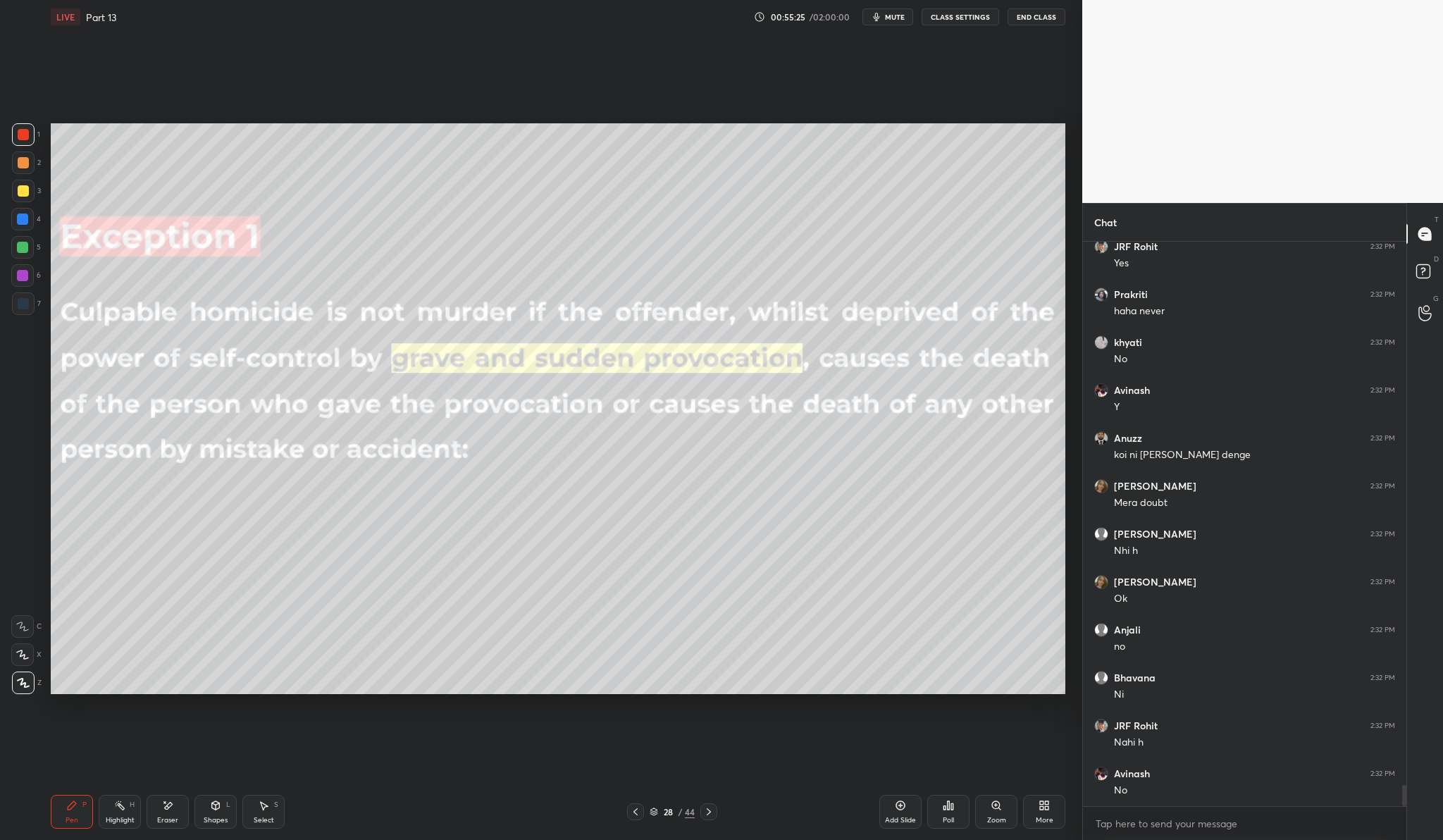
scroll to position [14421, 0]
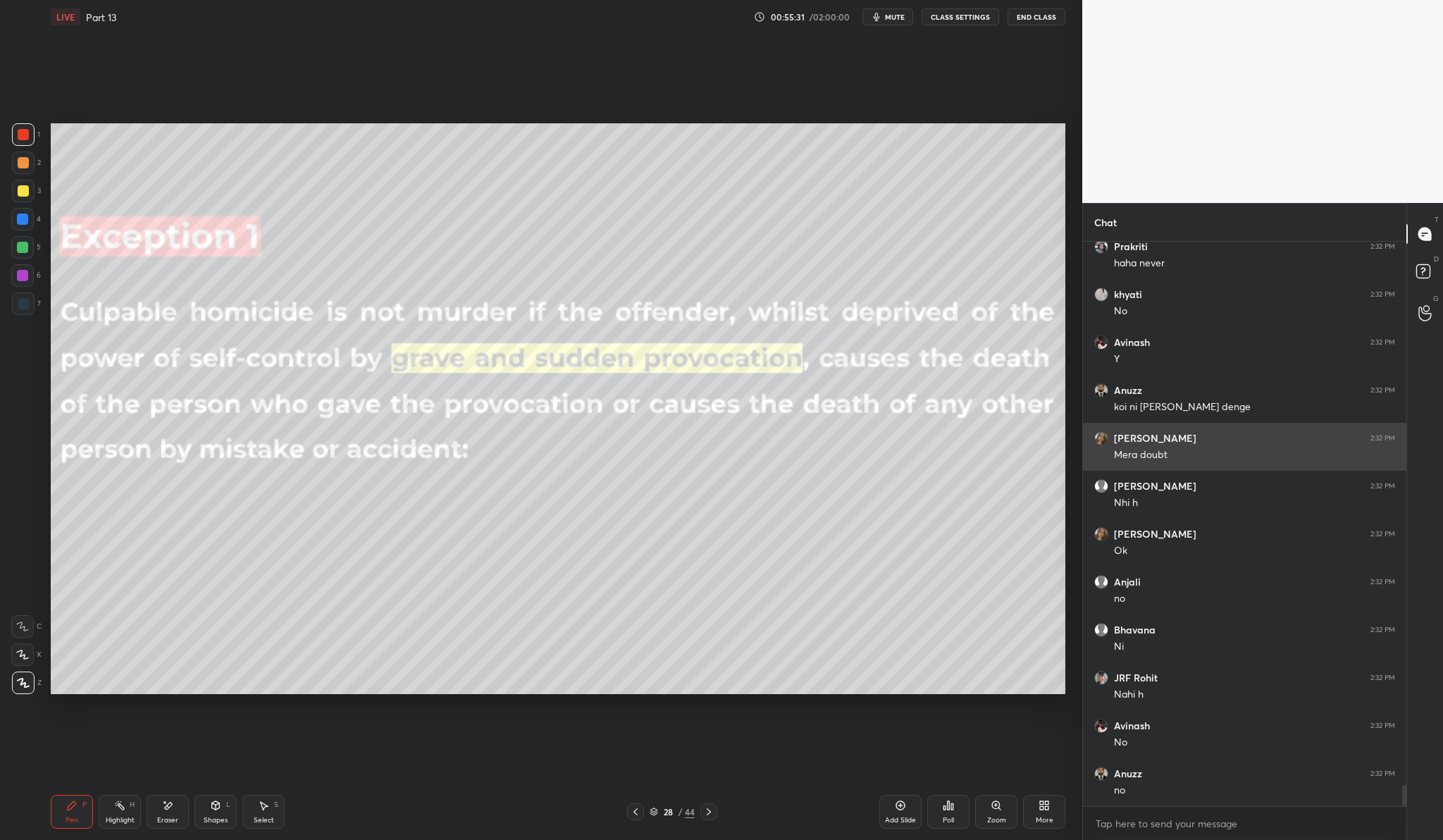
click at [1184, 435] on div "[PERSON_NAME] 2:32 PM" at bounding box center [1245, 438] width 301 height 14
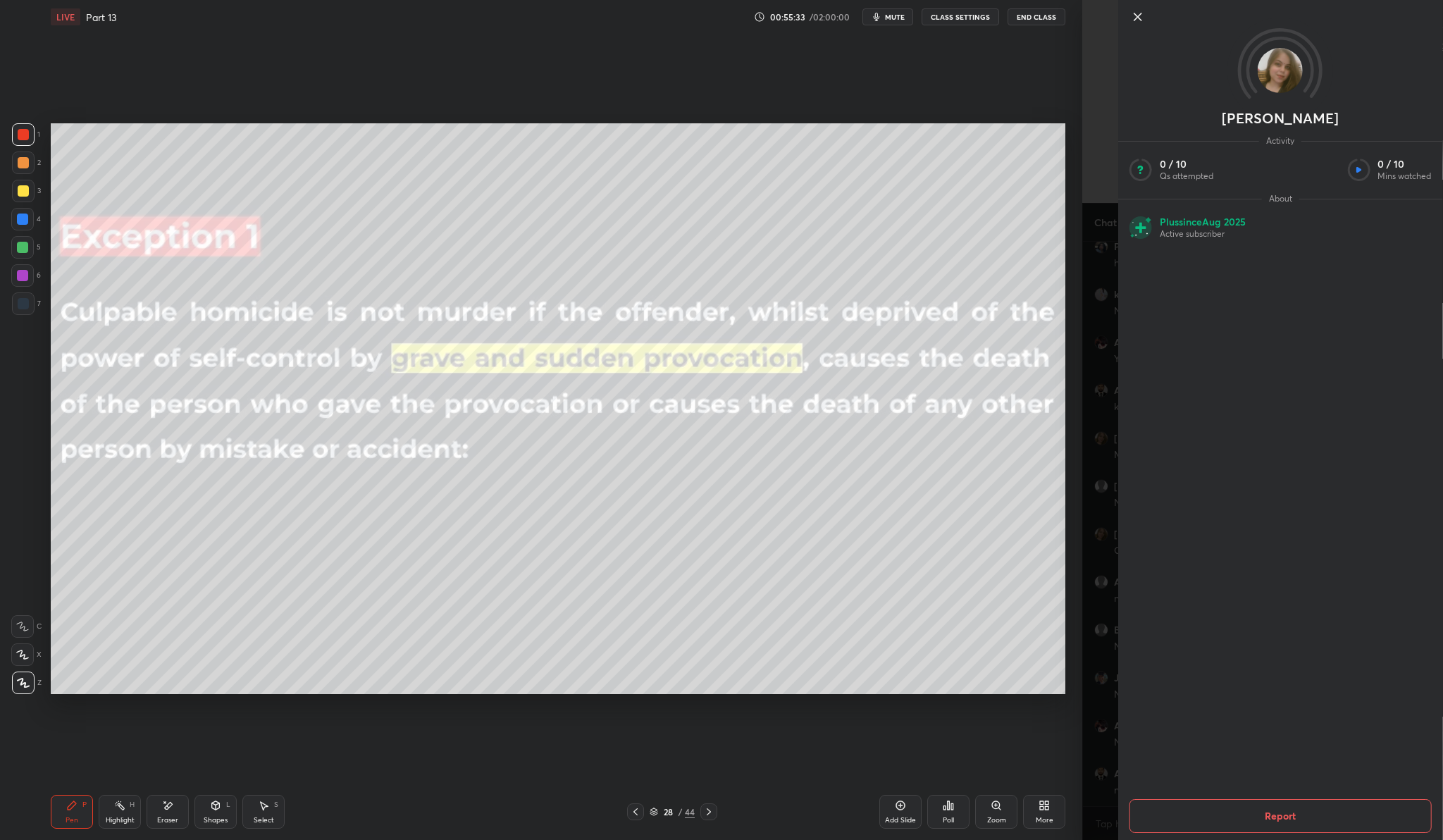
click at [1138, 17] on icon at bounding box center [1138, 17] width 7 height 7
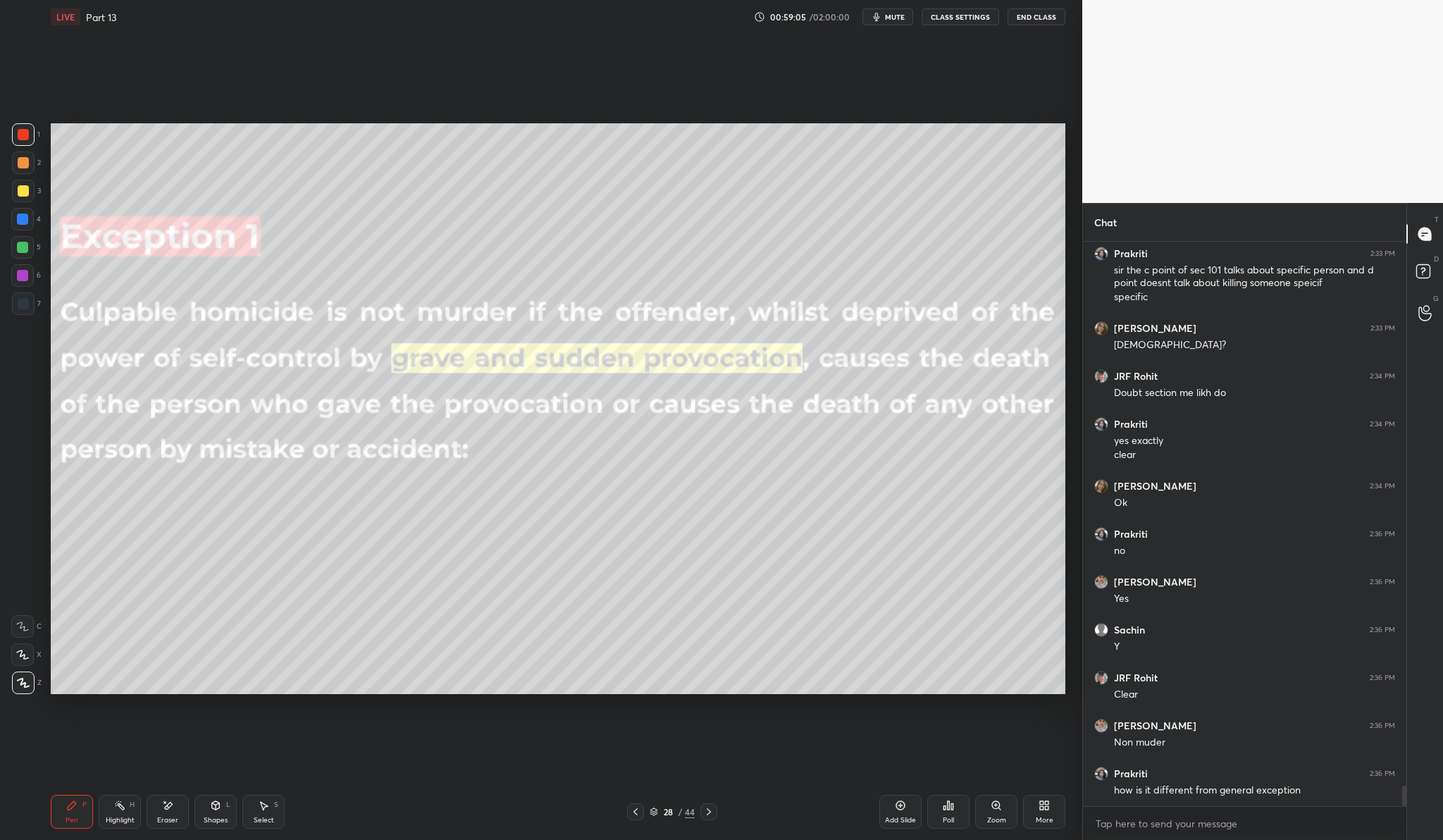
scroll to position [15036, 0]
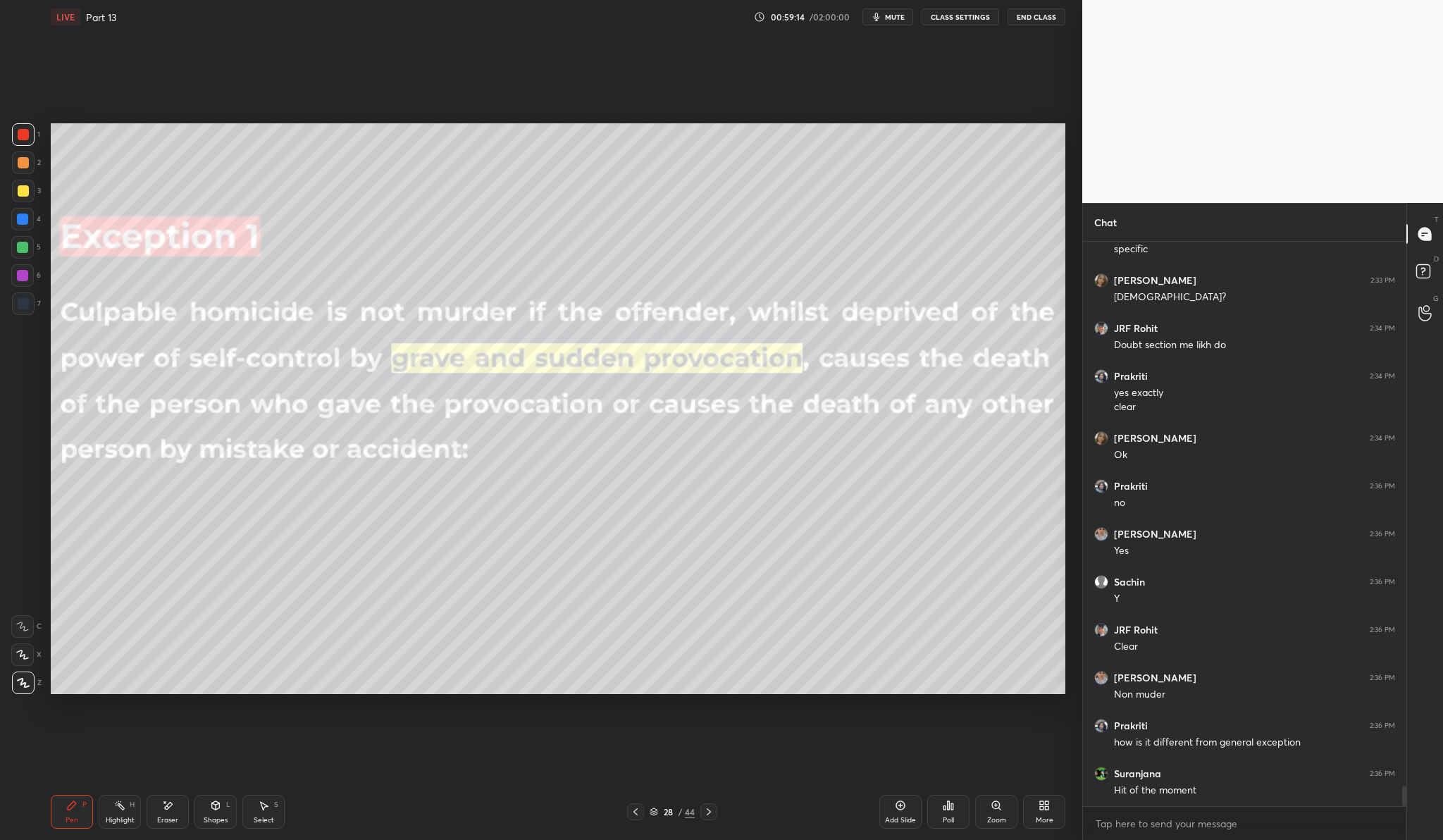
click at [901, 806] on icon at bounding box center [901, 805] width 4 height 4
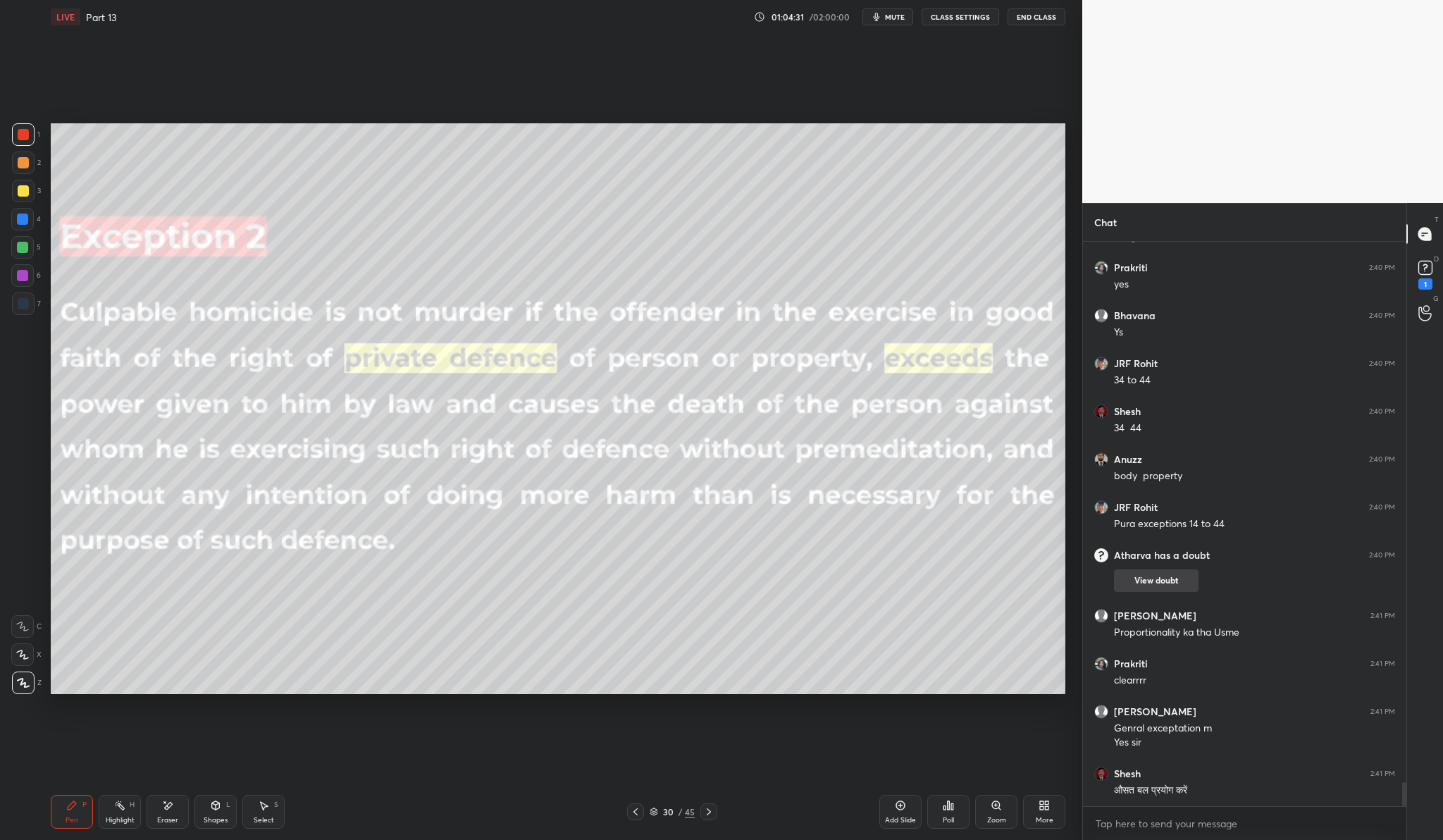
scroll to position [12885, 0]
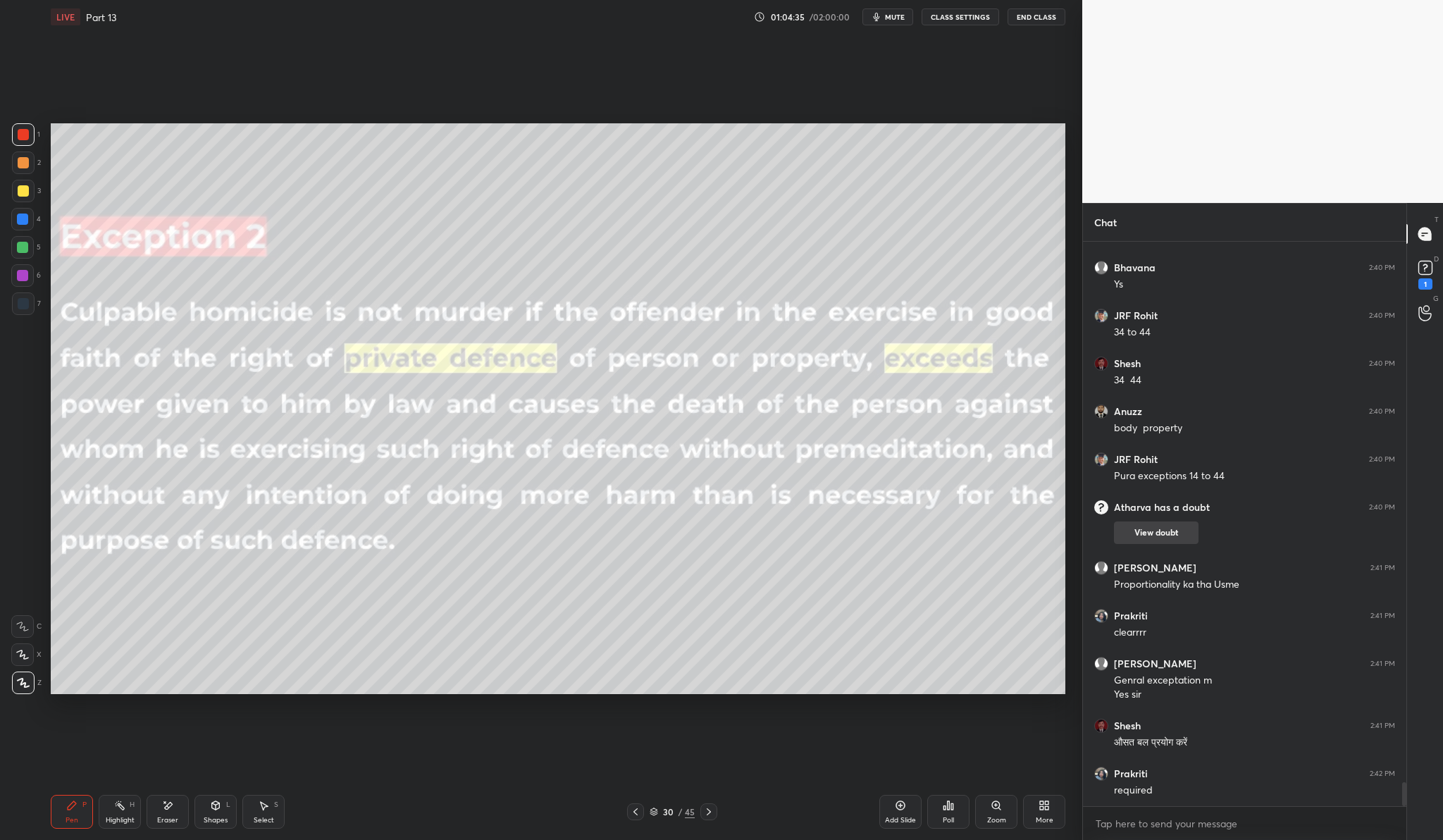
click at [1168, 529] on button "View doubt" at bounding box center [1156, 532] width 85 height 23
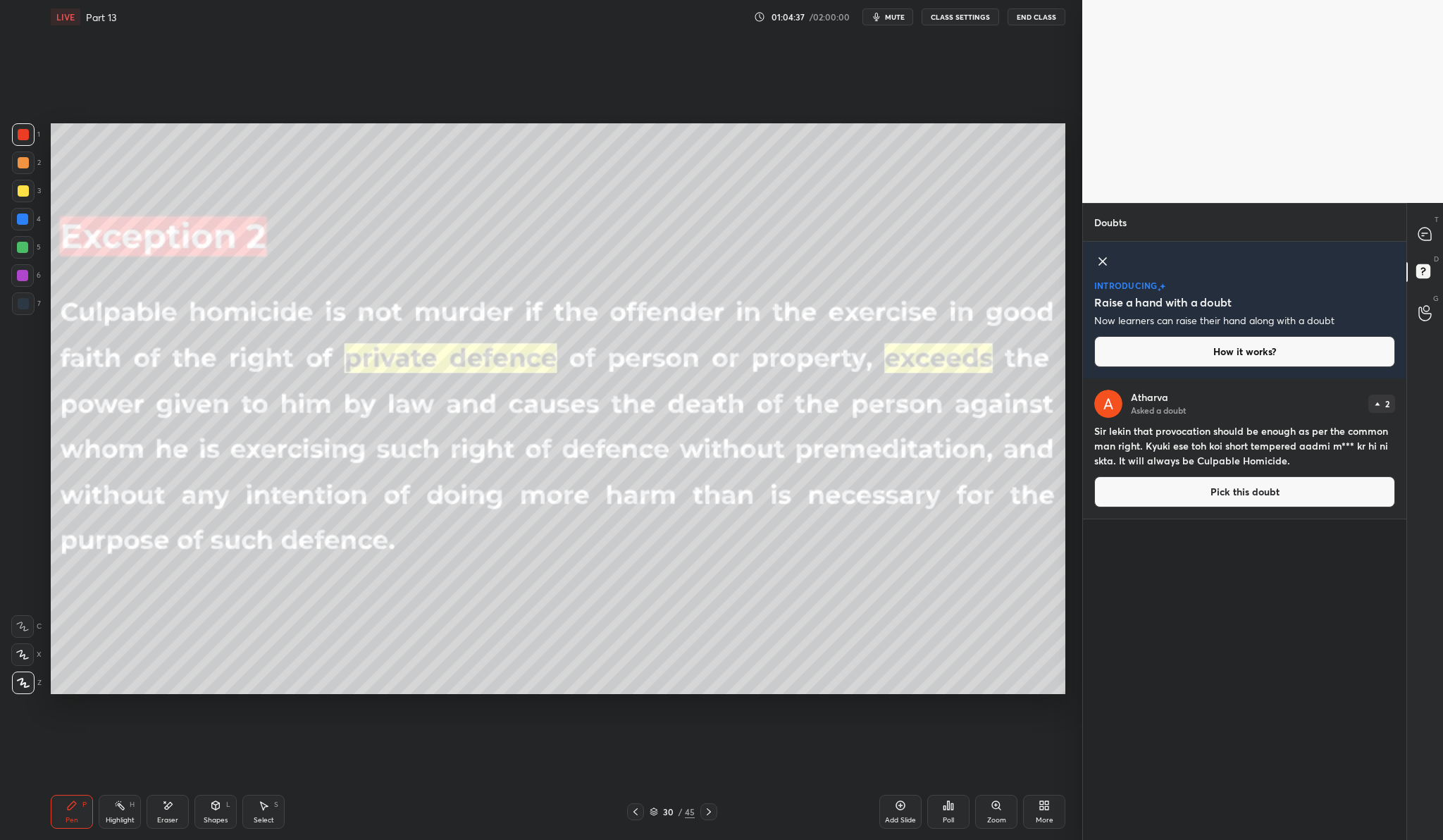
click at [1225, 495] on button "Pick this doubt" at bounding box center [1245, 491] width 301 height 31
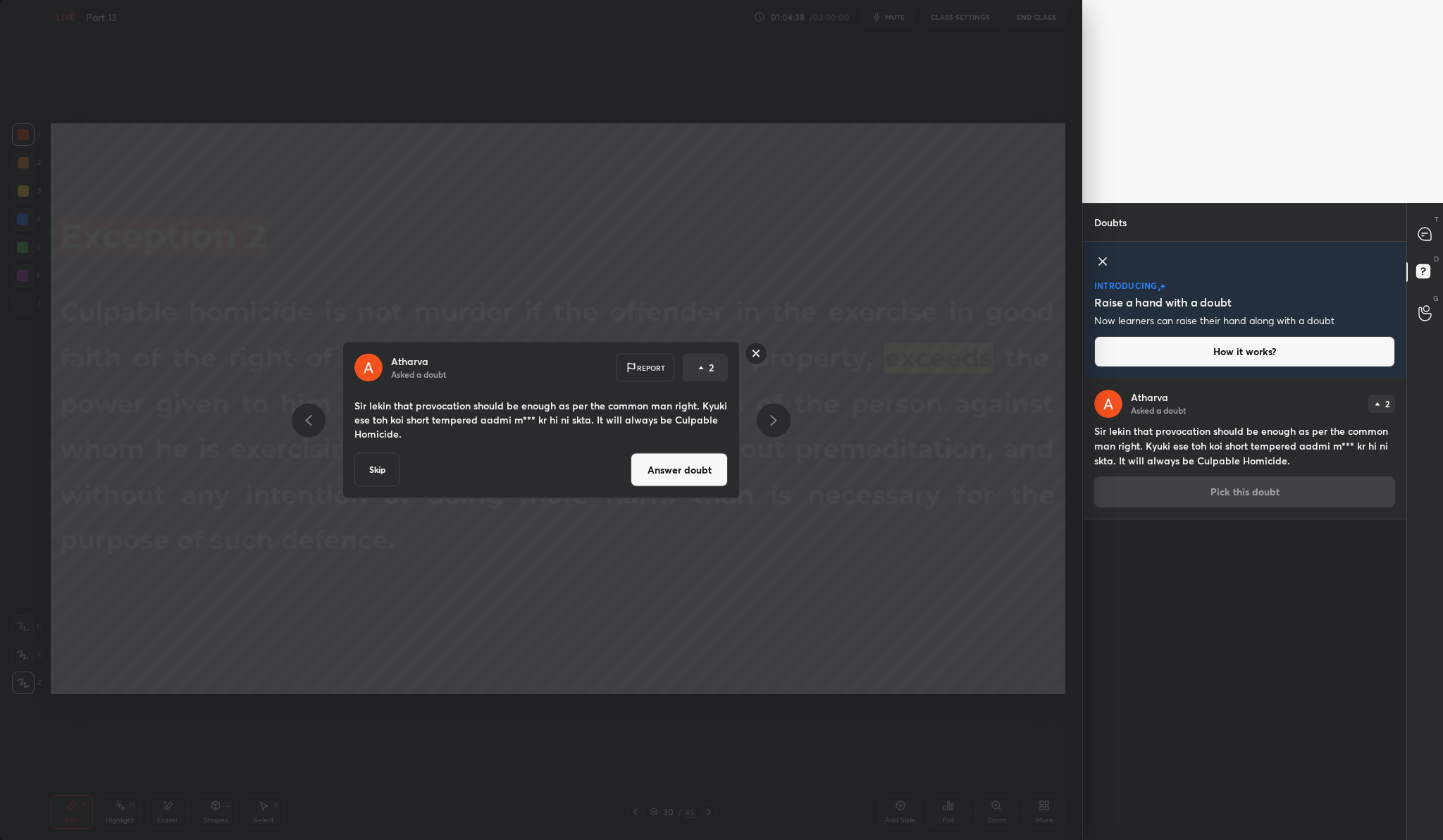
click at [709, 482] on button "Answer doubt" at bounding box center [680, 469] width 97 height 33
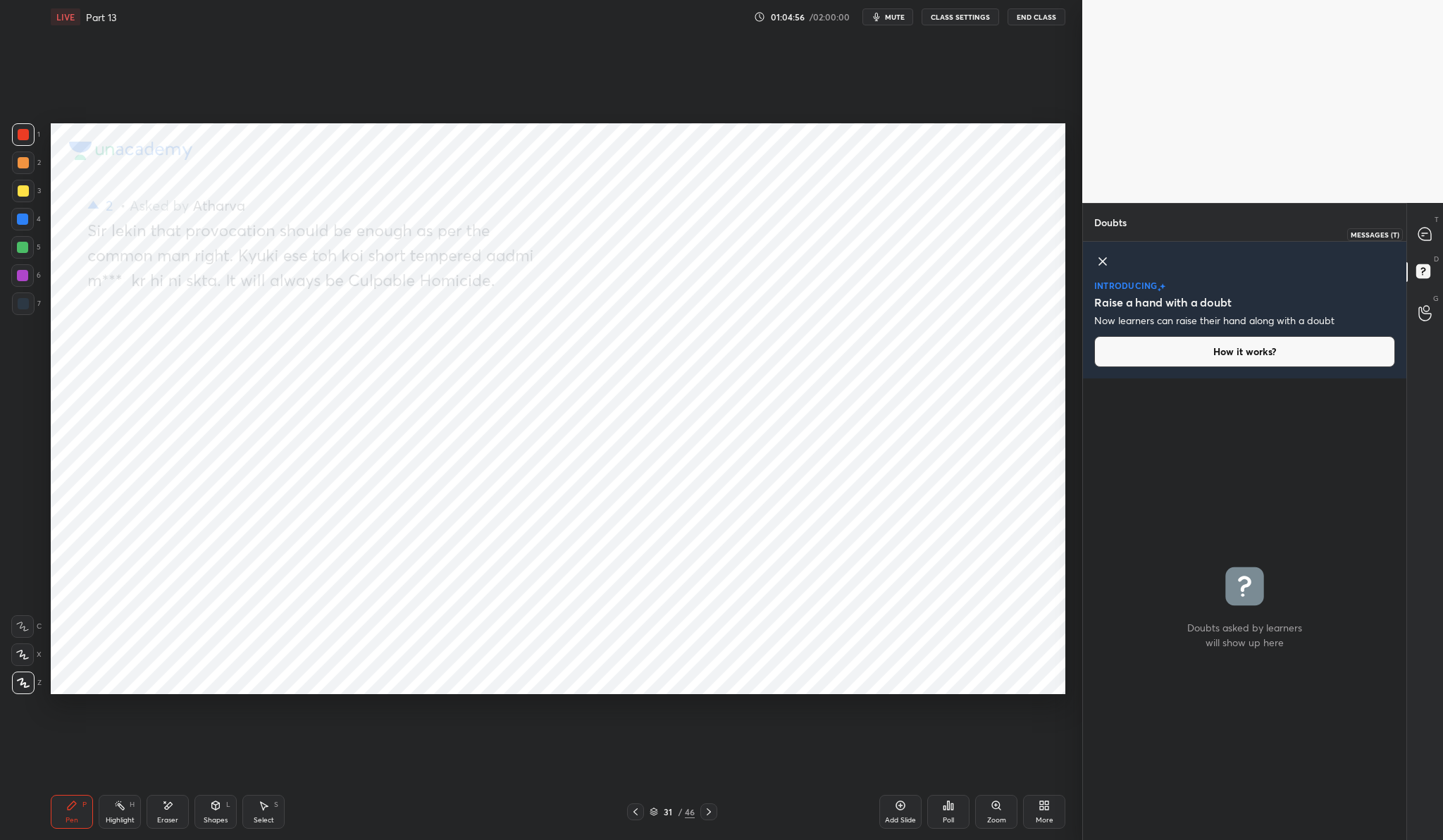
click at [1422, 229] on icon at bounding box center [1425, 233] width 13 height 13
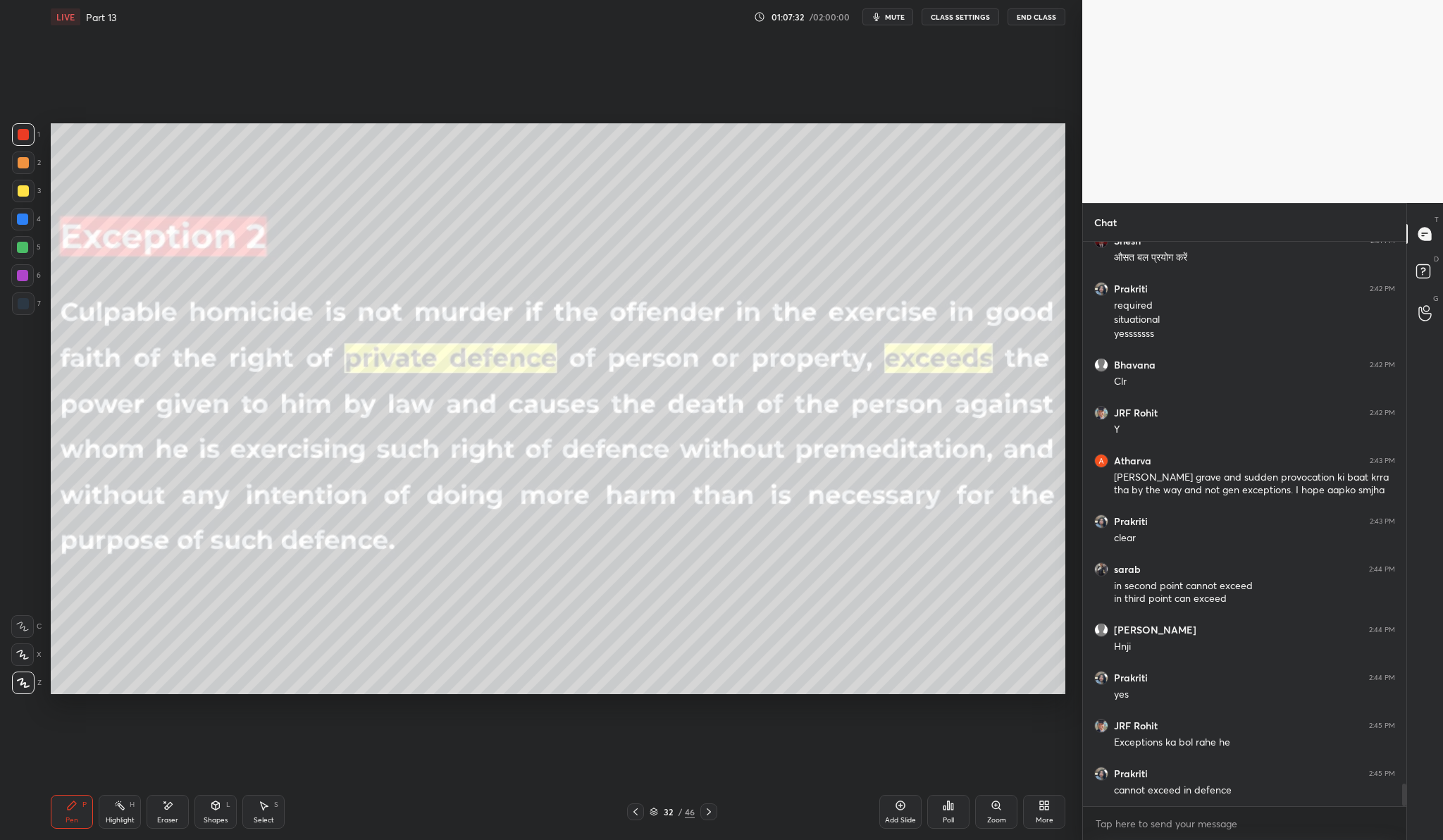
scroll to position [13709, 0]
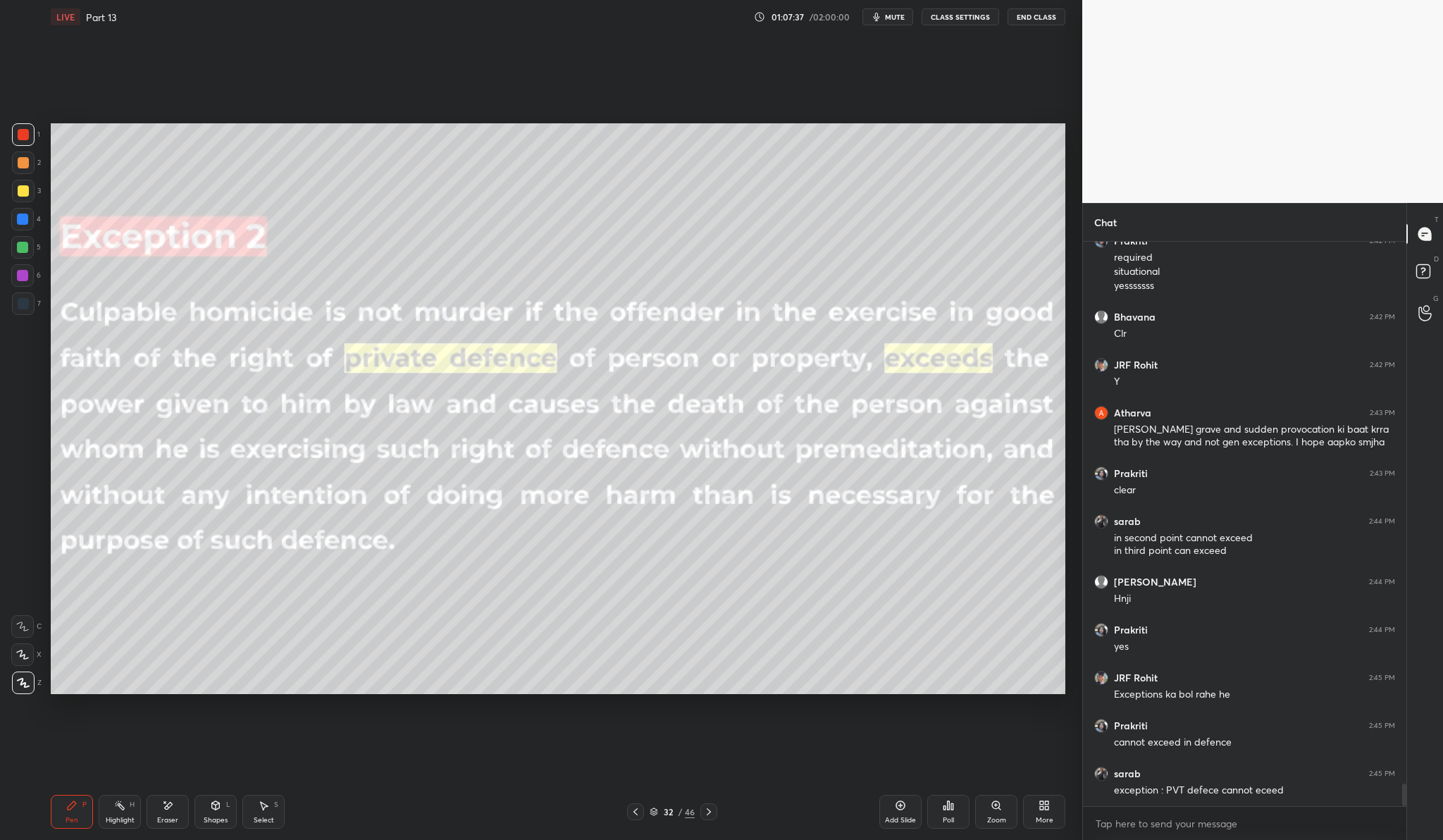
click at [901, 812] on div "Add Slide" at bounding box center [901, 812] width 43 height 33
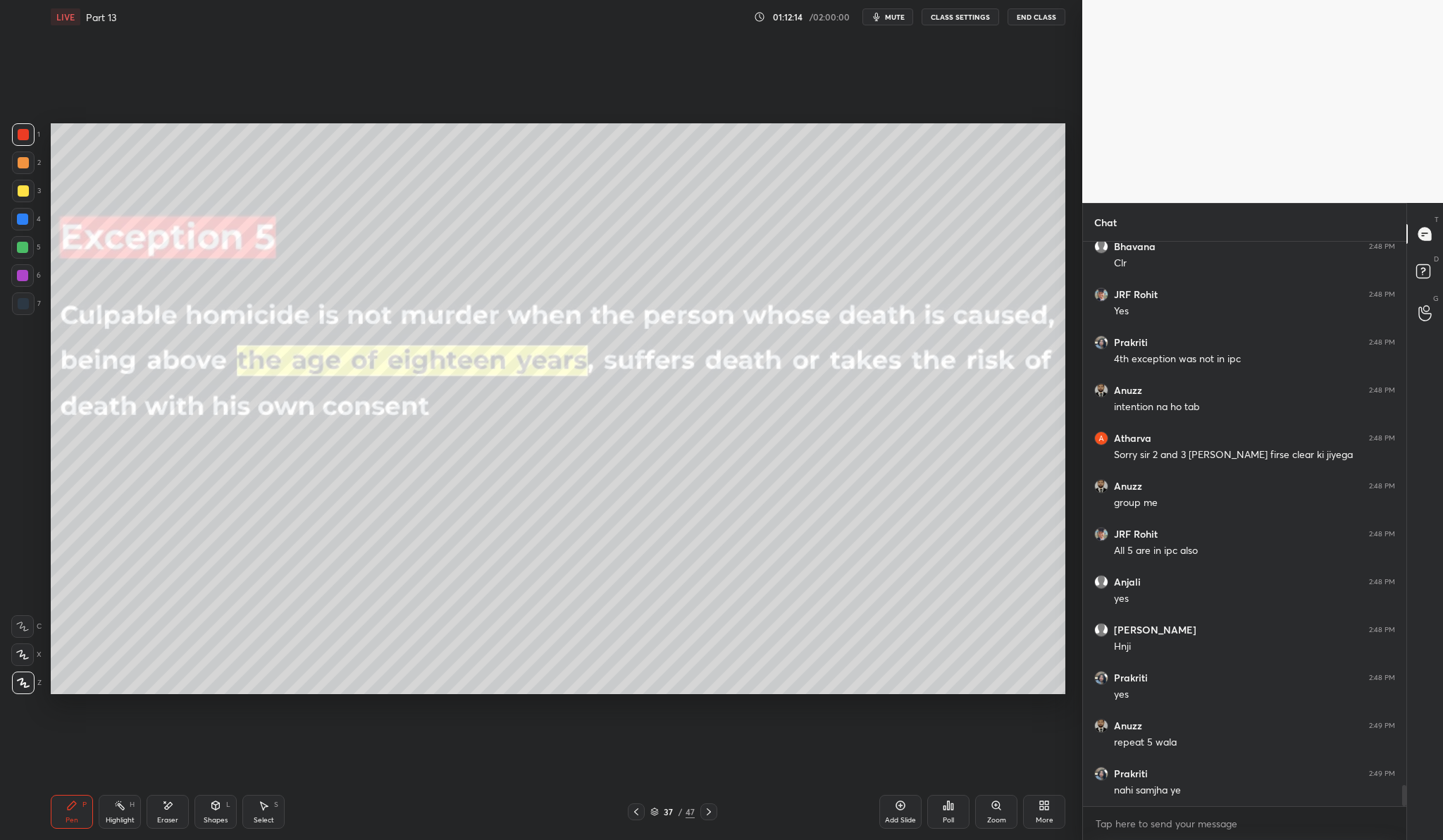
scroll to position [14667, 0]
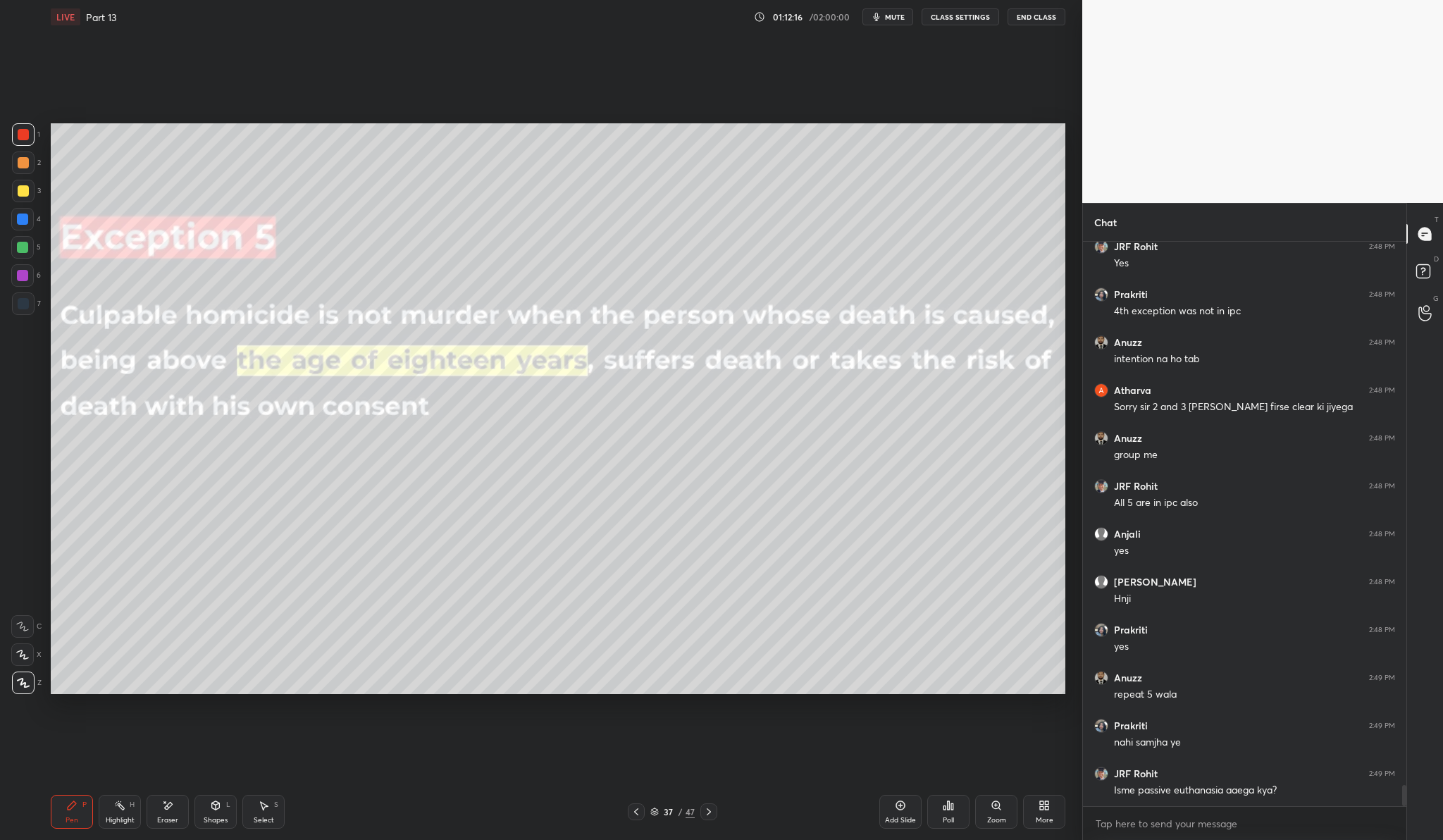
click at [890, 809] on div "Add Slide" at bounding box center [901, 812] width 43 height 33
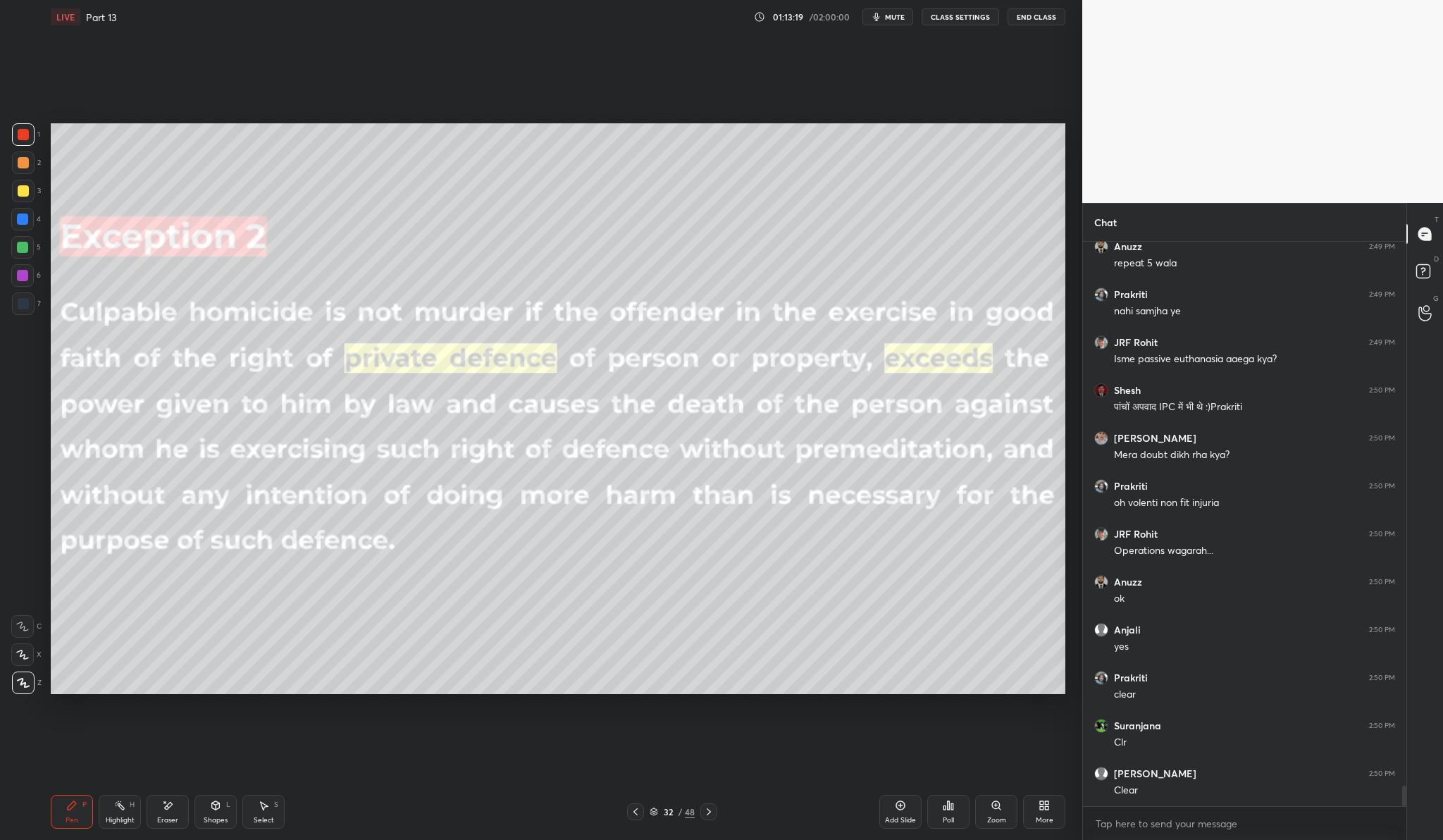
scroll to position [15145, 0]
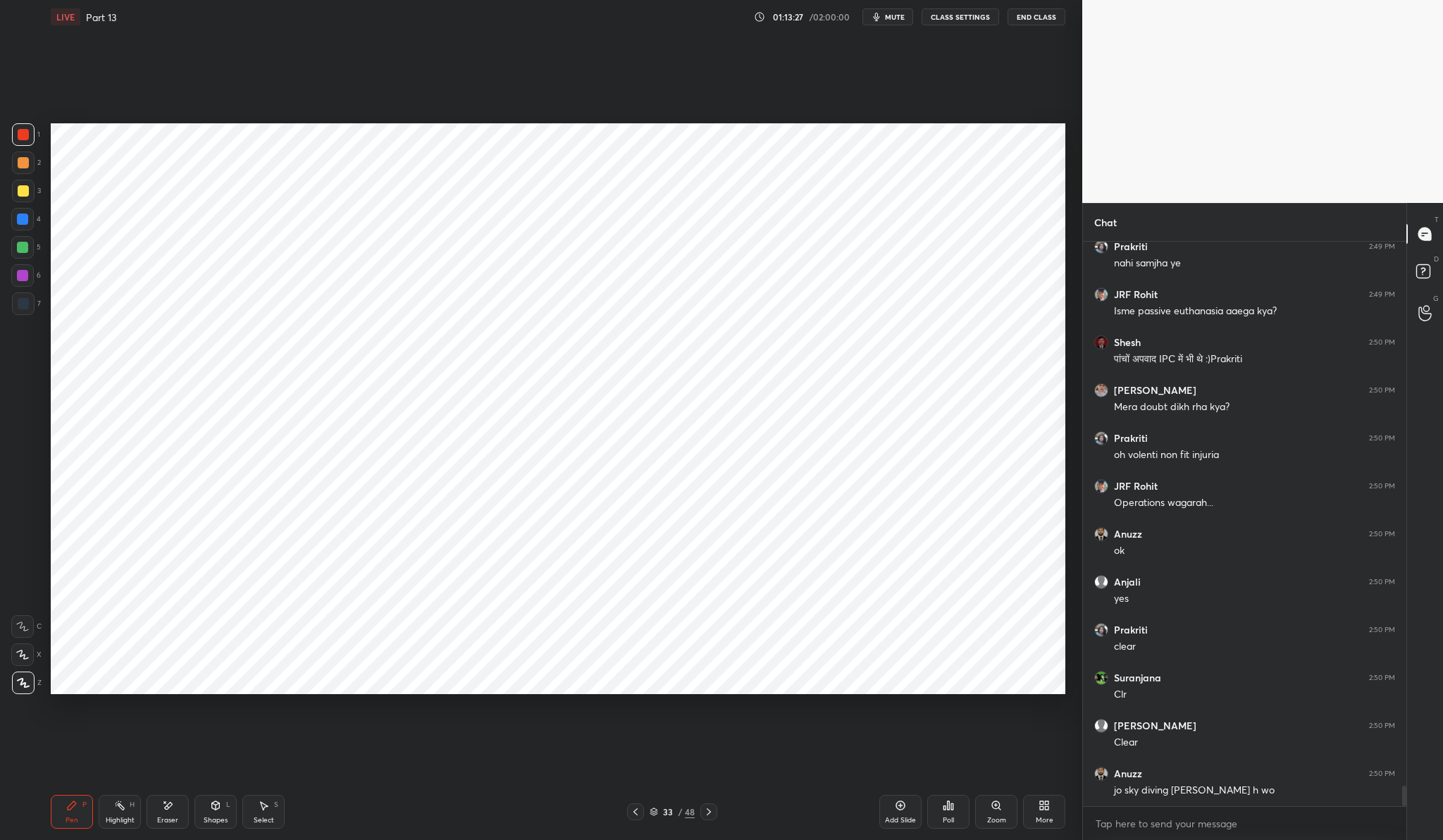
click at [900, 814] on div "Add Slide" at bounding box center [901, 812] width 43 height 33
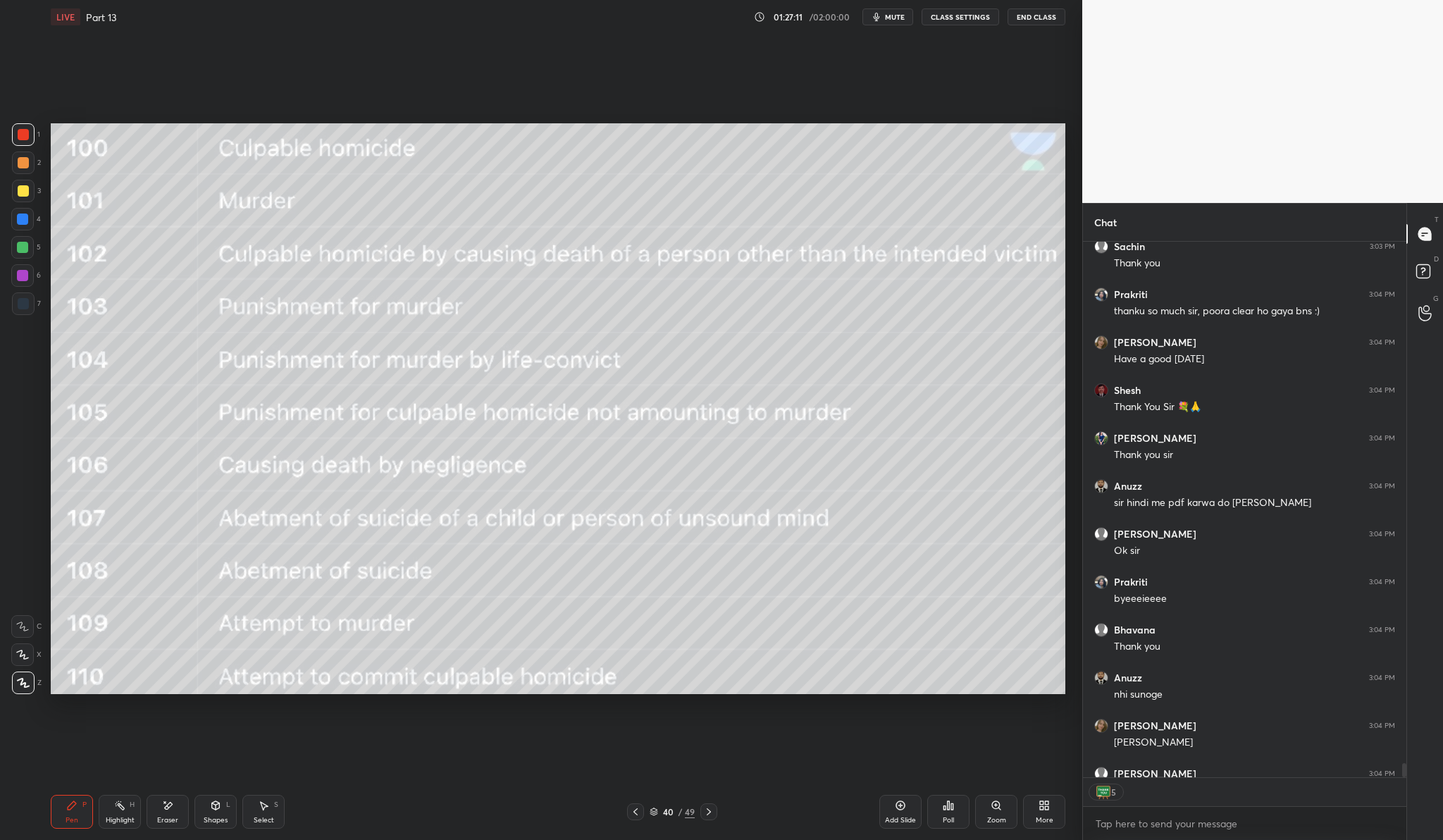
scroll to position [19750, 0]
click at [1038, 13] on button "End Class" at bounding box center [1036, 17] width 58 height 17
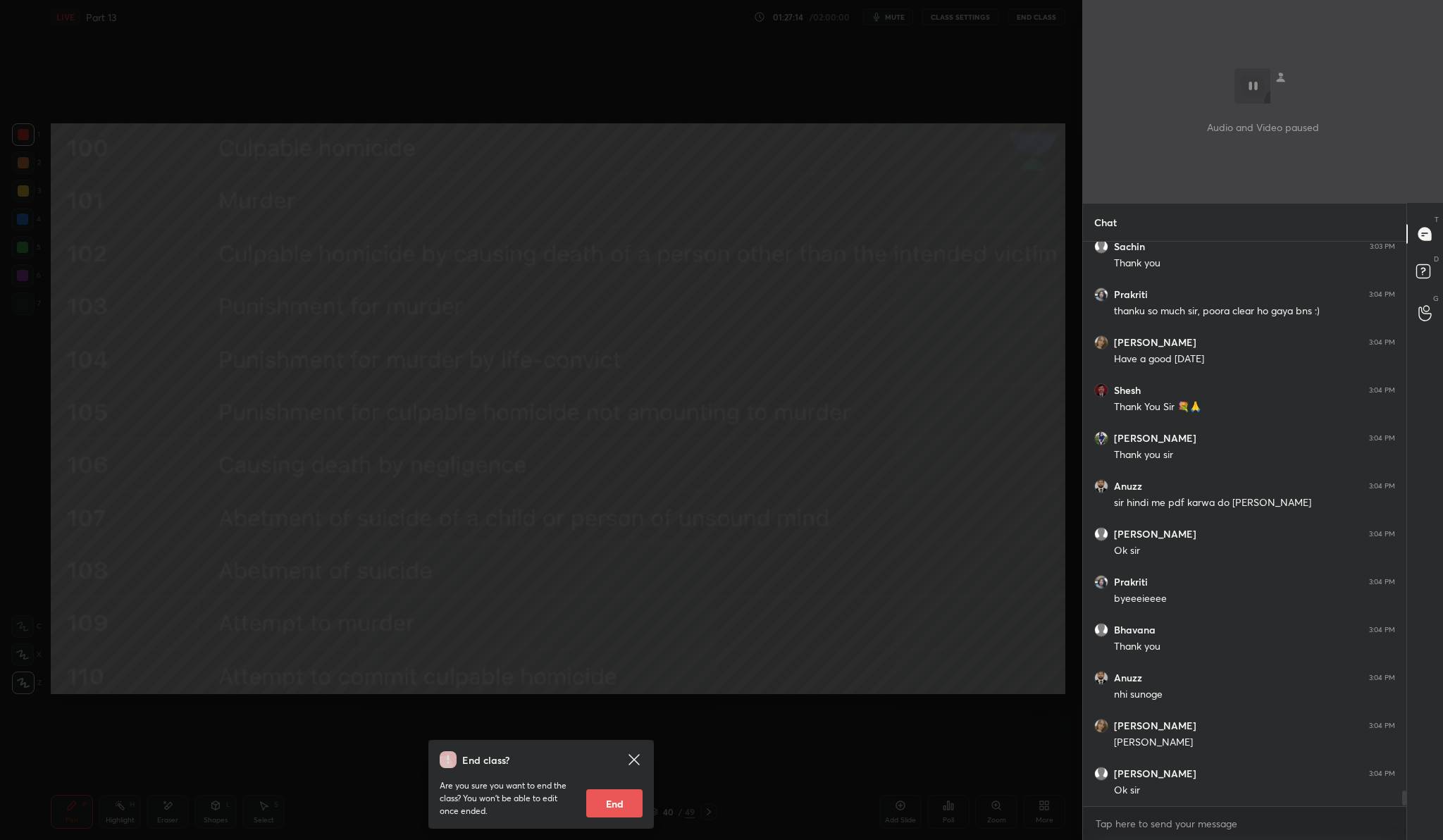
click at [618, 801] on button "End" at bounding box center [614, 803] width 56 height 28
type textarea "x"
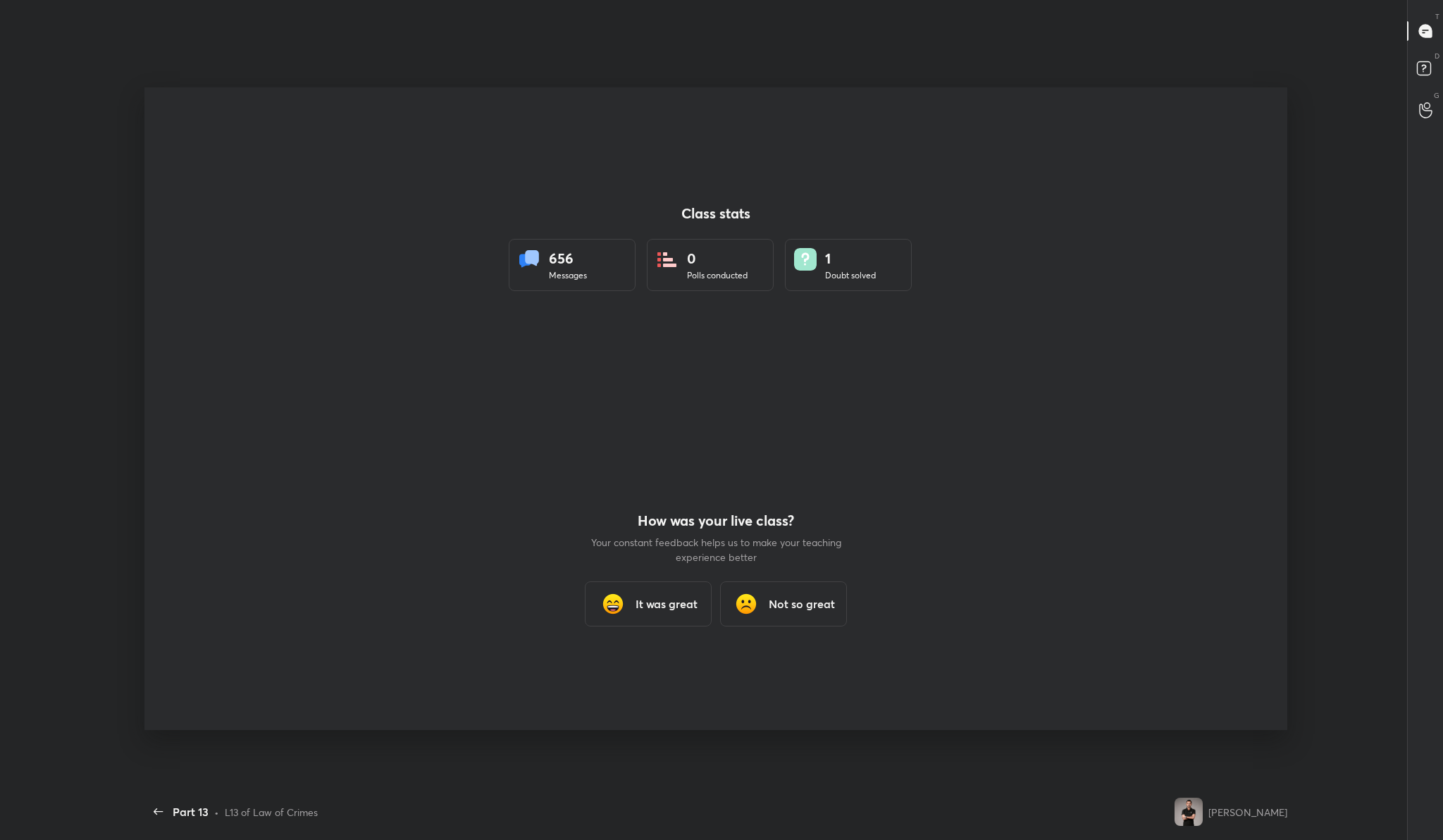
scroll to position [0, 0]
